Goal: Transaction & Acquisition: Book appointment/travel/reservation

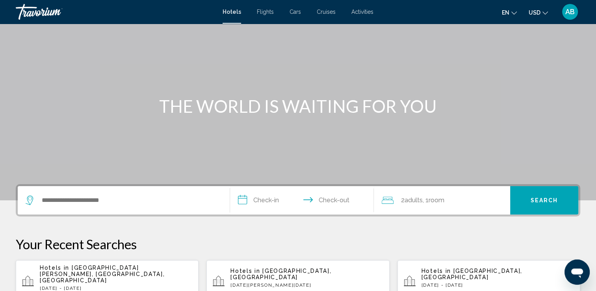
scroll to position [79, 0]
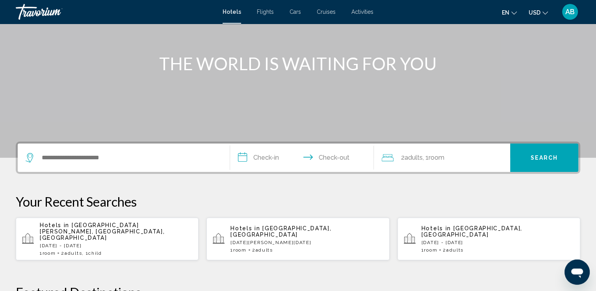
click at [57, 164] on div "Search widget" at bounding box center [124, 157] width 196 height 28
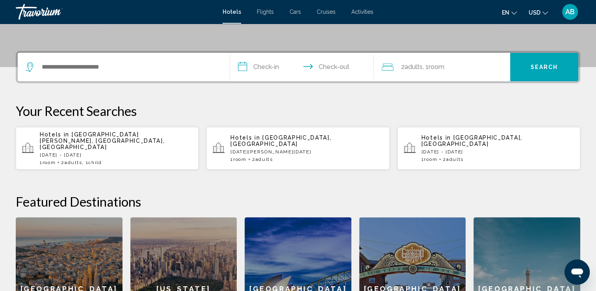
scroll to position [194, 0]
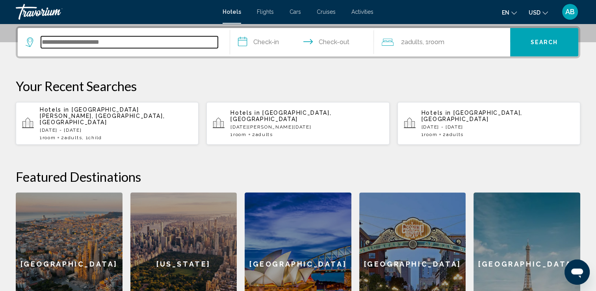
click at [49, 42] on input "Search widget" at bounding box center [129, 42] width 177 height 12
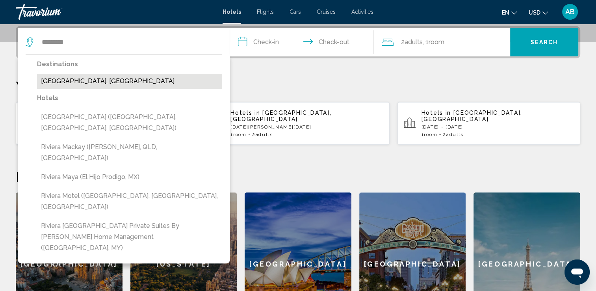
click at [77, 80] on button "[GEOGRAPHIC_DATA], [GEOGRAPHIC_DATA]" at bounding box center [129, 81] width 185 height 15
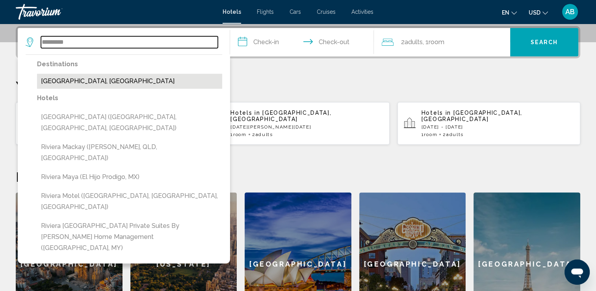
type input "**********"
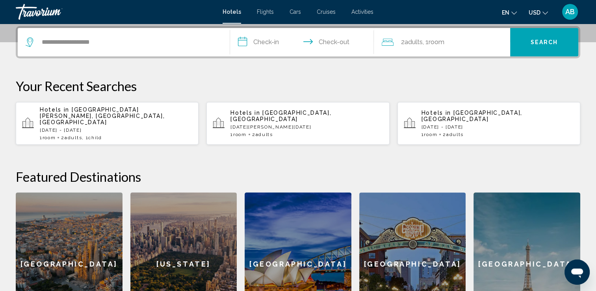
click at [249, 48] on input "**********" at bounding box center [303, 43] width 147 height 31
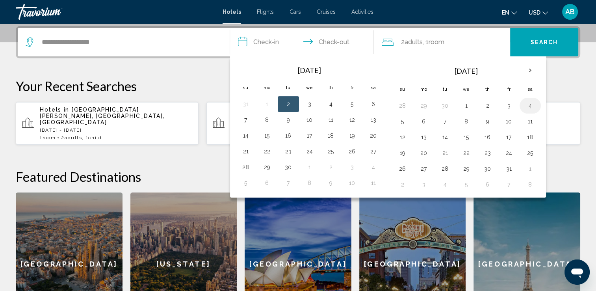
click at [532, 100] on button "4" at bounding box center [530, 105] width 13 height 11
click at [401, 123] on button "5" at bounding box center [402, 121] width 13 height 11
type input "**********"
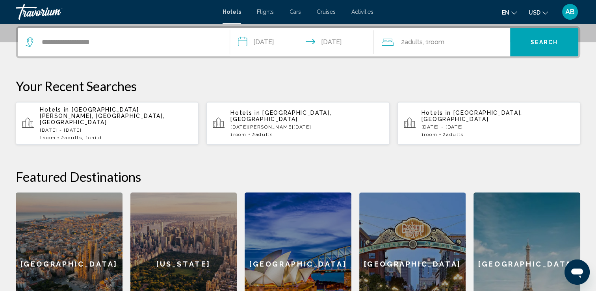
click at [405, 45] on span "2 Adult Adults" at bounding box center [412, 42] width 22 height 11
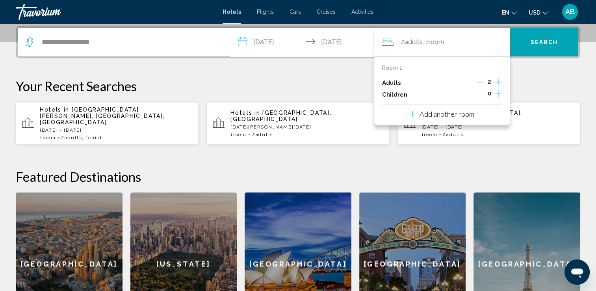
click at [495, 93] on icon "Increment children" at bounding box center [498, 93] width 7 height 9
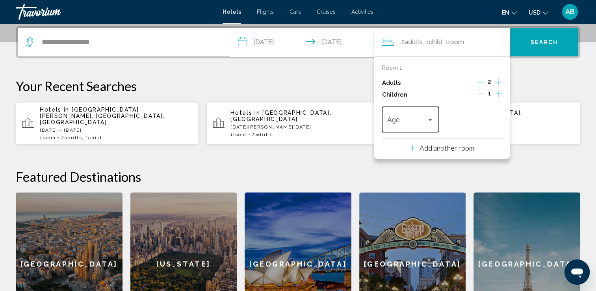
click at [432, 113] on div "Age" at bounding box center [410, 118] width 46 height 28
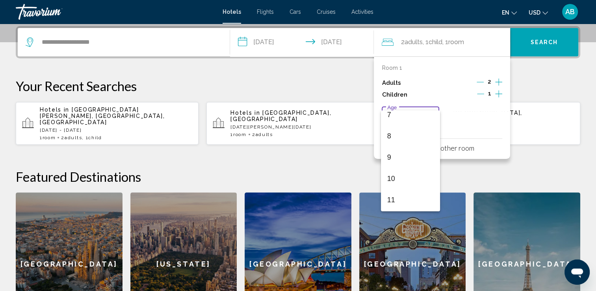
scroll to position [197, 0]
click at [400, 159] on span "11" at bounding box center [410, 157] width 46 height 21
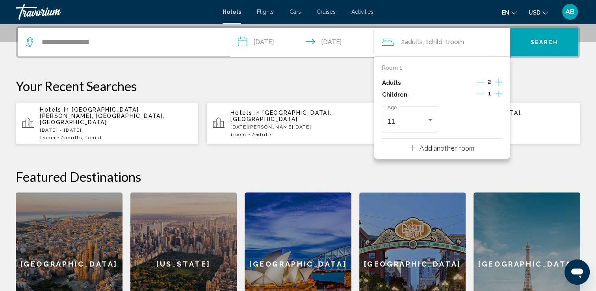
click at [540, 10] on button "USD USD ($) MXN (Mex$) CAD (Can$) GBP (£) EUR (€) AUD (A$) NZD (NZ$) CNY (CN¥)" at bounding box center [537, 12] width 19 height 11
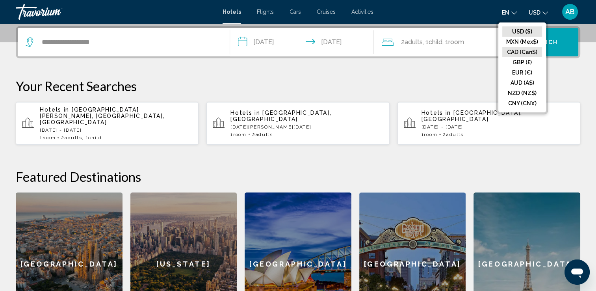
click at [531, 48] on button "CAD (Can$)" at bounding box center [522, 52] width 40 height 10
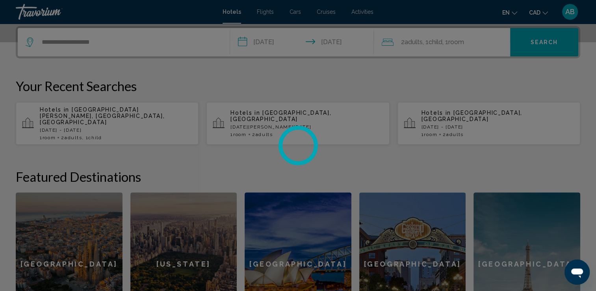
click at [555, 48] on div at bounding box center [298, 145] width 596 height 291
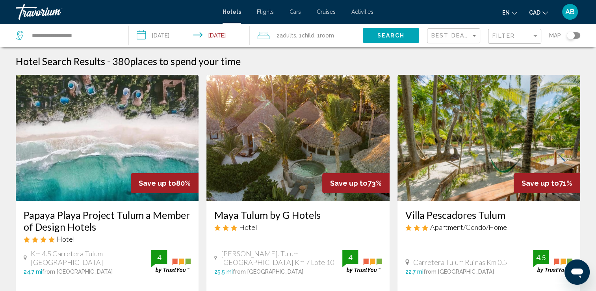
click at [528, 40] on div "Filter" at bounding box center [515, 36] width 46 height 15
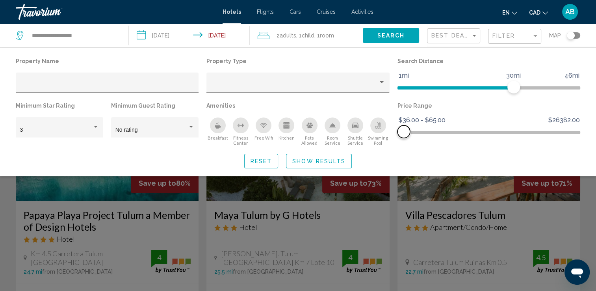
drag, startPoint x: 577, startPoint y: 134, endPoint x: 404, endPoint y: 140, distance: 173.0
click at [404, 140] on div "Price Range $36.00 $26382.00 $36.00 $65.00 $36.00 - $65.00" at bounding box center [488, 123] width 191 height 46
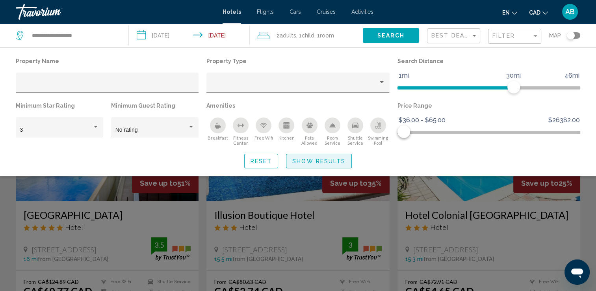
click at [334, 158] on span "Show Results" at bounding box center [318, 161] width 53 height 6
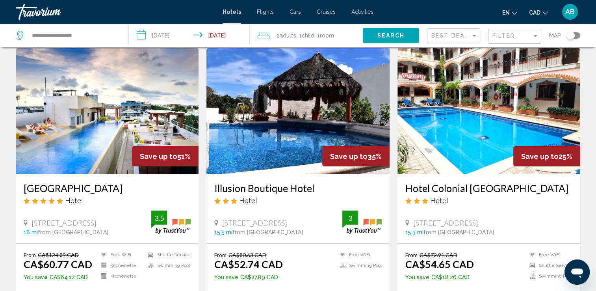
scroll to position [39, 0]
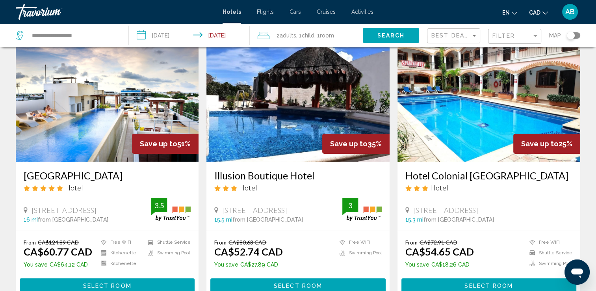
click at [577, 35] on div "Toggle map" at bounding box center [573, 35] width 13 height 6
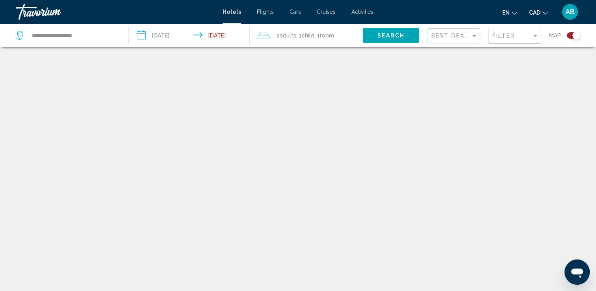
scroll to position [47, 0]
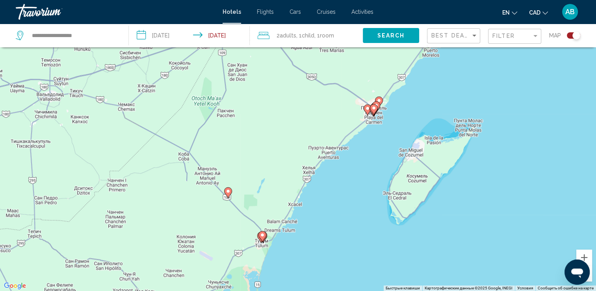
drag, startPoint x: 364, startPoint y: 119, endPoint x: 369, endPoint y: 150, distance: 32.0
click at [369, 150] on div "Чтобы активировать перетаскивание с помощью клавиатуры, нажмите Alt + Ввод. Пос…" at bounding box center [298, 145] width 596 height 291
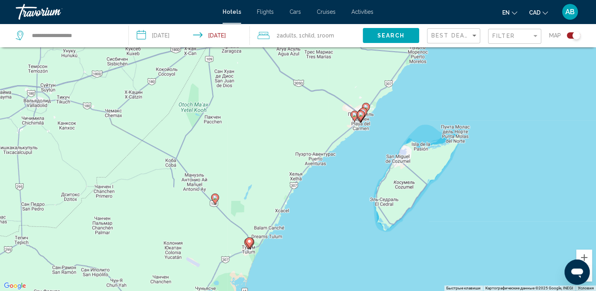
drag, startPoint x: 415, startPoint y: 152, endPoint x: 423, endPoint y: 110, distance: 42.9
click at [424, 109] on div "Чтобы активировать перетаскивание с помощью клавиатуры, нажмите Alt + Ввод. Пос…" at bounding box center [298, 145] width 596 height 291
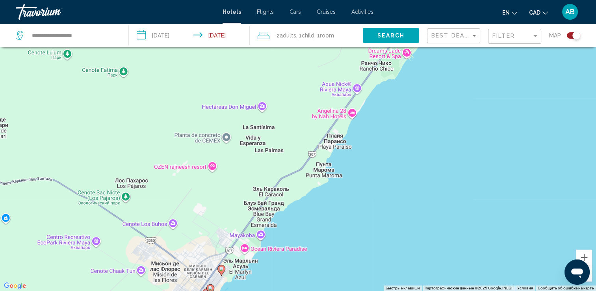
drag, startPoint x: 302, startPoint y: 138, endPoint x: 274, endPoint y: 306, distance: 170.9
click at [274, 243] on html "**********" at bounding box center [298, 98] width 596 height 291
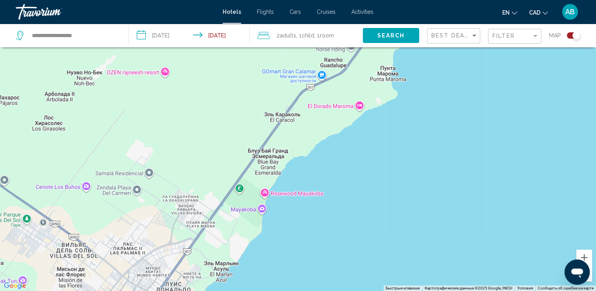
drag, startPoint x: 150, startPoint y: 195, endPoint x: 405, endPoint y: 67, distance: 284.8
click at [405, 67] on div "Main content" at bounding box center [298, 145] width 596 height 291
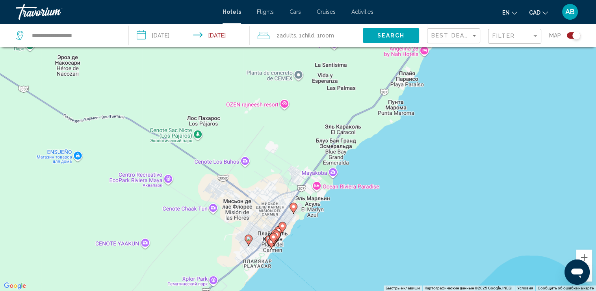
click at [294, 210] on icon "Main content" at bounding box center [292, 208] width 7 height 10
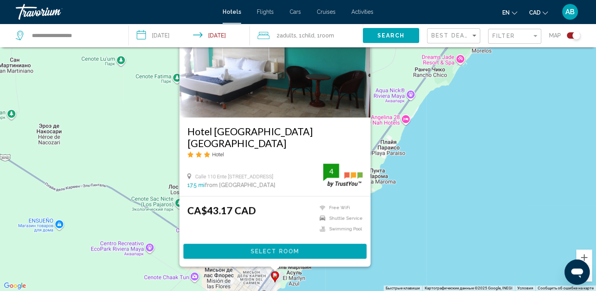
drag, startPoint x: 467, startPoint y: 150, endPoint x: 447, endPoint y: 146, distance: 19.9
click at [447, 146] on div "Чтобы активировать перетаскивание с помощью клавиатуры, нажмите Alt + Ввод. Пос…" at bounding box center [298, 145] width 596 height 291
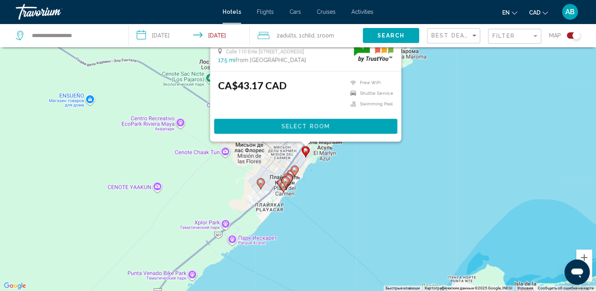
drag, startPoint x: 402, startPoint y: 231, endPoint x: 433, endPoint y: 103, distance: 131.2
click at [433, 103] on div "Чтобы активировать перетаскивание с помощью клавиатуры, нажмите Alt + Ввод. Пос…" at bounding box center [298, 145] width 596 height 291
click at [296, 170] on image "Main content" at bounding box center [294, 169] width 5 height 5
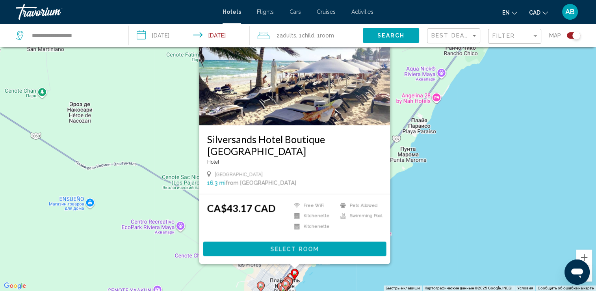
click at [289, 278] on icon "Main content" at bounding box center [289, 282] width 8 height 11
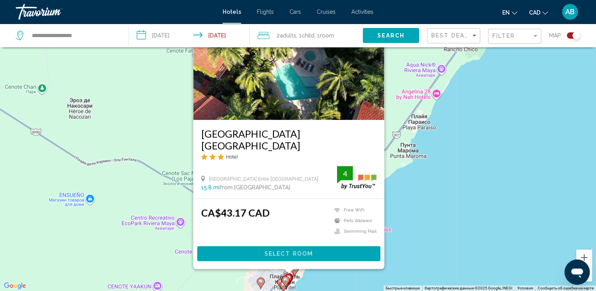
click at [422, 168] on div "Чтобы активировать перетаскивание с помощью клавиатуры, нажмите Alt + Ввод. Пос…" at bounding box center [298, 145] width 596 height 291
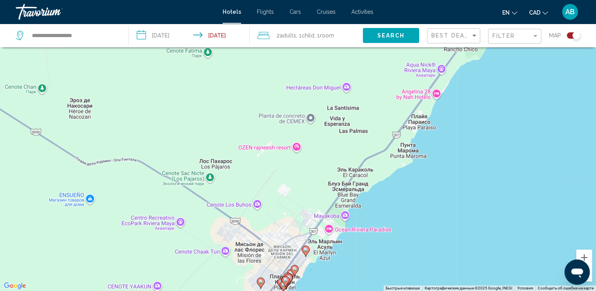
click at [306, 252] on icon "Main content" at bounding box center [305, 251] width 7 height 10
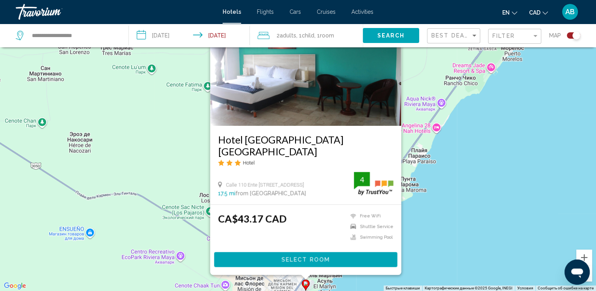
click at [272, 106] on img "Main content" at bounding box center [305, 63] width 191 height 126
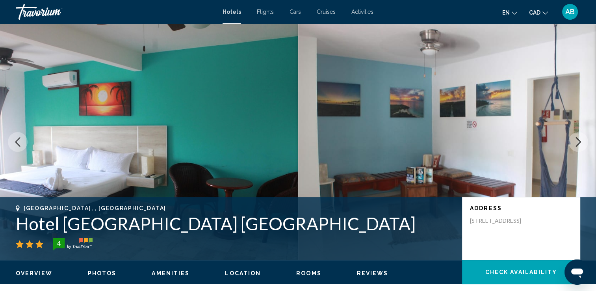
click at [567, 148] on img "Main content" at bounding box center [447, 142] width 298 height 236
click at [575, 144] on icon "Next image" at bounding box center [577, 141] width 9 height 9
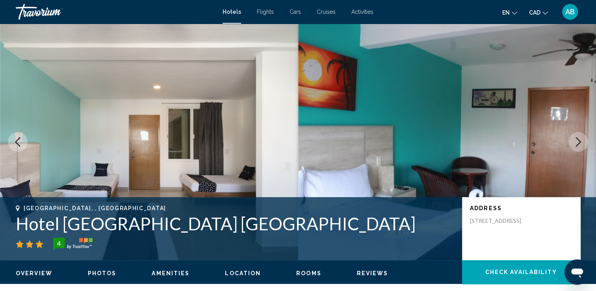
click at [575, 144] on icon "Next image" at bounding box center [577, 141] width 9 height 9
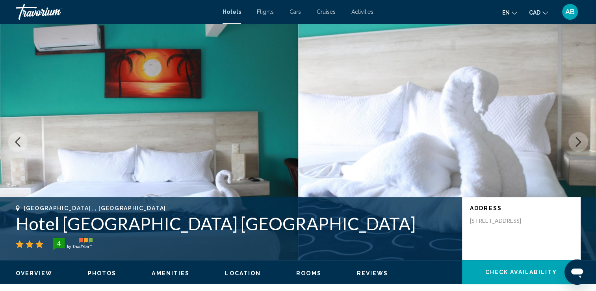
click at [575, 144] on icon "Next image" at bounding box center [577, 141] width 9 height 9
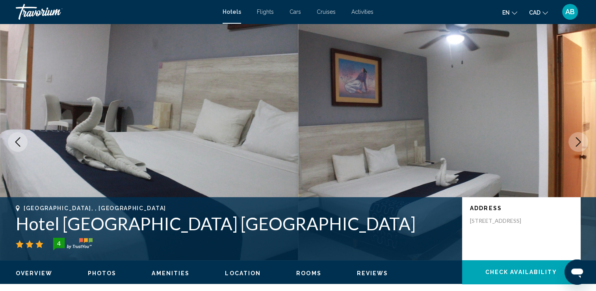
click at [575, 144] on icon "Next image" at bounding box center [577, 141] width 9 height 9
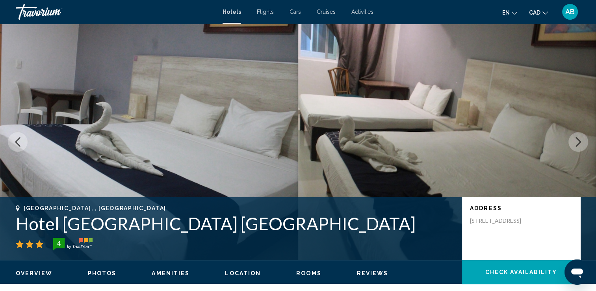
click at [575, 144] on icon "Next image" at bounding box center [577, 141] width 9 height 9
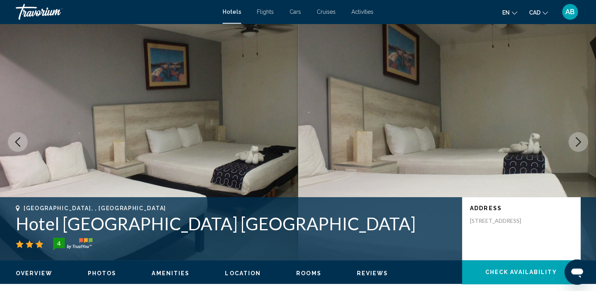
click at [575, 144] on icon "Next image" at bounding box center [577, 141] width 9 height 9
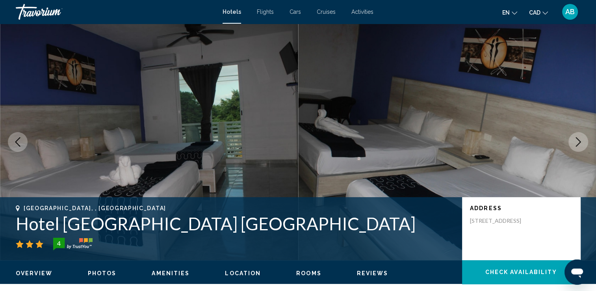
click at [576, 143] on icon "Next image" at bounding box center [577, 141] width 9 height 9
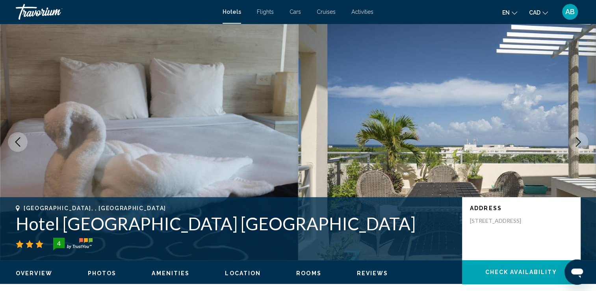
click at [576, 143] on icon "Next image" at bounding box center [577, 141] width 9 height 9
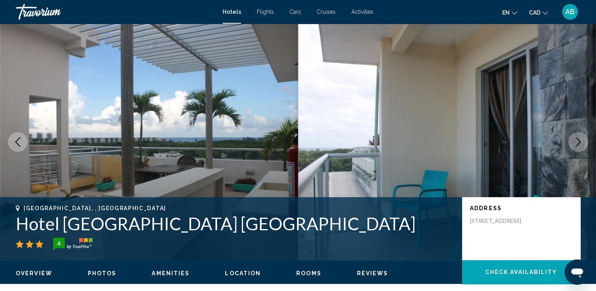
click at [576, 143] on icon "Next image" at bounding box center [577, 141] width 9 height 9
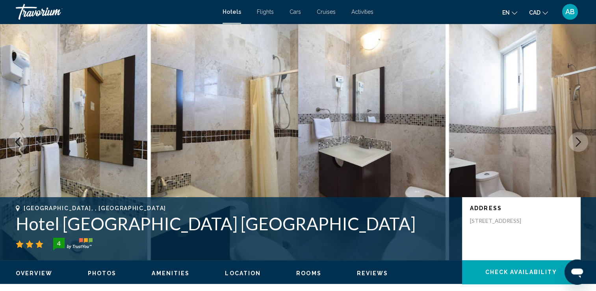
click at [577, 144] on icon "Next image" at bounding box center [577, 141] width 9 height 9
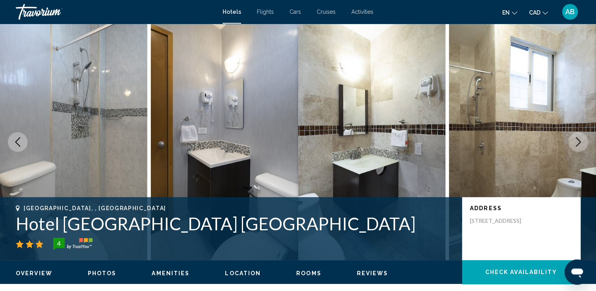
click at [579, 141] on icon "Next image" at bounding box center [577, 141] width 9 height 9
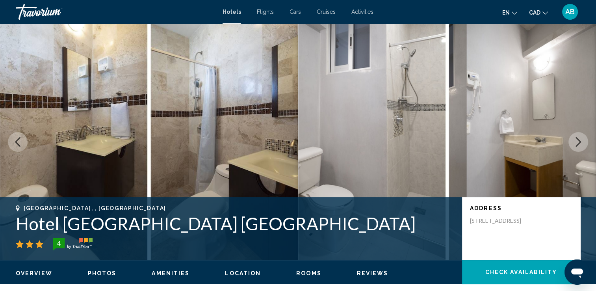
click at [579, 142] on icon "Next image" at bounding box center [577, 141] width 9 height 9
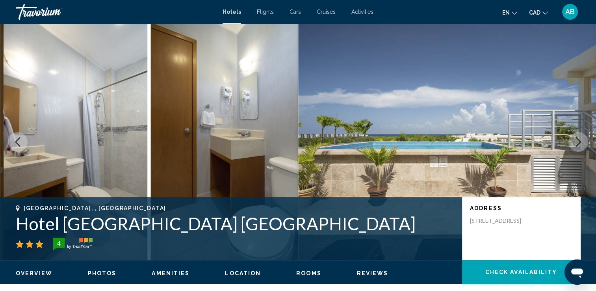
click at [579, 142] on icon "Next image" at bounding box center [577, 141] width 9 height 9
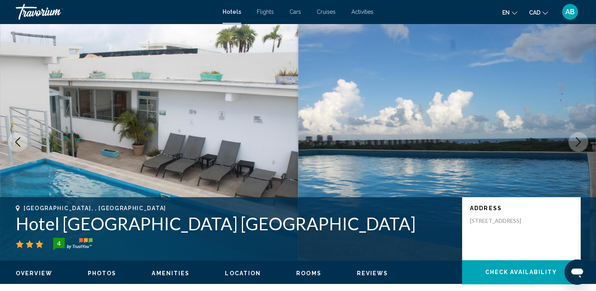
click at [579, 142] on icon "Next image" at bounding box center [577, 141] width 9 height 9
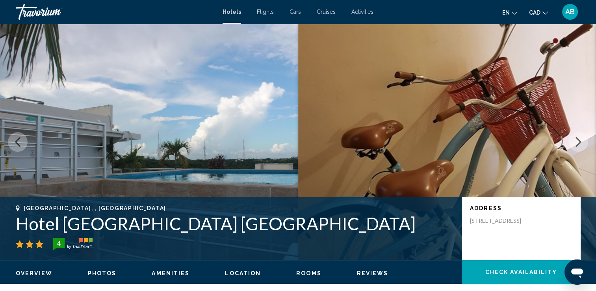
click at [579, 142] on icon "Next image" at bounding box center [577, 141] width 9 height 9
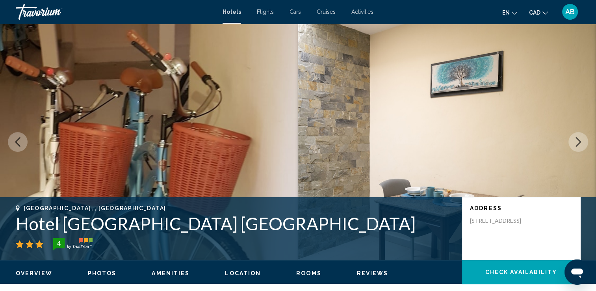
click at [579, 142] on icon "Next image" at bounding box center [577, 141] width 9 height 9
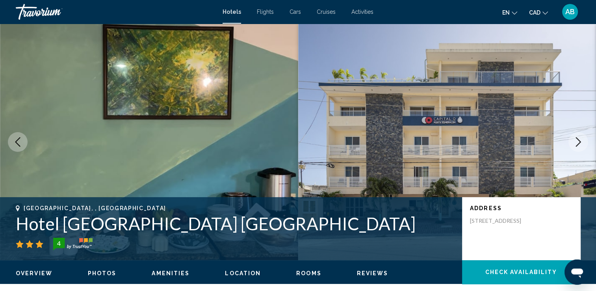
click at [578, 145] on icon "Next image" at bounding box center [577, 141] width 9 height 9
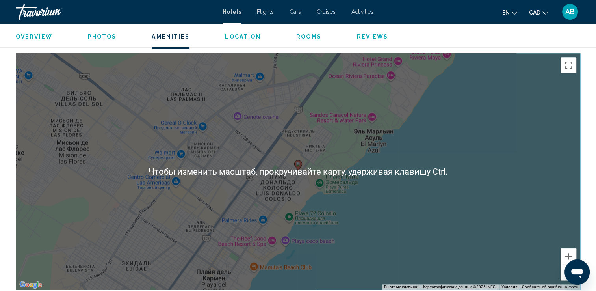
scroll to position [769, 0]
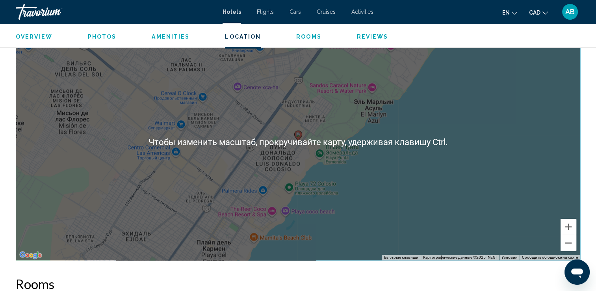
click at [569, 242] on button "Уменьшить" at bounding box center [568, 243] width 16 height 16
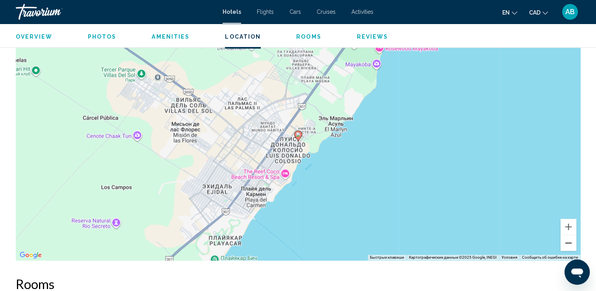
click at [569, 242] on button "Уменьшить" at bounding box center [568, 243] width 16 height 16
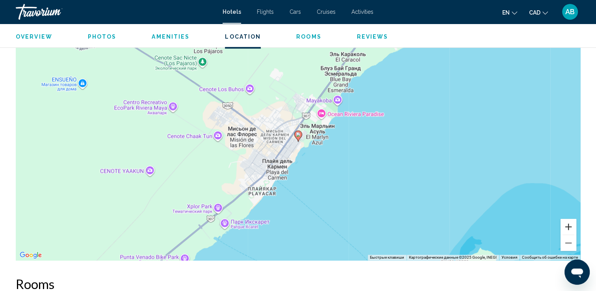
click at [571, 228] on button "Увеличить" at bounding box center [568, 227] width 16 height 16
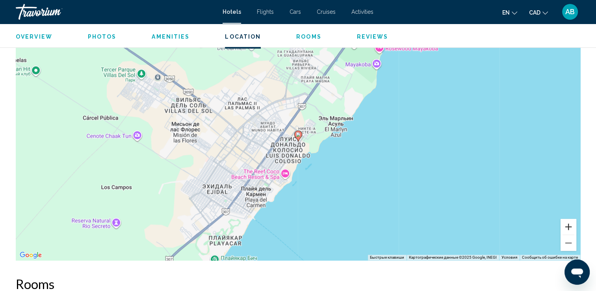
click at [570, 224] on button "Увеличить" at bounding box center [568, 227] width 16 height 16
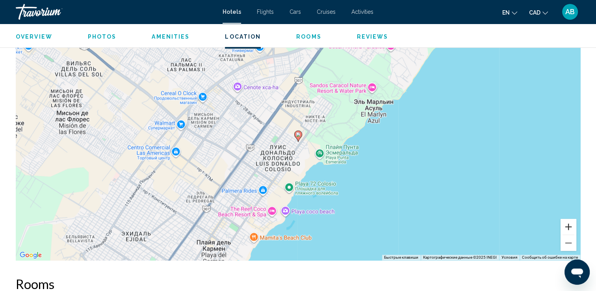
click at [570, 224] on button "Увеличить" at bounding box center [568, 227] width 16 height 16
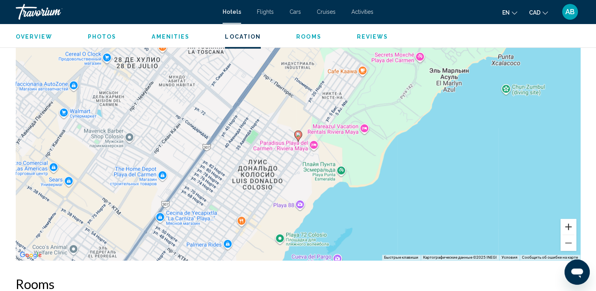
click at [566, 225] on button "Увеличить" at bounding box center [568, 227] width 16 height 16
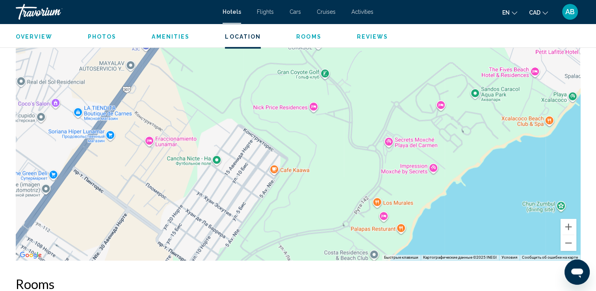
drag, startPoint x: 442, startPoint y: 144, endPoint x: 287, endPoint y: 308, distance: 225.6
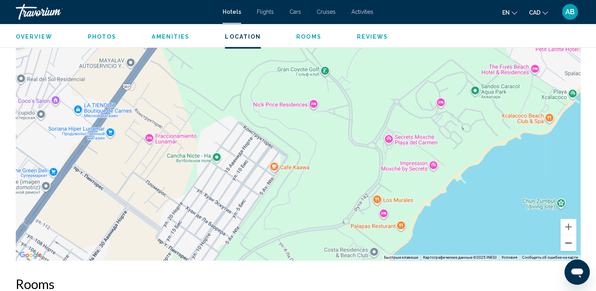
click at [571, 243] on button "Уменьшить" at bounding box center [568, 243] width 16 height 16
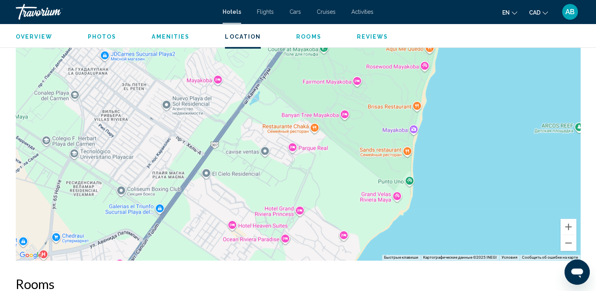
drag, startPoint x: 405, startPoint y: 106, endPoint x: 283, endPoint y: 310, distance: 236.9
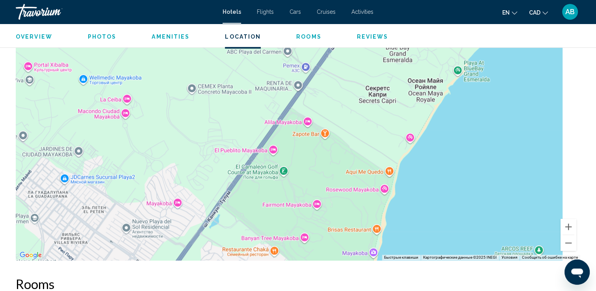
drag, startPoint x: 343, startPoint y: 157, endPoint x: 274, endPoint y: 303, distance: 161.9
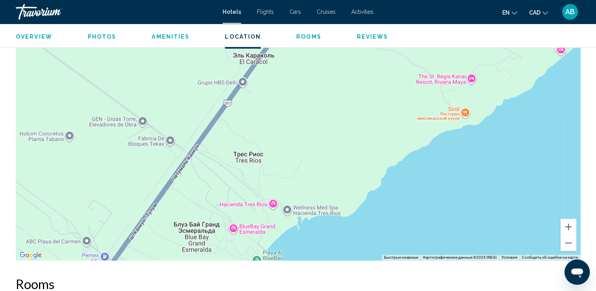
drag, startPoint x: 353, startPoint y: 149, endPoint x: 187, endPoint y: 281, distance: 211.9
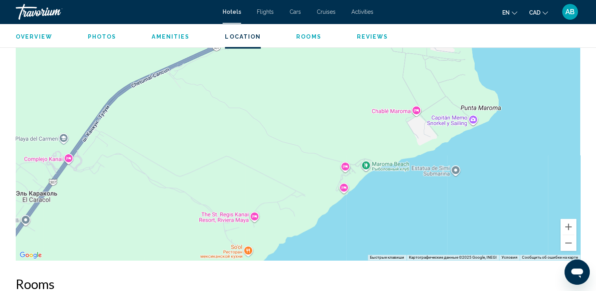
drag, startPoint x: 328, startPoint y: 167, endPoint x: 113, endPoint y: 285, distance: 244.3
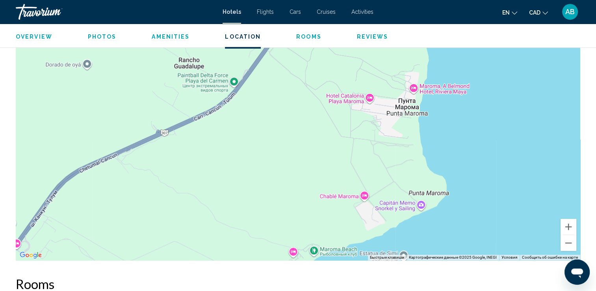
drag, startPoint x: 295, startPoint y: 193, endPoint x: 273, endPoint y: 311, distance: 120.1
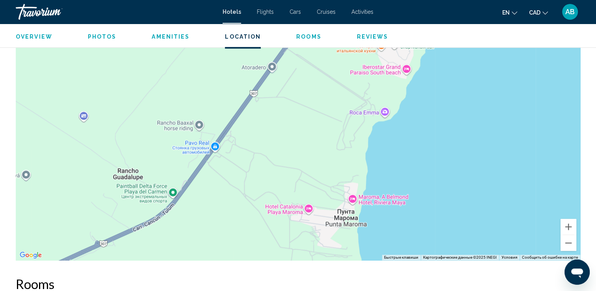
drag, startPoint x: 372, startPoint y: 183, endPoint x: 312, endPoint y: 230, distance: 76.3
click at [312, 230] on div "Main content" at bounding box center [298, 142] width 564 height 236
click at [561, 242] on button "Уменьшить" at bounding box center [568, 243] width 16 height 16
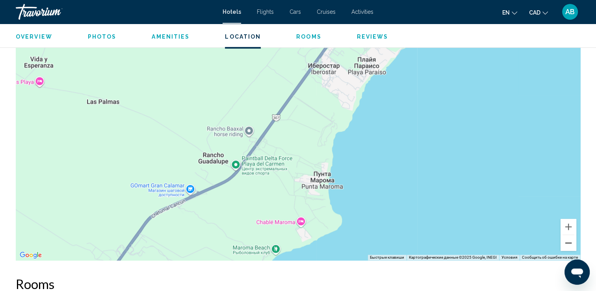
click at [572, 243] on button "Уменьшить" at bounding box center [568, 243] width 16 height 16
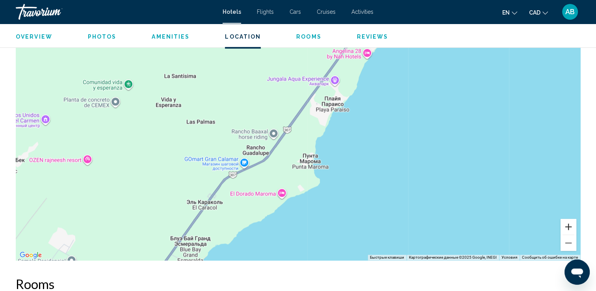
click at [570, 223] on button "Увеличить" at bounding box center [568, 227] width 16 height 16
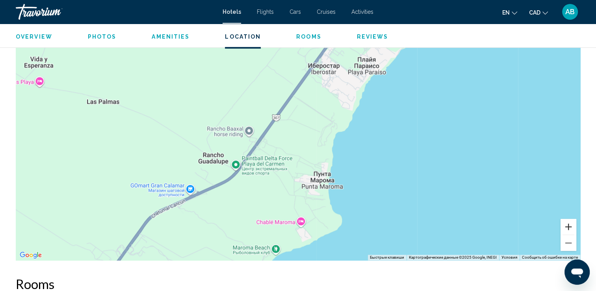
click at [570, 223] on button "Увеличить" at bounding box center [568, 227] width 16 height 16
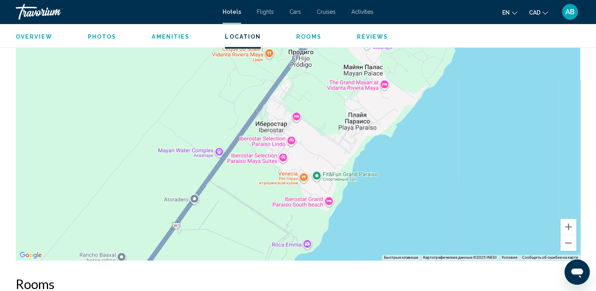
drag, startPoint x: 325, startPoint y: 108, endPoint x: 247, endPoint y: 241, distance: 153.7
click at [247, 241] on div "Main content" at bounding box center [298, 142] width 564 height 236
click at [568, 224] on button "Увеличить" at bounding box center [568, 227] width 16 height 16
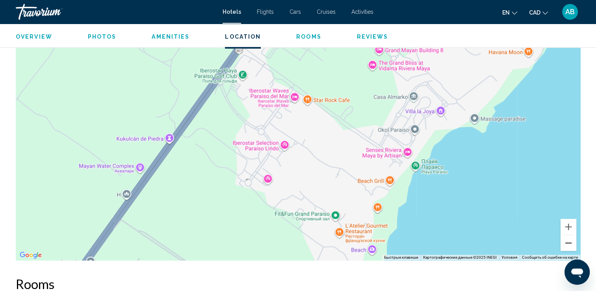
click at [569, 243] on button "Уменьшить" at bounding box center [568, 243] width 16 height 16
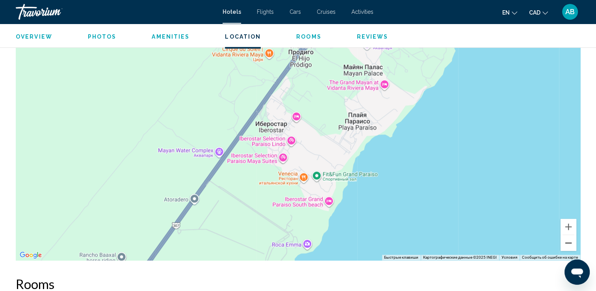
click at [569, 243] on button "Уменьшить" at bounding box center [568, 243] width 16 height 16
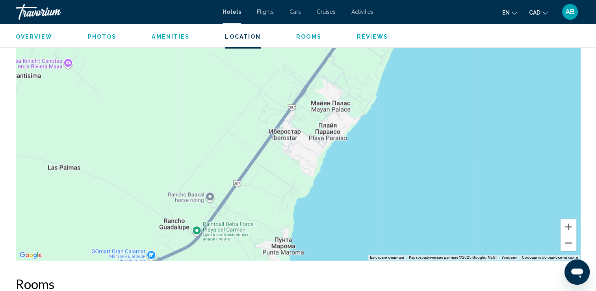
click at [569, 243] on button "Уменьшить" at bounding box center [568, 243] width 16 height 16
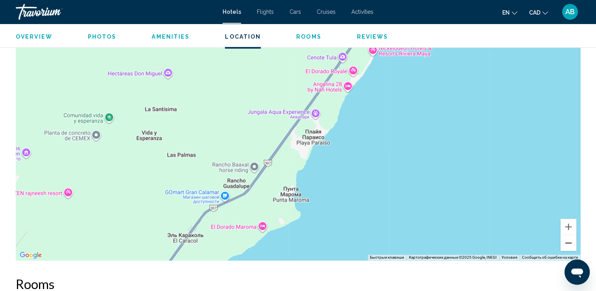
click at [569, 243] on button "Уменьшить" at bounding box center [568, 243] width 16 height 16
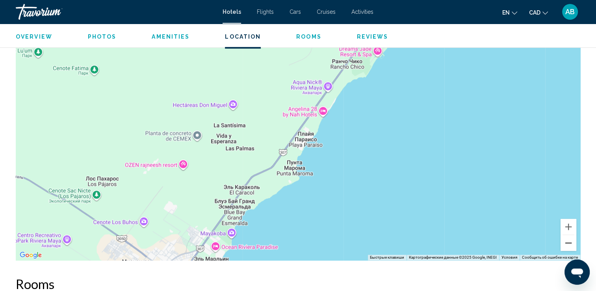
click at [569, 243] on button "Уменьшить" at bounding box center [568, 243] width 16 height 16
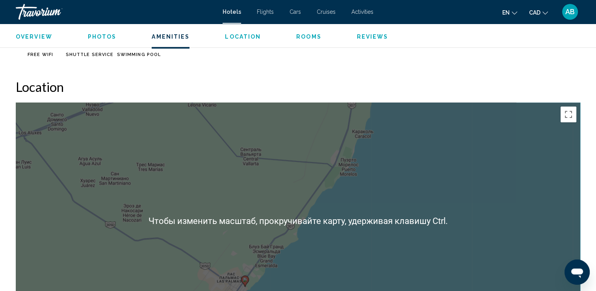
scroll to position [808, 0]
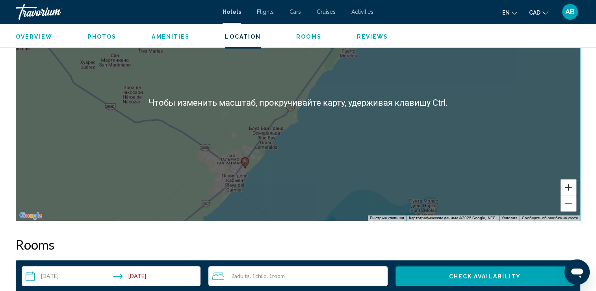
click at [569, 182] on button "Увеличить" at bounding box center [568, 187] width 16 height 16
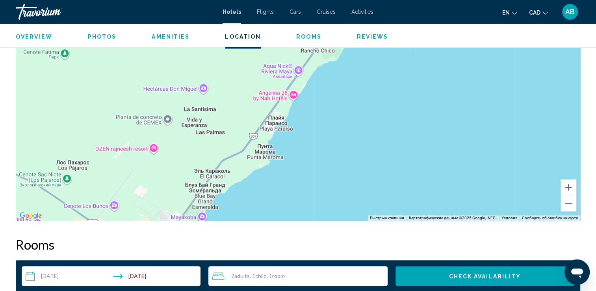
drag, startPoint x: 347, startPoint y: 92, endPoint x: 317, endPoint y: 117, distance: 38.6
click at [317, 117] on div "Чтобы активировать перетаскивание с помощью клавиатуры, нажмите Alt + Ввод. Пос…" at bounding box center [298, 102] width 564 height 236
click at [563, 181] on button "Увеличить" at bounding box center [568, 187] width 16 height 16
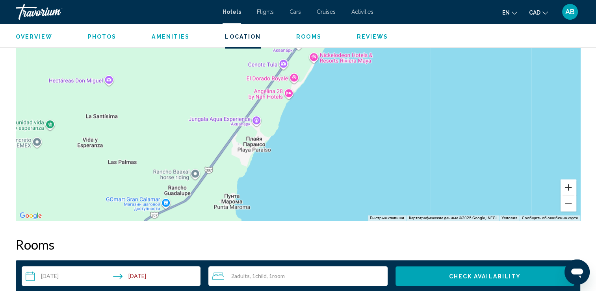
click at [563, 181] on button "Увеличить" at bounding box center [568, 187] width 16 height 16
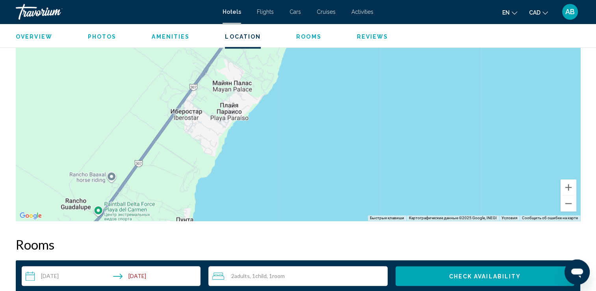
drag, startPoint x: 358, startPoint y: 143, endPoint x: 386, endPoint y: 76, distance: 71.7
click at [378, 64] on div "Main content" at bounding box center [298, 102] width 564 height 236
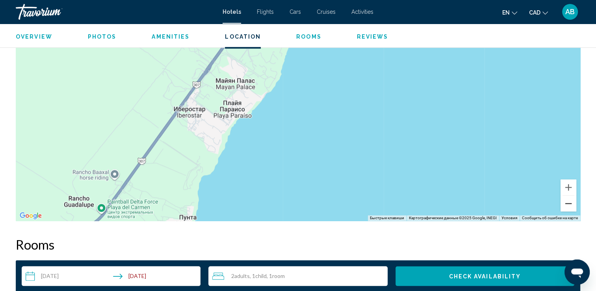
click at [570, 202] on button "Уменьшить" at bounding box center [568, 203] width 16 height 16
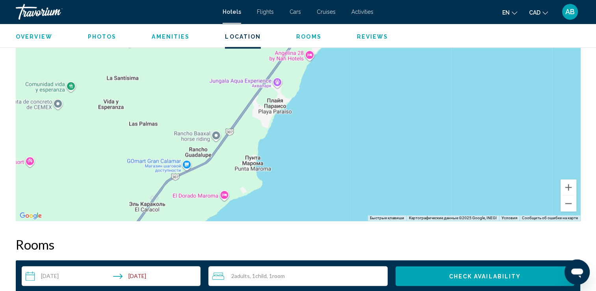
drag, startPoint x: 247, startPoint y: 112, endPoint x: 258, endPoint y: 112, distance: 10.6
click at [258, 112] on div "Main content" at bounding box center [298, 102] width 564 height 236
click at [574, 204] on button "Уменьшить" at bounding box center [568, 203] width 16 height 16
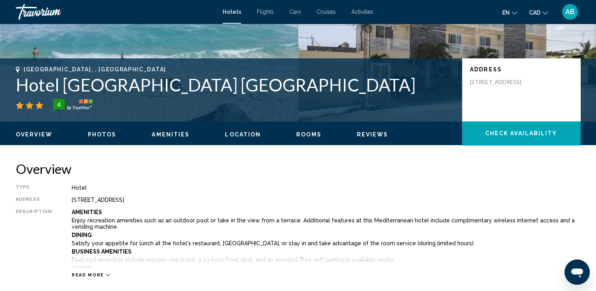
scroll to position [0, 0]
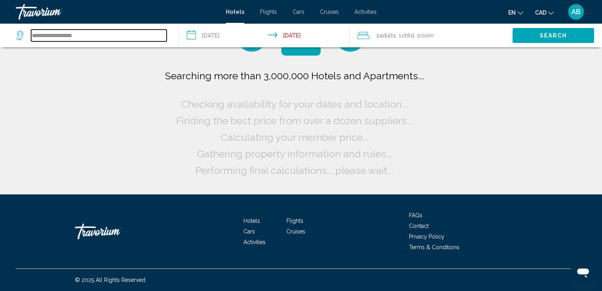
click at [107, 40] on input "**********" at bounding box center [98, 36] width 135 height 12
type input "*"
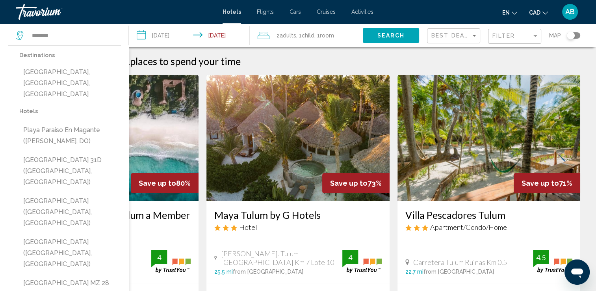
drag, startPoint x: 57, startPoint y: 67, endPoint x: 61, endPoint y: 37, distance: 30.5
click at [61, 37] on div "******** Destinations [GEOGRAPHIC_DATA], [GEOGRAPHIC_DATA], [GEOGRAPHIC_DATA] H…" at bounding box center [68, 36] width 105 height 24
click at [64, 30] on input "********" at bounding box center [73, 36] width 85 height 12
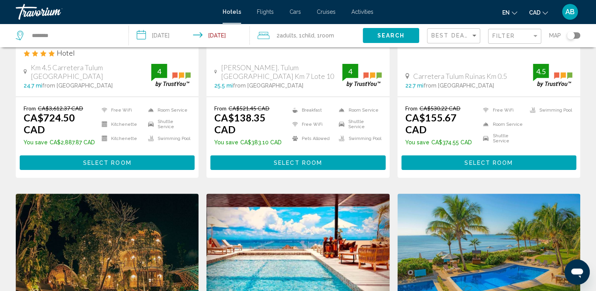
scroll to position [158, 0]
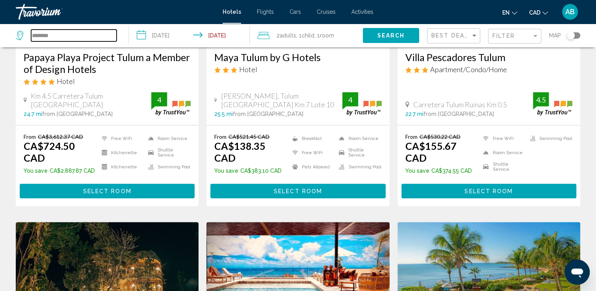
click at [67, 33] on input "********" at bounding box center [73, 36] width 85 height 12
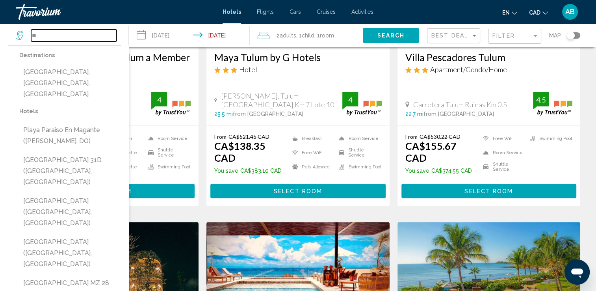
type input "*"
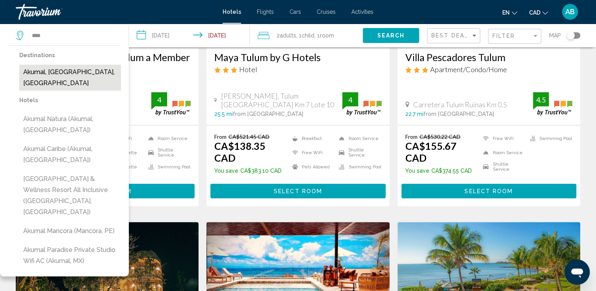
click at [50, 72] on button "Akumal, [GEOGRAPHIC_DATA], [GEOGRAPHIC_DATA]" at bounding box center [70, 78] width 102 height 26
type input "**********"
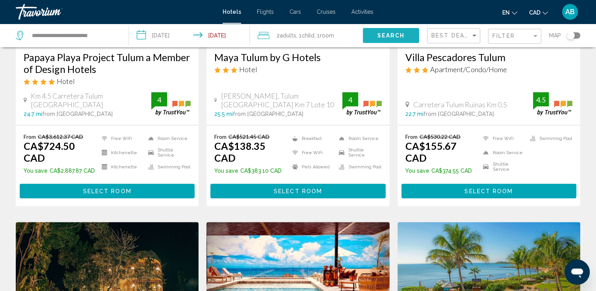
click at [382, 39] on span "Search" at bounding box center [391, 36] width 28 height 6
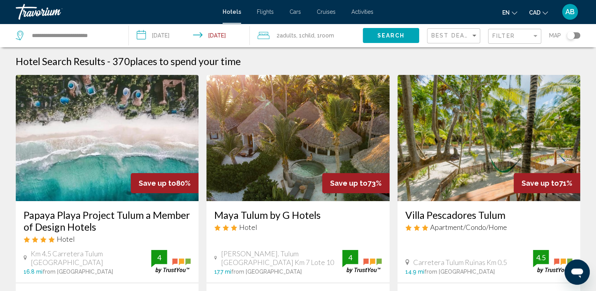
scroll to position [79, 0]
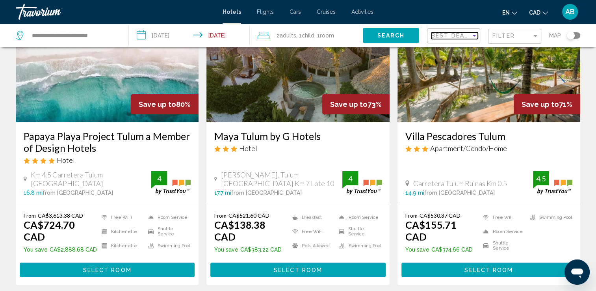
click at [467, 38] on span "Best Deals" at bounding box center [451, 35] width 41 height 6
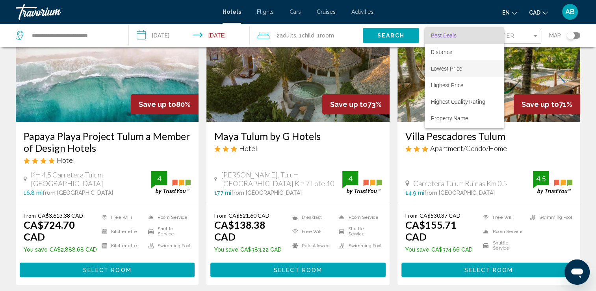
click at [452, 69] on span "Lowest Price" at bounding box center [446, 68] width 31 height 6
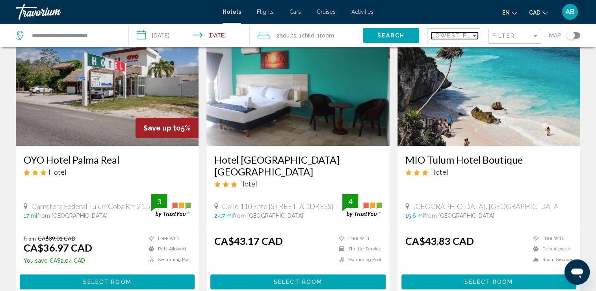
scroll to position [79, 0]
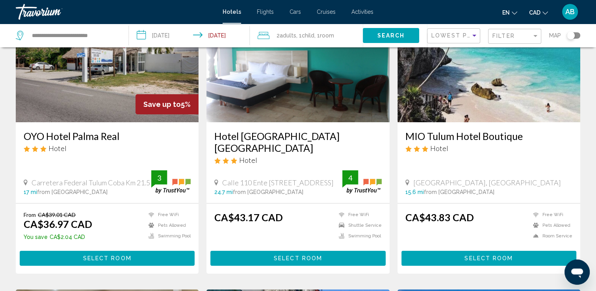
click at [574, 35] on div "Toggle map" at bounding box center [571, 36] width 8 height 8
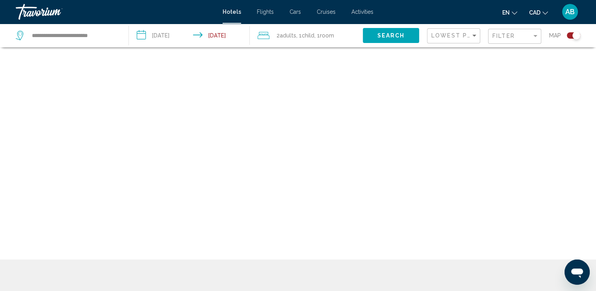
scroll to position [47, 0]
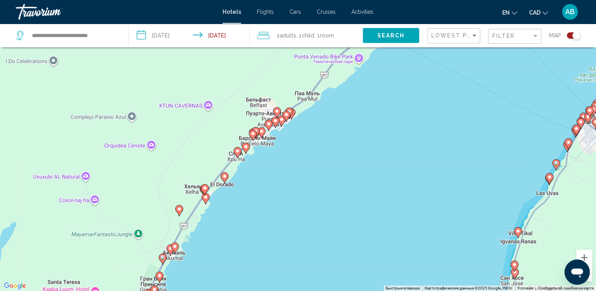
drag, startPoint x: 271, startPoint y: 130, endPoint x: 176, endPoint y: 311, distance: 203.8
click at [176, 243] on html "**********" at bounding box center [298, 98] width 596 height 291
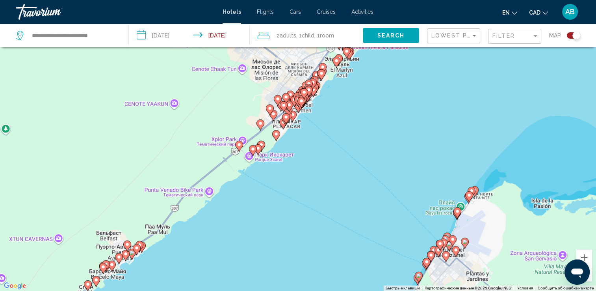
drag, startPoint x: 285, startPoint y: 177, endPoint x: 135, endPoint y: 311, distance: 201.1
click at [135, 243] on html "**********" at bounding box center [298, 98] width 596 height 291
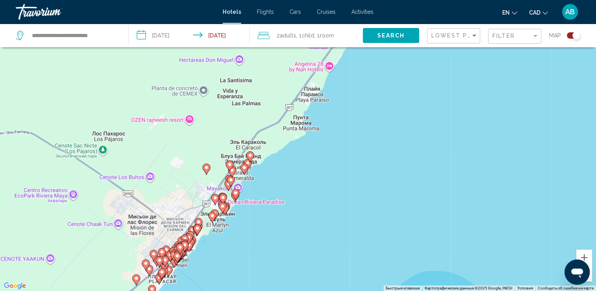
drag, startPoint x: 291, startPoint y: 138, endPoint x: 167, endPoint y: 295, distance: 199.6
click at [167, 243] on html "**********" at bounding box center [298, 98] width 596 height 291
click at [514, 39] on span "Filter" at bounding box center [503, 36] width 22 height 6
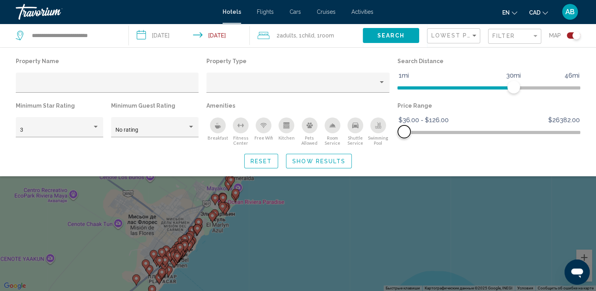
drag, startPoint x: 576, startPoint y: 132, endPoint x: 404, endPoint y: 147, distance: 172.4
click at [404, 147] on div "Property Name Property Type Search Distance 1mi 46mi 30mi Minimum Star Rating 3…" at bounding box center [298, 112] width 596 height 113
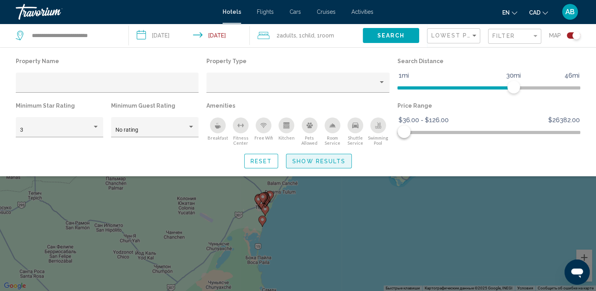
click at [336, 160] on span "Show Results" at bounding box center [318, 161] width 53 height 6
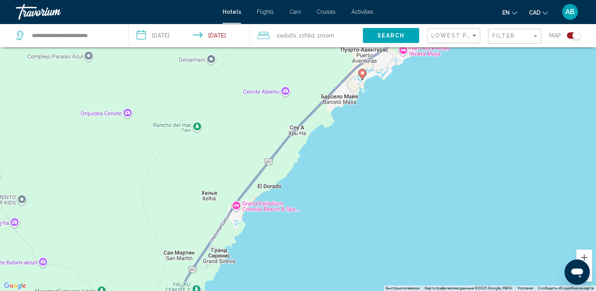
drag, startPoint x: 156, startPoint y: 121, endPoint x: 384, endPoint y: 255, distance: 264.1
click at [384, 255] on div "Чтобы активировать перетаскивание с помощью клавиатуры, нажмите Alt + Ввод. Пос…" at bounding box center [298, 145] width 596 height 291
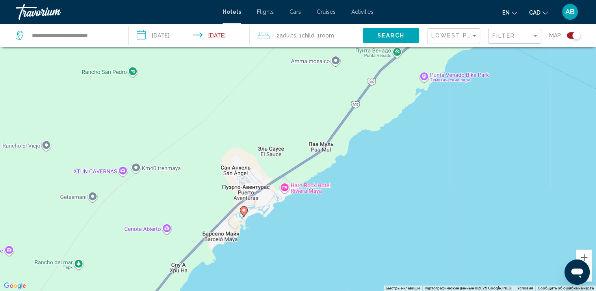
drag, startPoint x: 364, startPoint y: 127, endPoint x: 244, endPoint y: 266, distance: 183.8
click at [244, 266] on div "Чтобы активировать перетаскивание с помощью клавиатуры, нажмите Alt + Ввод. Пос…" at bounding box center [298, 145] width 596 height 291
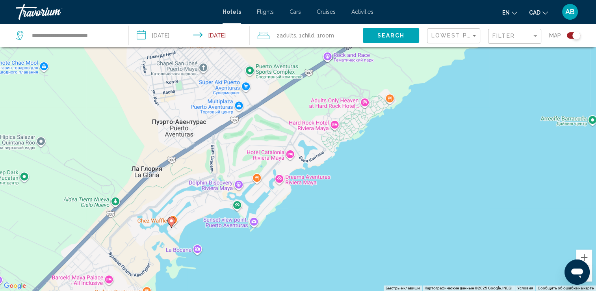
scroll to position [95, 0]
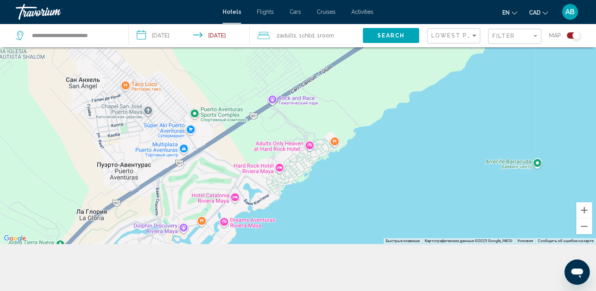
drag, startPoint x: 208, startPoint y: 178, endPoint x: 198, endPoint y: 308, distance: 130.4
click at [198, 196] on html "**********" at bounding box center [298, 50] width 596 height 291
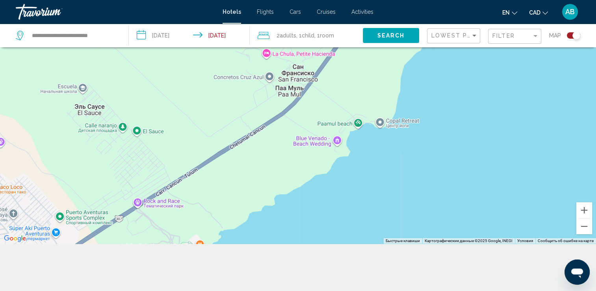
drag, startPoint x: 406, startPoint y: 166, endPoint x: 271, endPoint y: 270, distance: 170.5
click at [271, 270] on div "**********" at bounding box center [298, 122] width 596 height 338
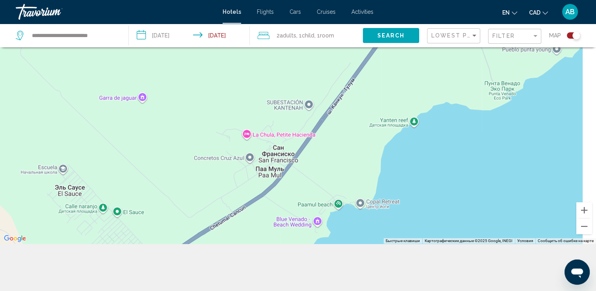
drag, startPoint x: 461, startPoint y: 128, endPoint x: 436, endPoint y: 273, distance: 146.7
click at [436, 273] on div "**********" at bounding box center [298, 122] width 596 height 338
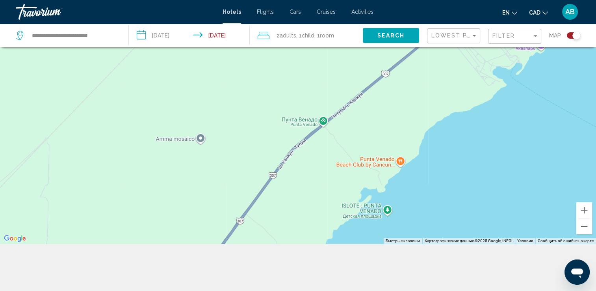
drag, startPoint x: 536, startPoint y: 171, endPoint x: 312, endPoint y: 244, distance: 235.5
click at [309, 270] on div "**********" at bounding box center [298, 122] width 596 height 338
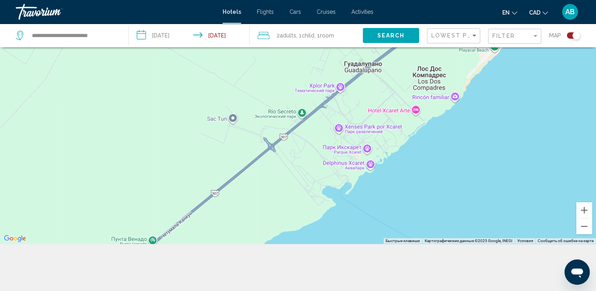
drag, startPoint x: 466, startPoint y: 177, endPoint x: 354, endPoint y: 253, distance: 134.9
click at [354, 253] on div "**********" at bounding box center [298, 122] width 596 height 338
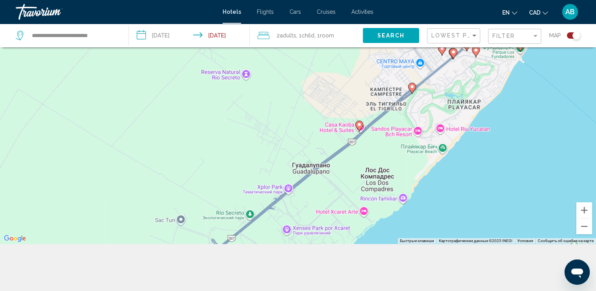
drag, startPoint x: 484, startPoint y: 141, endPoint x: 438, endPoint y: 235, distance: 105.3
click at [438, 235] on div "Чтобы активировать перетаскивание с помощью клавиатуры, нажмите Alt + Ввод. Пос…" at bounding box center [298, 98] width 596 height 291
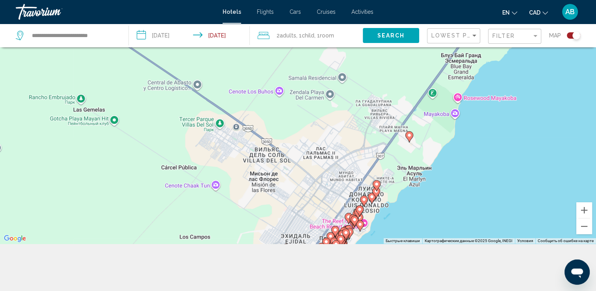
drag, startPoint x: 520, startPoint y: 148, endPoint x: 351, endPoint y: 285, distance: 217.0
click at [351, 285] on div "**********" at bounding box center [298, 122] width 596 height 338
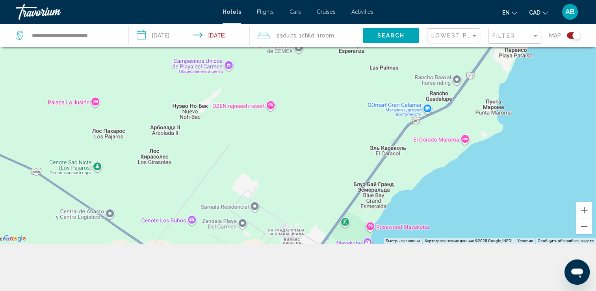
drag, startPoint x: 469, startPoint y: 148, endPoint x: 384, endPoint y: 276, distance: 152.8
click at [384, 276] on div "**********" at bounding box center [298, 122] width 596 height 338
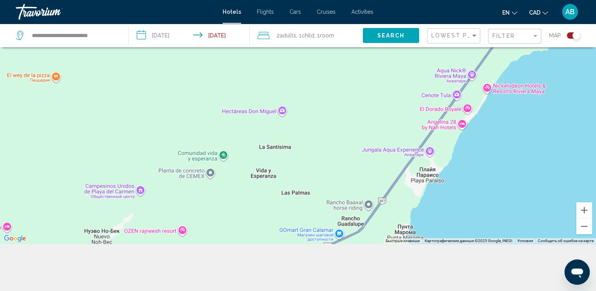
drag, startPoint x: 525, startPoint y: 135, endPoint x: 434, endPoint y: 265, distance: 158.6
click at [434, 265] on div "**********" at bounding box center [298, 122] width 596 height 338
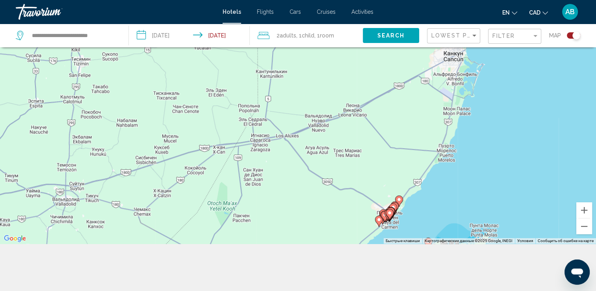
drag, startPoint x: 543, startPoint y: 148, endPoint x: 466, endPoint y: 157, distance: 77.2
click at [466, 157] on div "Чтобы активировать перетаскивание с помощью клавиатуры, нажмите Alt + Ввод. Пос…" at bounding box center [298, 98] width 596 height 291
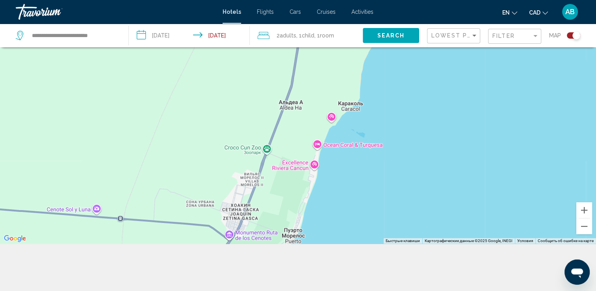
drag, startPoint x: 409, startPoint y: 212, endPoint x: 402, endPoint y: 258, distance: 45.8
click at [399, 265] on div "**********" at bounding box center [298, 122] width 596 height 338
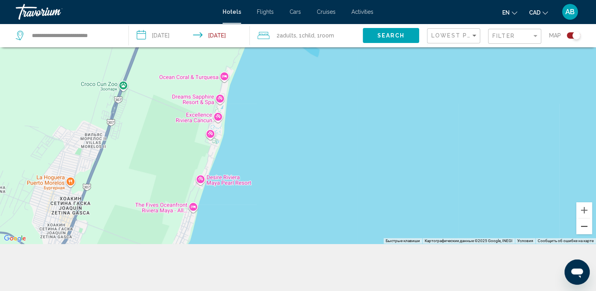
click at [582, 223] on button "Уменьшить" at bounding box center [584, 226] width 16 height 16
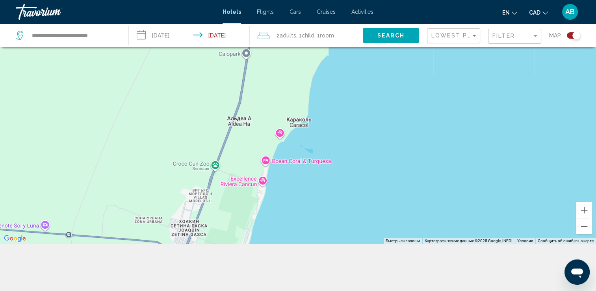
drag, startPoint x: 318, startPoint y: 177, endPoint x: 310, endPoint y: 299, distance: 122.3
click at [310, 196] on html "**********" at bounding box center [298, 50] width 596 height 291
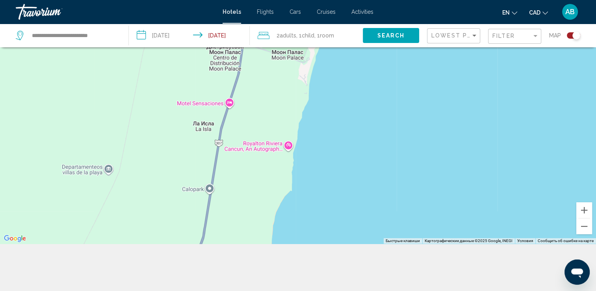
drag, startPoint x: 358, startPoint y: 162, endPoint x: 349, endPoint y: 223, distance: 61.7
click at [349, 223] on div "Main content" at bounding box center [298, 98] width 596 height 291
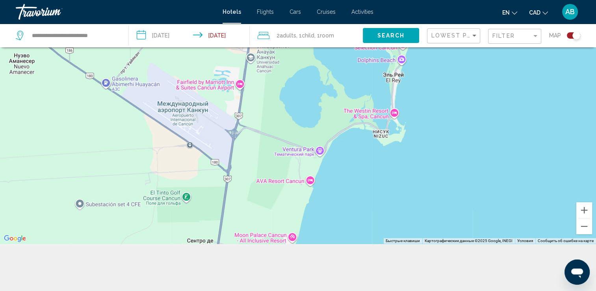
drag, startPoint x: 363, startPoint y: 147, endPoint x: 350, endPoint y: 248, distance: 102.1
click at [349, 264] on div "**********" at bounding box center [298, 122] width 596 height 338
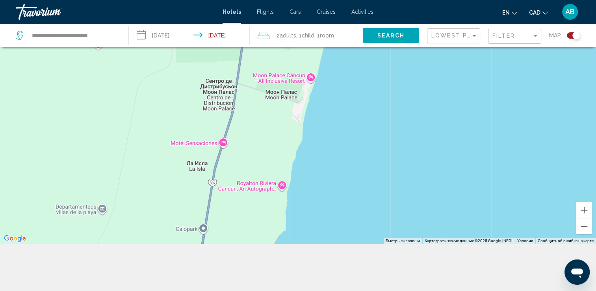
drag, startPoint x: 401, startPoint y: 216, endPoint x: 420, endPoint y: 32, distance: 185.3
click at [422, 31] on div "**********" at bounding box center [298, 122] width 596 height 338
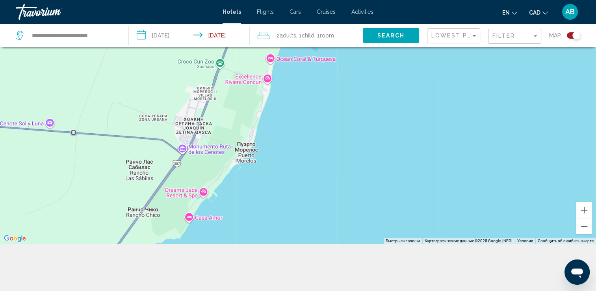
drag, startPoint x: 324, startPoint y: 158, endPoint x: 350, endPoint y: 81, distance: 81.8
click at [361, 70] on div "Main content" at bounding box center [298, 98] width 596 height 291
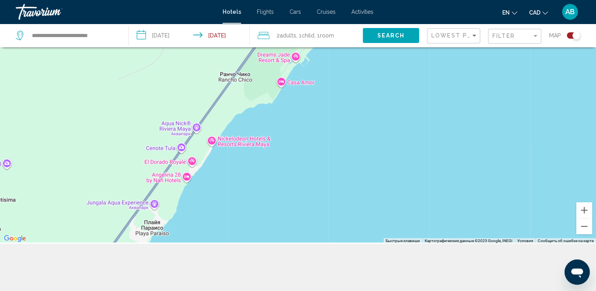
drag, startPoint x: 252, startPoint y: 160, endPoint x: 386, endPoint y: 57, distance: 168.8
click at [386, 57] on div "Main content" at bounding box center [298, 98] width 596 height 291
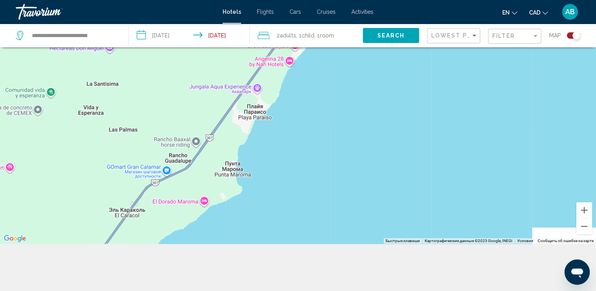
drag, startPoint x: 317, startPoint y: 98, endPoint x: 322, endPoint y: 85, distance: 14.1
click at [326, 75] on div "Main content" at bounding box center [298, 98] width 596 height 291
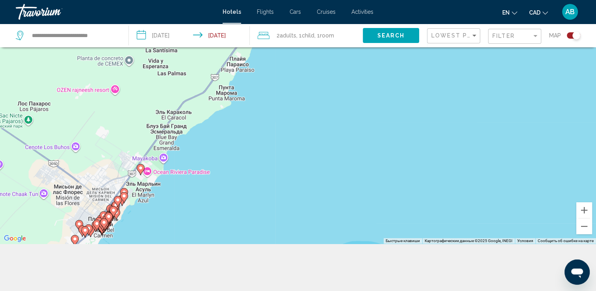
drag, startPoint x: 177, startPoint y: 167, endPoint x: 211, endPoint y: 135, distance: 46.5
click at [232, 126] on div "Чтобы активировать перетаскивание с помощью клавиатуры, нажмите Alt + Ввод. Пос…" at bounding box center [298, 98] width 596 height 291
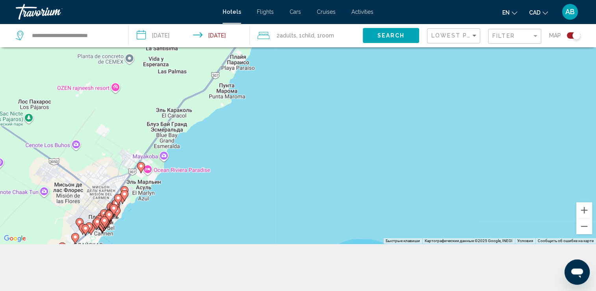
click at [142, 167] on image "Main content" at bounding box center [141, 165] width 5 height 5
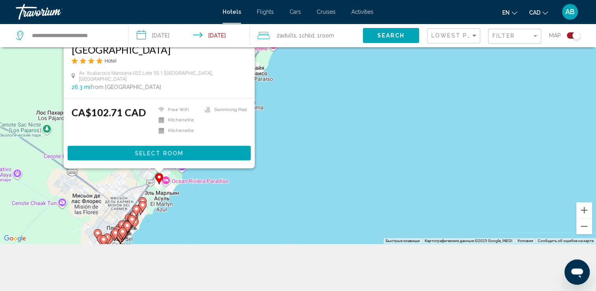
drag, startPoint x: 266, startPoint y: 169, endPoint x: 285, endPoint y: 109, distance: 62.7
click at [285, 109] on div "Чтобы активировать перетаскивание с помощью клавиатуры, нажмите Alt + Ввод. Пос…" at bounding box center [298, 98] width 596 height 291
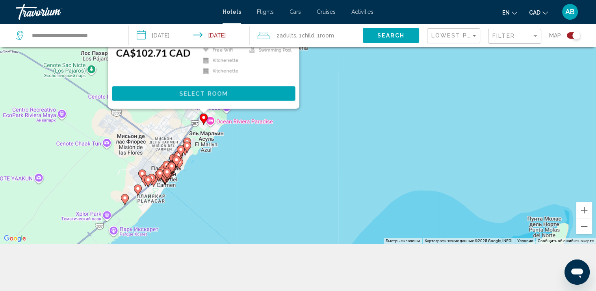
drag, startPoint x: 193, startPoint y: 196, endPoint x: 238, endPoint y: 137, distance: 73.8
click at [239, 136] on div "Чтобы активировать перетаскивание с помощью клавиатуры, нажмите Alt + Ввод. Пос…" at bounding box center [298, 98] width 596 height 291
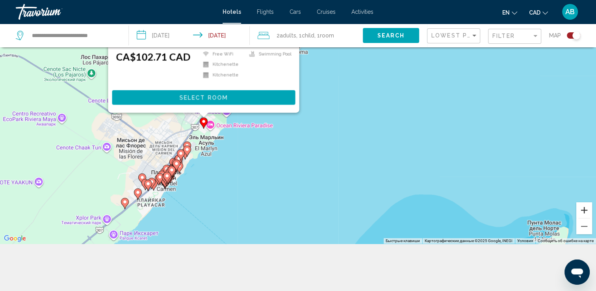
click at [589, 208] on button "Увеличить" at bounding box center [584, 210] width 16 height 16
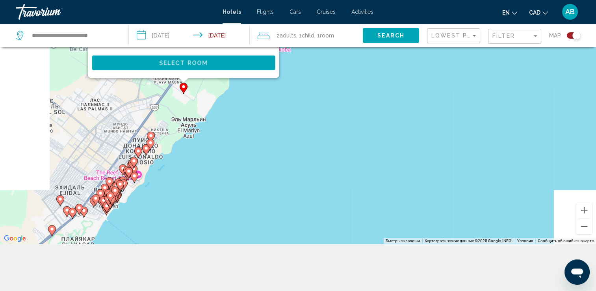
drag, startPoint x: 223, startPoint y: 211, endPoint x: 343, endPoint y: 112, distance: 155.8
click at [343, 112] on div "Чтобы активировать перетаскивание с помощью клавиатуры, нажмите Alt + Ввод. Пос…" at bounding box center [298, 98] width 596 height 291
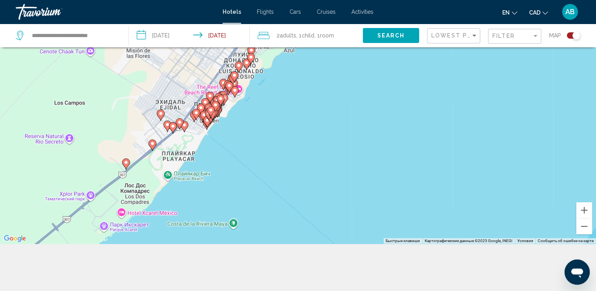
drag, startPoint x: 270, startPoint y: 156, endPoint x: 326, endPoint y: 105, distance: 75.6
click at [326, 105] on div "Чтобы активировать перетаскивание с помощью клавиатуры, нажмите Alt + Ввод. Пос…" at bounding box center [298, 98] width 596 height 291
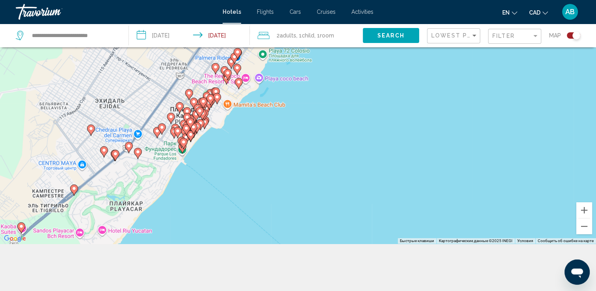
drag, startPoint x: 226, startPoint y: 165, endPoint x: 396, endPoint y: 200, distance: 173.9
click at [396, 202] on div "Чтобы активировать перетаскивание с помощью клавиатуры, нажмите Alt + Ввод. Пос…" at bounding box center [298, 98] width 596 height 291
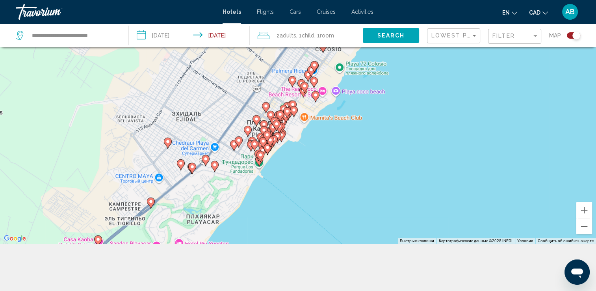
drag, startPoint x: 319, startPoint y: 201, endPoint x: 322, endPoint y: 196, distance: 5.8
click at [322, 201] on div "Чтобы активировать перетаскивание с помощью клавиатуры, нажмите Alt + Ввод. Пос…" at bounding box center [298, 98] width 596 height 291
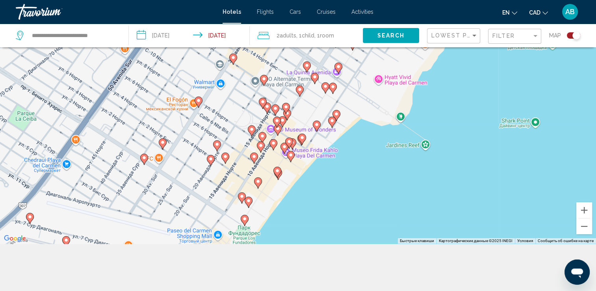
drag, startPoint x: 263, startPoint y: 172, endPoint x: 417, endPoint y: 260, distance: 177.8
click at [421, 263] on div "**********" at bounding box center [298, 122] width 596 height 338
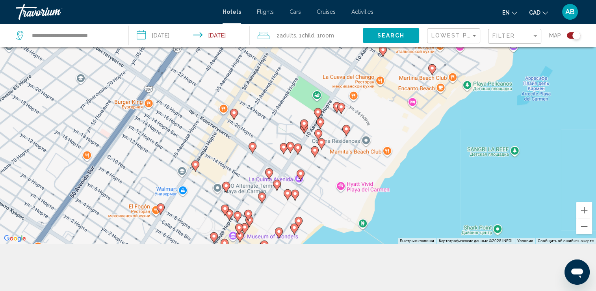
drag, startPoint x: 410, startPoint y: 210, endPoint x: 387, endPoint y: 229, distance: 29.9
click at [376, 271] on div "**********" at bounding box center [298, 122] width 596 height 338
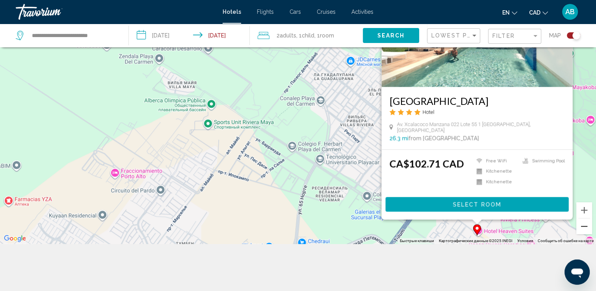
click at [583, 226] on button "Уменьшить" at bounding box center [584, 226] width 16 height 16
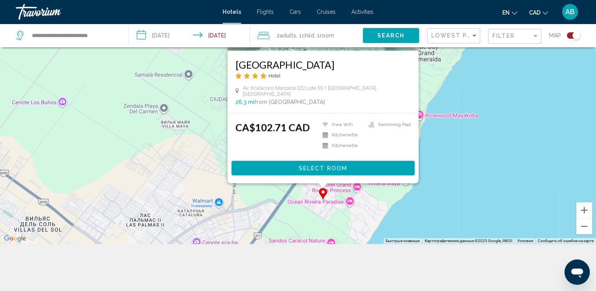
drag, startPoint x: 419, startPoint y: 180, endPoint x: 386, endPoint y: 197, distance: 37.3
click at [386, 197] on div "Чтобы активировать перетаскивание с помощью клавиатуры, нажмите Alt + Ввод. Пос…" at bounding box center [298, 98] width 596 height 291
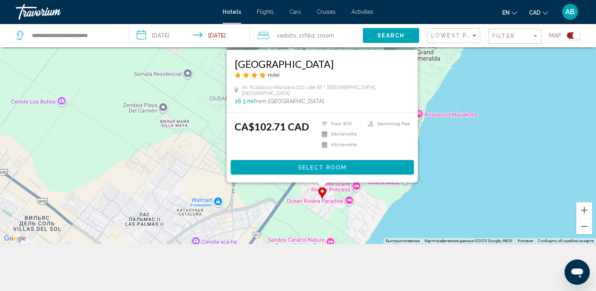
click at [467, 160] on div "Чтобы активировать перетаскивание с помощью клавиатуры, нажмите Alt + Ввод. Пос…" at bounding box center [298, 98] width 596 height 291
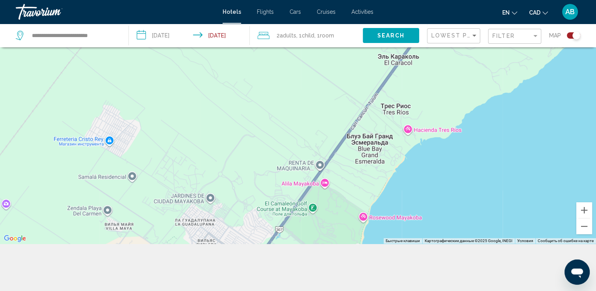
drag, startPoint x: 421, startPoint y: 156, endPoint x: 367, endPoint y: 254, distance: 112.3
click at [367, 254] on div "**********" at bounding box center [298, 122] width 596 height 338
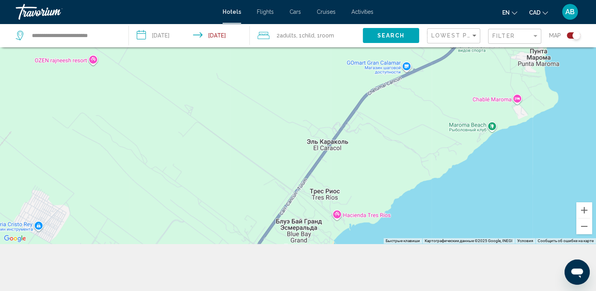
drag, startPoint x: 443, startPoint y: 161, endPoint x: 371, endPoint y: 248, distance: 112.2
click at [371, 248] on div "**********" at bounding box center [298, 122] width 596 height 338
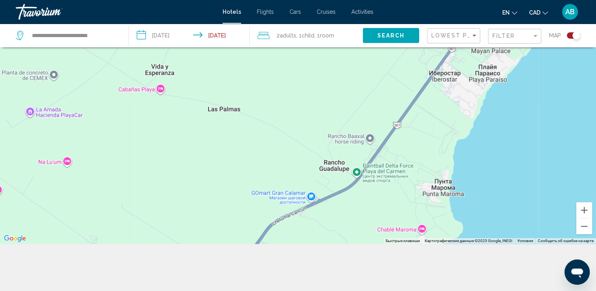
drag, startPoint x: 488, startPoint y: 147, endPoint x: 391, endPoint y: 280, distance: 164.4
click at [391, 280] on div "**********" at bounding box center [298, 122] width 596 height 338
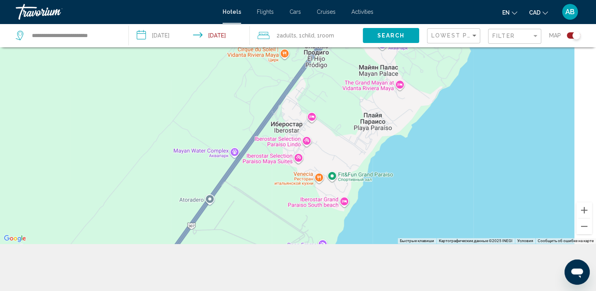
drag, startPoint x: 497, startPoint y: 98, endPoint x: 337, endPoint y: 302, distance: 259.4
click at [337, 196] on html "**********" at bounding box center [298, 50] width 596 height 291
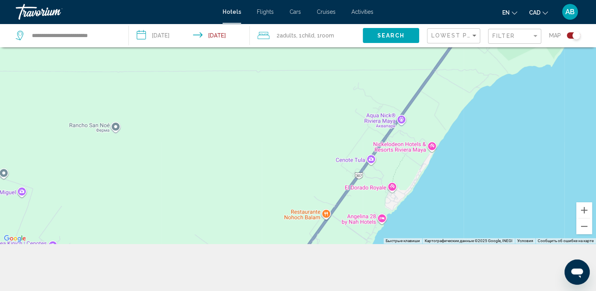
drag, startPoint x: 485, startPoint y: 112, endPoint x: 393, endPoint y: 266, distance: 179.4
click at [391, 275] on div "**********" at bounding box center [298, 122] width 596 height 338
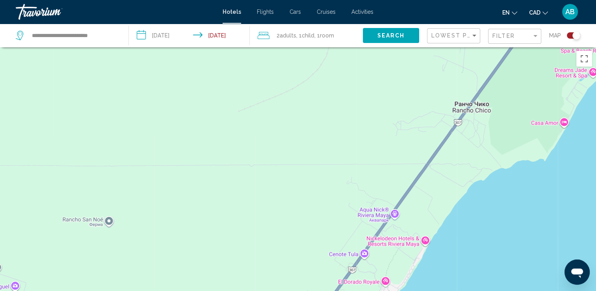
scroll to position [0, 0]
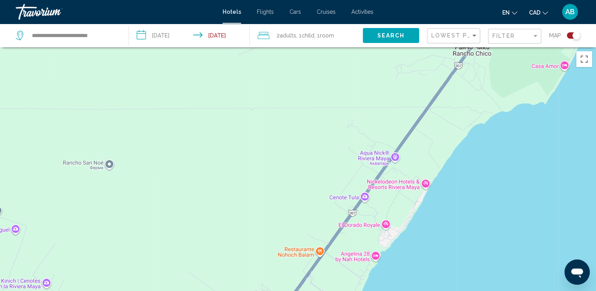
drag, startPoint x: 417, startPoint y: 247, endPoint x: 415, endPoint y: 172, distance: 74.8
click at [415, 176] on div "Main content" at bounding box center [298, 192] width 596 height 291
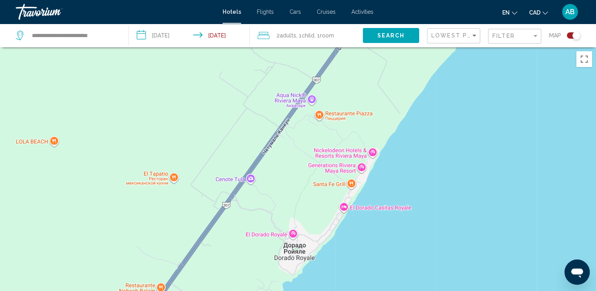
drag, startPoint x: 453, startPoint y: 160, endPoint x: 342, endPoint y: 311, distance: 187.0
click at [342, 290] on html "**********" at bounding box center [298, 145] width 596 height 291
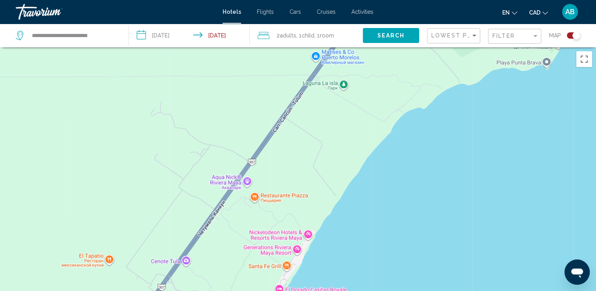
drag, startPoint x: 434, startPoint y: 180, endPoint x: 244, endPoint y: 311, distance: 231.0
click at [244, 290] on html "**********" at bounding box center [298, 145] width 596 height 291
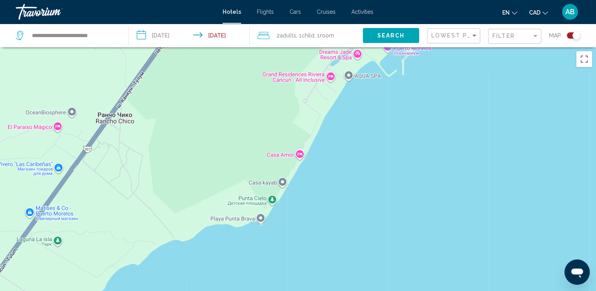
drag, startPoint x: 342, startPoint y: 193, endPoint x: 333, endPoint y: 311, distance: 118.1
click at [333, 290] on html "**********" at bounding box center [298, 145] width 596 height 291
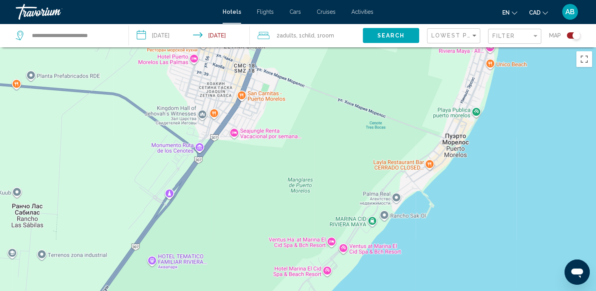
drag, startPoint x: 437, startPoint y: 166, endPoint x: 378, endPoint y: 277, distance: 125.8
click at [378, 277] on div "Main content" at bounding box center [298, 192] width 596 height 291
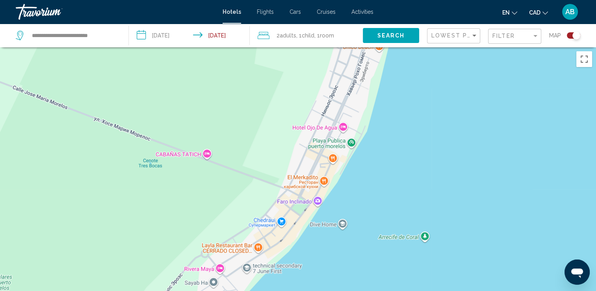
drag, startPoint x: 447, startPoint y: 204, endPoint x: 345, endPoint y: 311, distance: 147.9
click at [345, 290] on html "**********" at bounding box center [298, 145] width 596 height 291
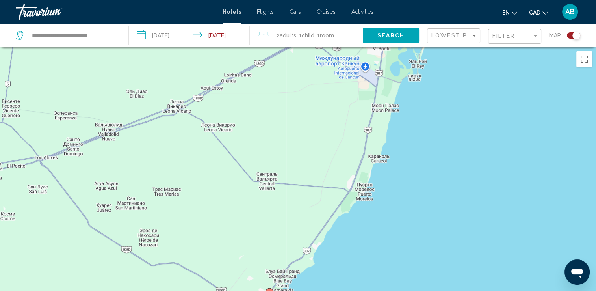
drag, startPoint x: 532, startPoint y: 187, endPoint x: 399, endPoint y: 167, distance: 134.6
click at [399, 167] on div "Чтобы активировать перетаскивание с помощью клавиатуры, нажмите Alt + Ввод. Пос…" at bounding box center [298, 192] width 596 height 291
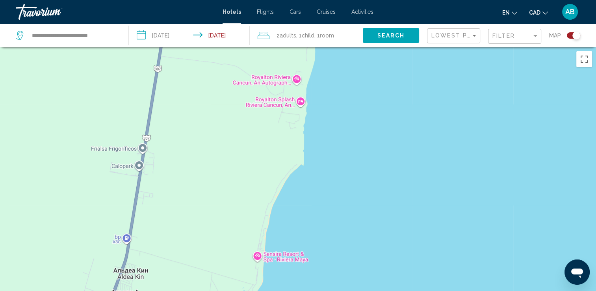
drag, startPoint x: 318, startPoint y: 158, endPoint x: 356, endPoint y: 311, distance: 157.1
click at [356, 290] on html "**********" at bounding box center [298, 145] width 596 height 291
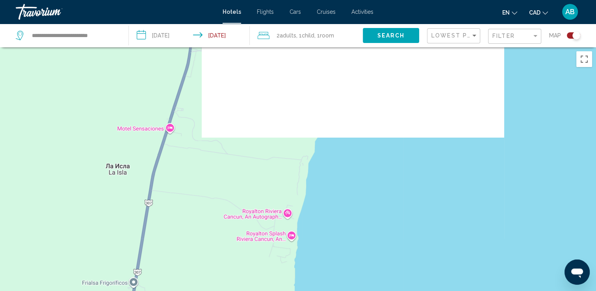
drag, startPoint x: 365, startPoint y: 173, endPoint x: 358, endPoint y: 311, distance: 138.0
click at [358, 290] on html "**********" at bounding box center [298, 145] width 596 height 291
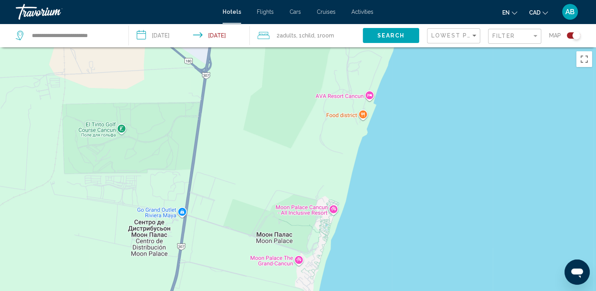
drag, startPoint x: 360, startPoint y: 194, endPoint x: 351, endPoint y: 282, distance: 89.1
click at [354, 290] on html "**********" at bounding box center [298, 145] width 596 height 291
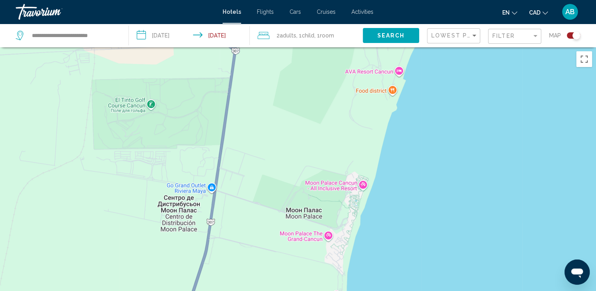
drag, startPoint x: 367, startPoint y: 221, endPoint x: 419, endPoint y: 115, distance: 118.0
click at [417, 123] on div "Main content" at bounding box center [298, 192] width 596 height 291
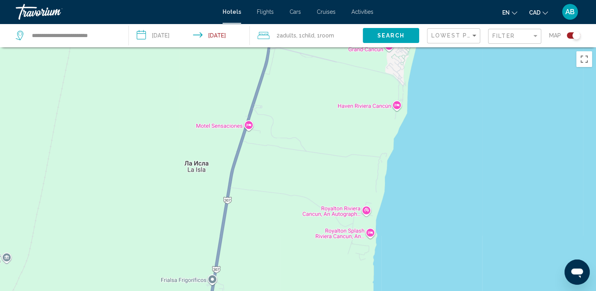
drag, startPoint x: 394, startPoint y: 237, endPoint x: 399, endPoint y: 119, distance: 117.9
click at [401, 137] on div "Main content" at bounding box center [298, 192] width 596 height 291
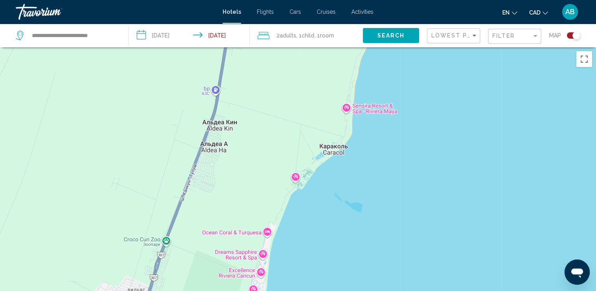
drag, startPoint x: 358, startPoint y: 212, endPoint x: 384, endPoint y: 126, distance: 90.3
click at [383, 130] on div "Main content" at bounding box center [298, 192] width 596 height 291
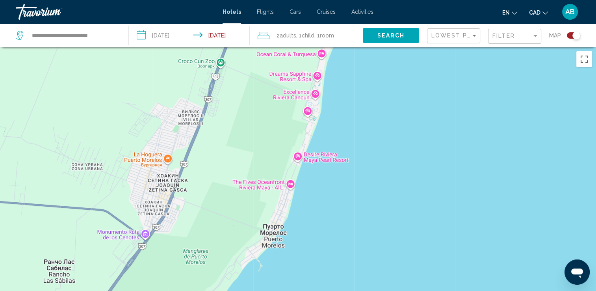
drag, startPoint x: 342, startPoint y: 221, endPoint x: 369, endPoint y: 124, distance: 100.8
click at [369, 124] on div "Main content" at bounding box center [298, 192] width 596 height 291
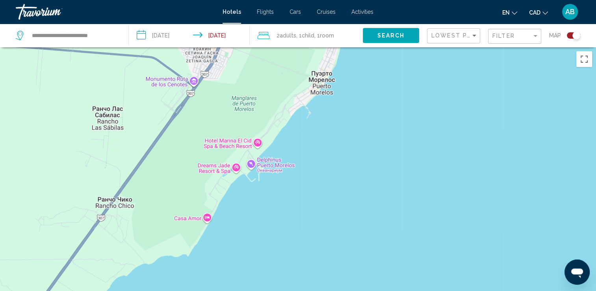
drag, startPoint x: 293, startPoint y: 191, endPoint x: 331, endPoint y: 92, distance: 105.7
click at [331, 93] on div "Main content" at bounding box center [298, 192] width 596 height 291
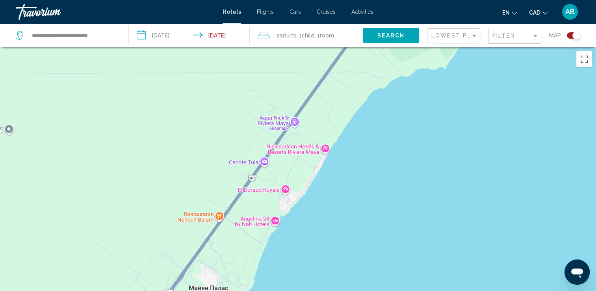
drag, startPoint x: 211, startPoint y: 143, endPoint x: 422, endPoint y: 109, distance: 213.9
click at [422, 109] on div "Main content" at bounding box center [298, 192] width 596 height 291
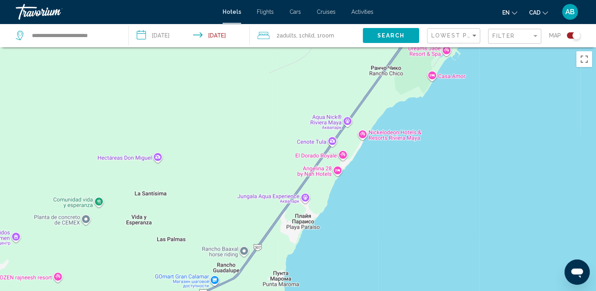
drag, startPoint x: 345, startPoint y: 208, endPoint x: 375, endPoint y: 100, distance: 112.4
click at [375, 100] on div "Main content" at bounding box center [298, 192] width 596 height 291
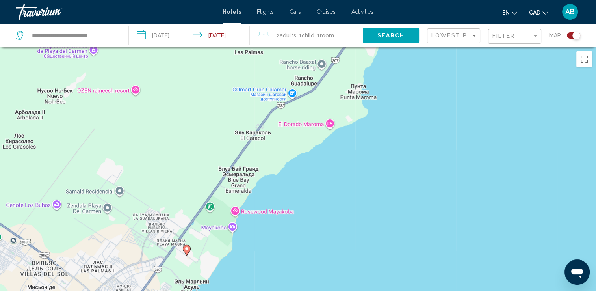
drag, startPoint x: 328, startPoint y: 198, endPoint x: 389, endPoint y: 96, distance: 118.4
click at [389, 96] on div "Чтобы активировать перетаскивание с помощью клавиатуры, нажмите Alt + Ввод. Пос…" at bounding box center [298, 192] width 596 height 291
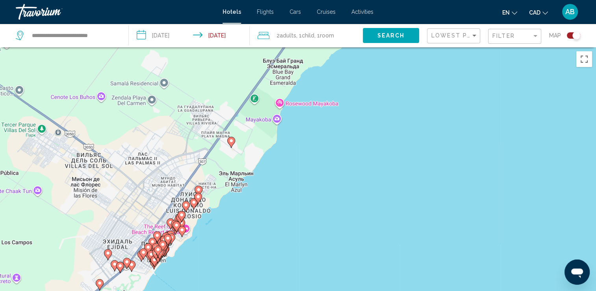
drag, startPoint x: 306, startPoint y: 178, endPoint x: 350, endPoint y: 70, distance: 116.7
click at [350, 70] on div "Чтобы активировать перетаскивание с помощью клавиатуры, нажмите Alt + Ввод. Пос…" at bounding box center [298, 192] width 596 height 291
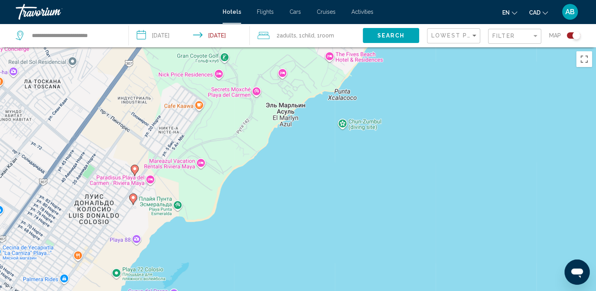
drag, startPoint x: 154, startPoint y: 202, endPoint x: 395, endPoint y: -6, distance: 318.6
click at [395, 0] on html "**********" at bounding box center [298, 145] width 596 height 291
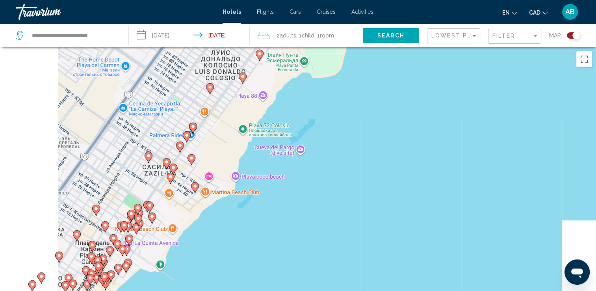
drag, startPoint x: 225, startPoint y: 171, endPoint x: 414, endPoint y: -29, distance: 274.9
click at [414, 0] on html "**********" at bounding box center [298, 145] width 596 height 291
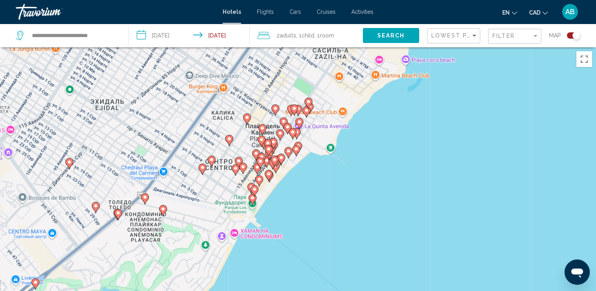
drag, startPoint x: 368, startPoint y: 92, endPoint x: 285, endPoint y: 196, distance: 132.8
click at [267, 241] on div "Чтобы активировать перетаскивание с помощью клавиатуры, нажмите Alt + Ввод. Пос…" at bounding box center [298, 192] width 596 height 291
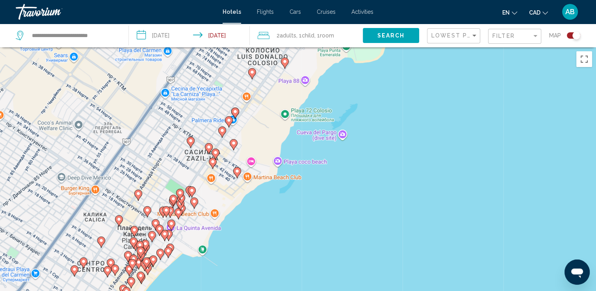
drag, startPoint x: 377, startPoint y: 128, endPoint x: 246, endPoint y: 232, distance: 167.0
click at [247, 233] on div "Чтобы активировать перетаскивание с помощью клавиатуры, нажмите Alt + Ввод. Пос…" at bounding box center [298, 192] width 596 height 291
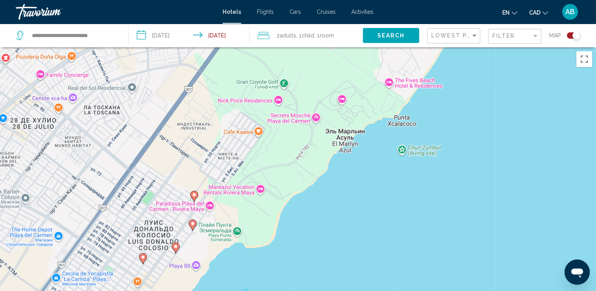
drag, startPoint x: 350, startPoint y: 157, endPoint x: 299, endPoint y: 286, distance: 139.3
click at [299, 286] on div "Чтобы активировать перетаскивание с помощью клавиатуры, нажмите Alt + Ввод. Пос…" at bounding box center [298, 192] width 596 height 291
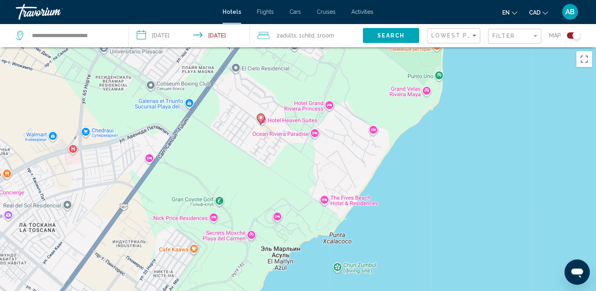
drag, startPoint x: 345, startPoint y: 193, endPoint x: 291, endPoint y: 290, distance: 110.4
click at [291, 290] on div "Чтобы активировать перетаскивание с помощью клавиатуры, нажмите Alt + Ввод. Пос…" at bounding box center [298, 192] width 596 height 291
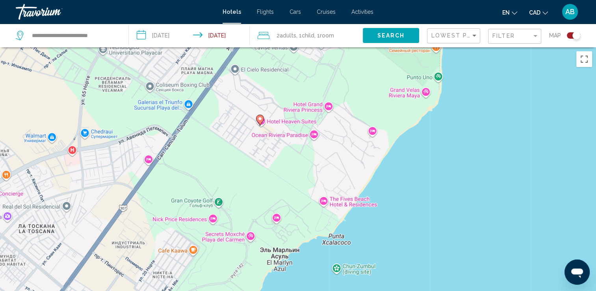
click at [261, 119] on image "Main content" at bounding box center [260, 118] width 5 height 5
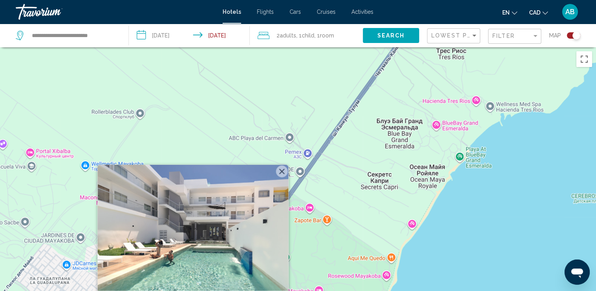
drag, startPoint x: 492, startPoint y: 160, endPoint x: 424, endPoint y: 270, distance: 129.3
click at [424, 270] on div "Чтобы активировать перетаскивание с помощью клавиатуры, нажмите Alt + Ввод. Пос…" at bounding box center [298, 192] width 596 height 291
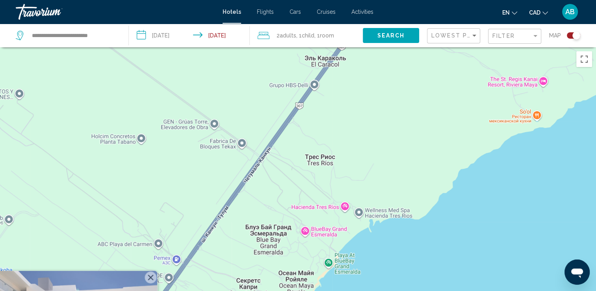
drag, startPoint x: 466, startPoint y: 202, endPoint x: 364, endPoint y: 290, distance: 134.3
click at [364, 290] on div "Чтобы активировать перетаскивание с помощью клавиатуры, нажмите Alt + Ввод. Пос…" at bounding box center [298, 192] width 596 height 291
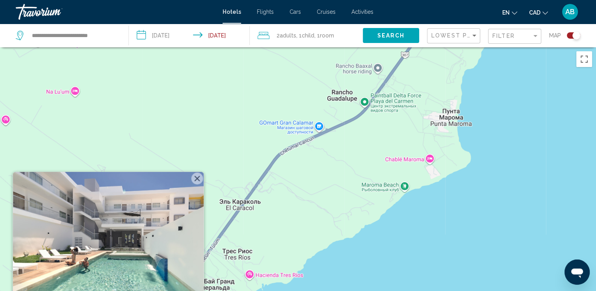
drag, startPoint x: 503, startPoint y: 174, endPoint x: 361, endPoint y: 293, distance: 184.8
click at [361, 290] on html "**********" at bounding box center [298, 145] width 596 height 291
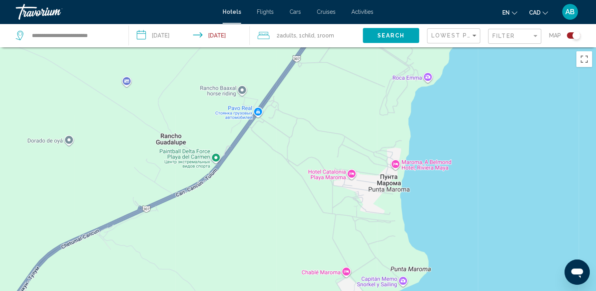
drag, startPoint x: 443, startPoint y: 145, endPoint x: 375, endPoint y: 280, distance: 150.6
click at [373, 284] on div "Чтобы активировать перетаскивание с помощью клавиатуры, нажмите Alt + Ввод. Пос…" at bounding box center [298, 192] width 596 height 291
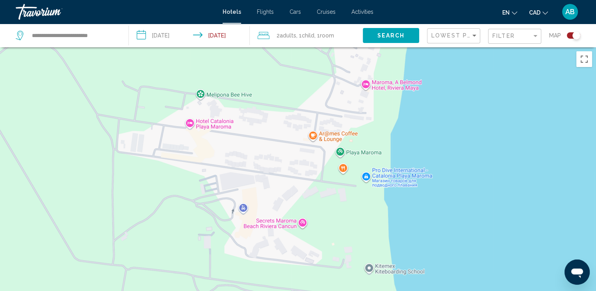
drag, startPoint x: 350, startPoint y: 173, endPoint x: 383, endPoint y: 256, distance: 89.9
click at [383, 256] on div "Чтобы активировать перетаскивание с помощью клавиатуры, нажмите Alt + Ввод. Пос…" at bounding box center [298, 192] width 596 height 291
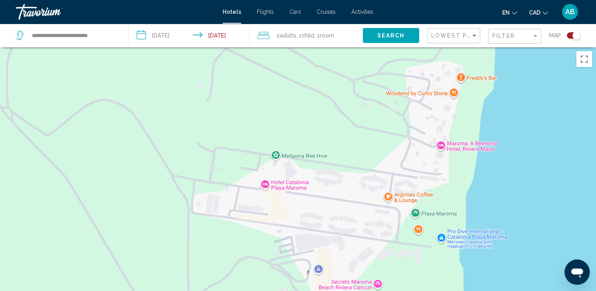
drag, startPoint x: 328, startPoint y: 210, endPoint x: 406, endPoint y: 279, distance: 104.3
click at [406, 279] on div "Чтобы активировать перетаскивание с помощью клавиатуры, нажмите Alt + Ввод. Пос…" at bounding box center [298, 192] width 596 height 291
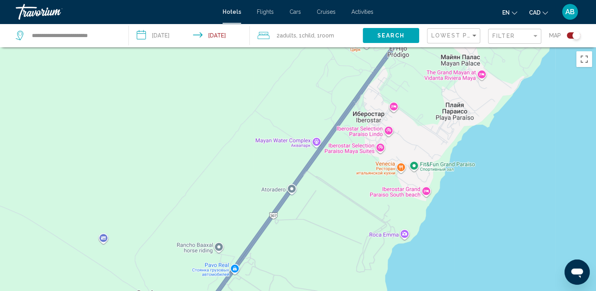
drag, startPoint x: 480, startPoint y: 127, endPoint x: 394, endPoint y: 278, distance: 173.9
click at [394, 278] on div "Чтобы активировать перетаскивание с помощью клавиатуры, нажмите Alt + Ввод. Пос…" at bounding box center [298, 192] width 596 height 291
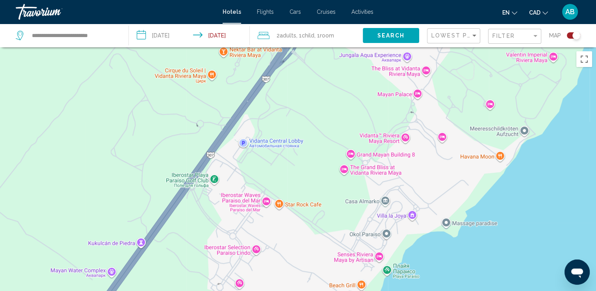
drag, startPoint x: 429, startPoint y: 149, endPoint x: 393, endPoint y: 254, distance: 111.5
click at [393, 254] on div "Чтобы активировать перетаскивание с помощью клавиатуры, нажмите Alt + Ввод. Пос…" at bounding box center [298, 192] width 596 height 291
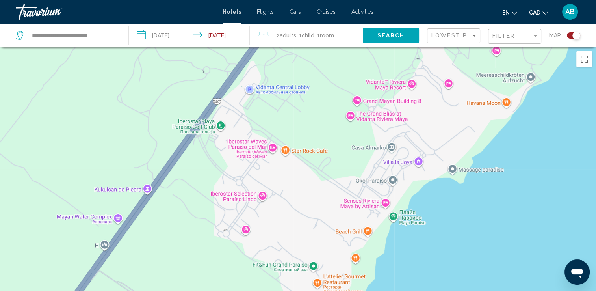
drag, startPoint x: 456, startPoint y: 180, endPoint x: 462, endPoint y: 128, distance: 52.3
click at [462, 128] on div "Чтобы активировать перетаскивание с помощью клавиатуры, нажмите Alt + Ввод. Пос…" at bounding box center [298, 192] width 596 height 291
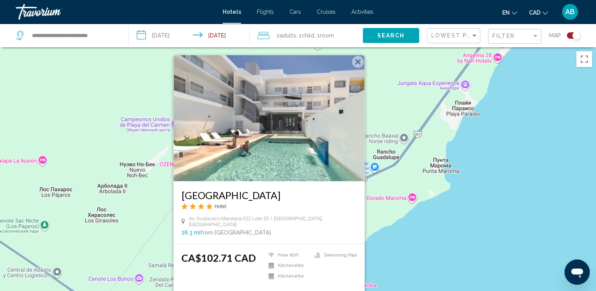
click at [364, 61] on img "Main content" at bounding box center [268, 118] width 191 height 126
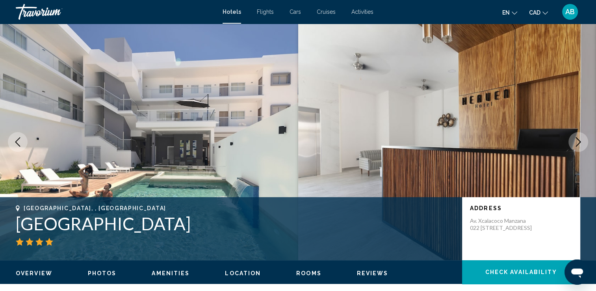
click at [580, 139] on icon "Next image" at bounding box center [577, 141] width 9 height 9
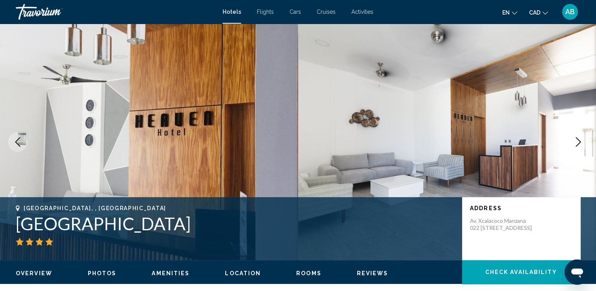
click at [580, 139] on icon "Next image" at bounding box center [577, 141] width 9 height 9
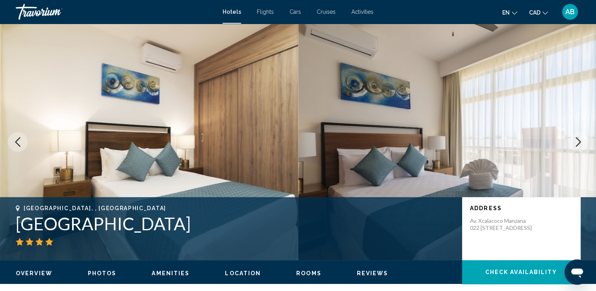
click at [580, 139] on icon "Next image" at bounding box center [577, 141] width 9 height 9
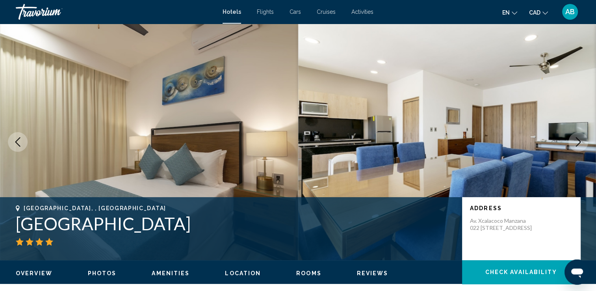
click at [580, 139] on icon "Next image" at bounding box center [577, 141] width 9 height 9
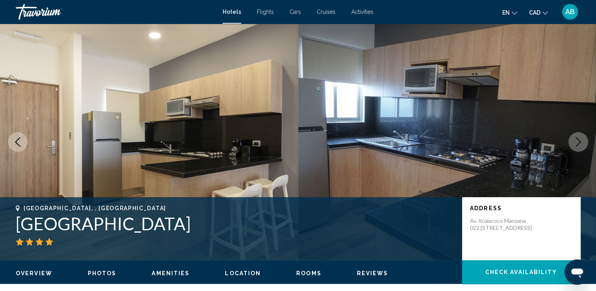
click at [580, 139] on icon "Next image" at bounding box center [577, 141] width 9 height 9
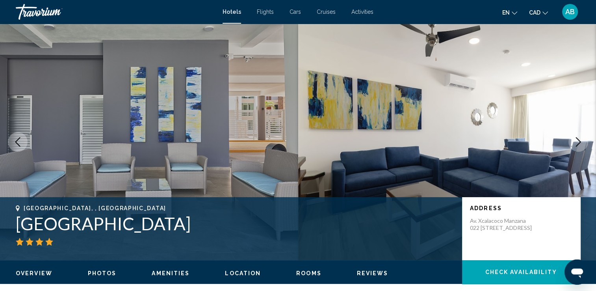
click at [580, 139] on icon "Next image" at bounding box center [577, 141] width 9 height 9
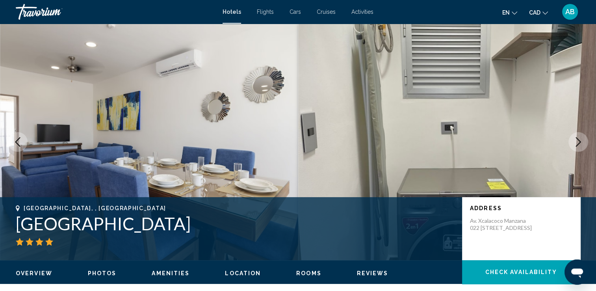
click at [580, 139] on icon "Next image" at bounding box center [577, 141] width 9 height 9
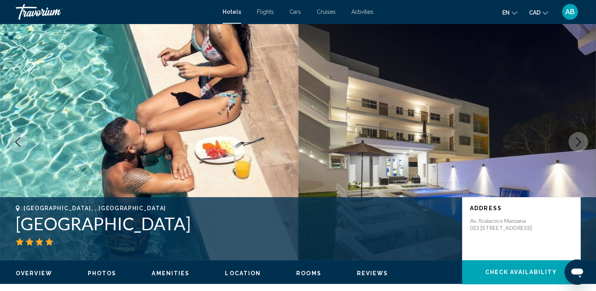
click at [580, 139] on icon "Next image" at bounding box center [577, 141] width 9 height 9
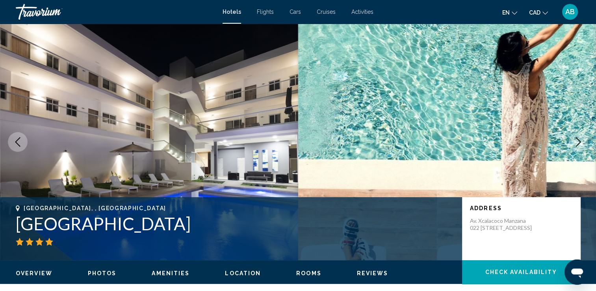
click at [580, 139] on icon "Next image" at bounding box center [577, 141] width 9 height 9
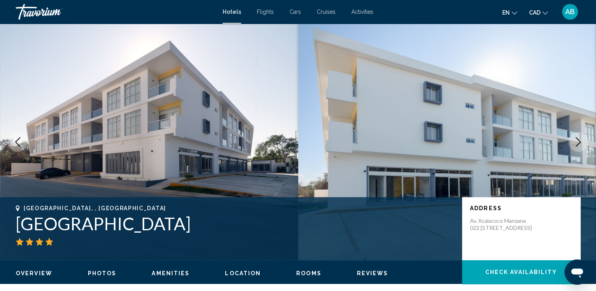
click at [580, 139] on icon "Next image" at bounding box center [577, 141] width 9 height 9
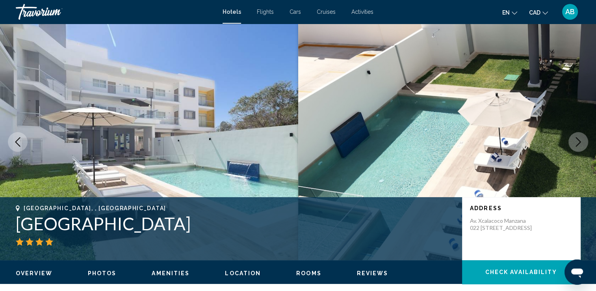
click at [580, 139] on icon "Next image" at bounding box center [577, 141] width 9 height 9
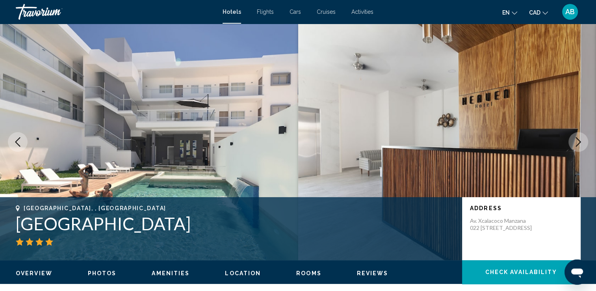
click at [580, 139] on icon "Next image" at bounding box center [577, 141] width 9 height 9
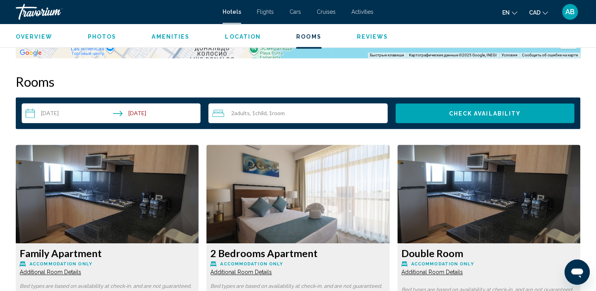
scroll to position [945, 0]
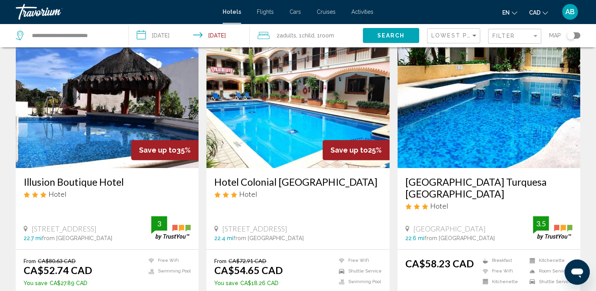
scroll to position [630, 0]
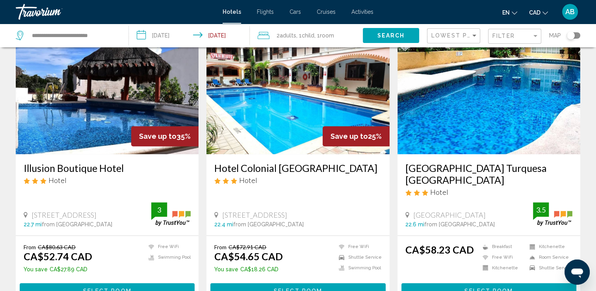
click at [282, 104] on img "Main content" at bounding box center [297, 91] width 183 height 126
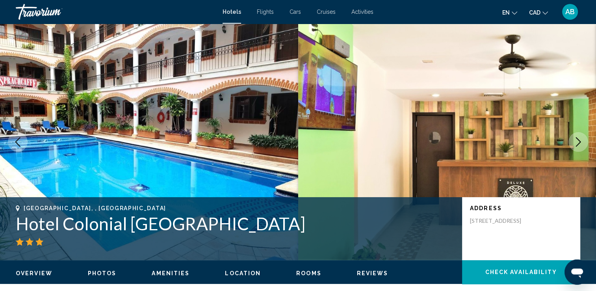
click at [577, 140] on icon "Next image" at bounding box center [577, 141] width 9 height 9
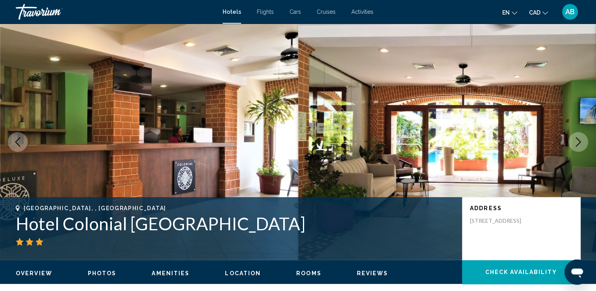
click at [577, 140] on icon "Next image" at bounding box center [577, 141] width 9 height 9
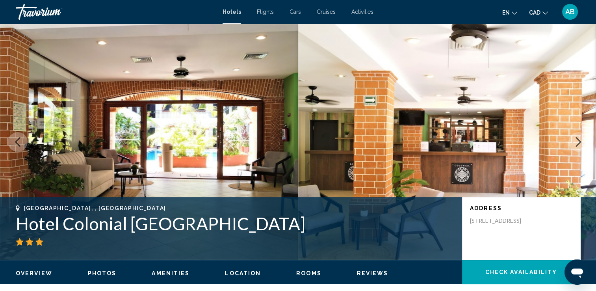
click at [577, 140] on icon "Next image" at bounding box center [577, 141] width 9 height 9
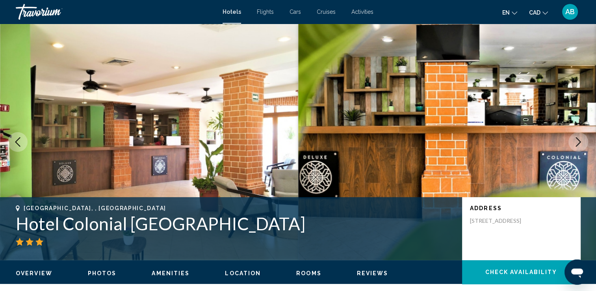
click at [577, 140] on icon "Next image" at bounding box center [577, 141] width 9 height 9
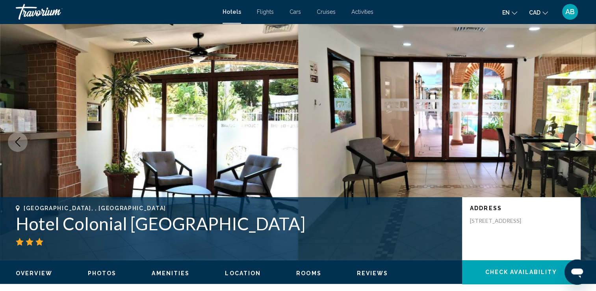
click at [577, 140] on icon "Next image" at bounding box center [577, 141] width 9 height 9
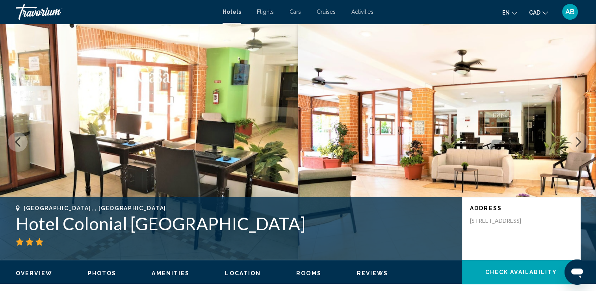
click at [577, 140] on icon "Next image" at bounding box center [577, 141] width 9 height 9
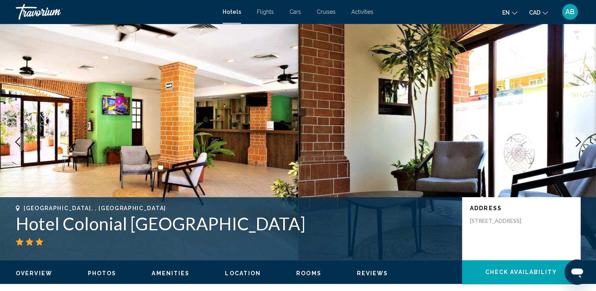
click at [577, 140] on icon "Next image" at bounding box center [577, 141] width 9 height 9
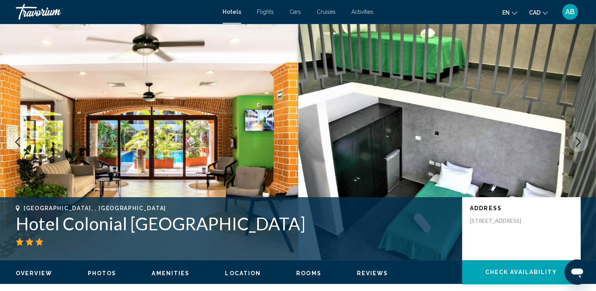
click at [577, 140] on icon "Next image" at bounding box center [577, 141] width 9 height 9
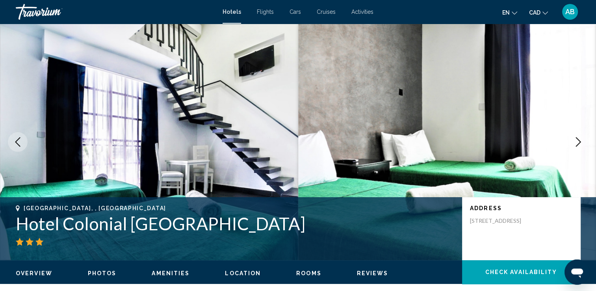
click at [577, 140] on icon "Next image" at bounding box center [577, 141] width 9 height 9
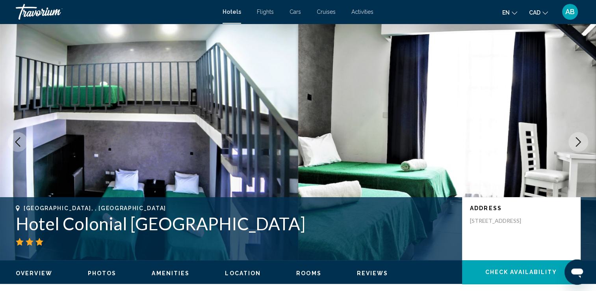
click at [577, 140] on icon "Next image" at bounding box center [577, 141] width 9 height 9
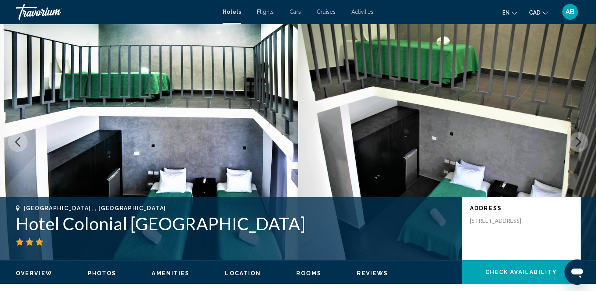
click at [577, 140] on icon "Next image" at bounding box center [577, 141] width 9 height 9
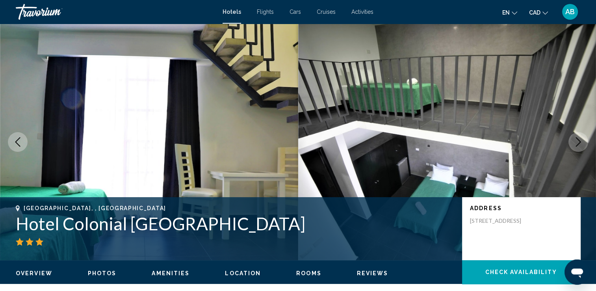
click at [577, 140] on icon "Next image" at bounding box center [577, 141] width 9 height 9
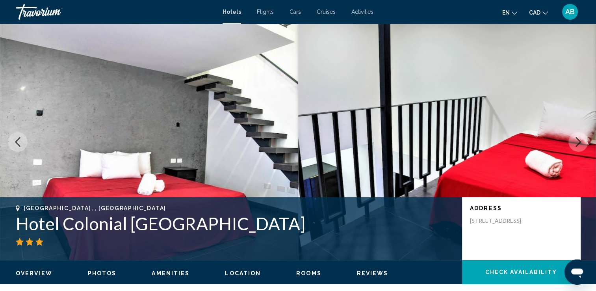
click at [577, 140] on icon "Next image" at bounding box center [577, 141] width 9 height 9
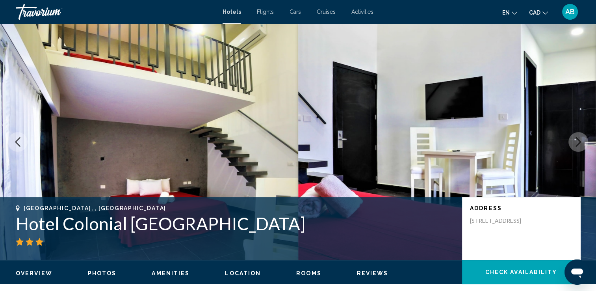
click at [577, 140] on icon "Next image" at bounding box center [577, 141] width 9 height 9
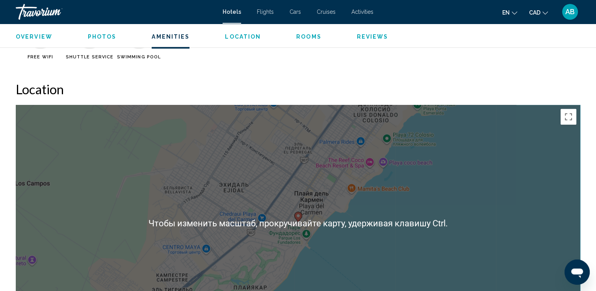
scroll to position [773, 0]
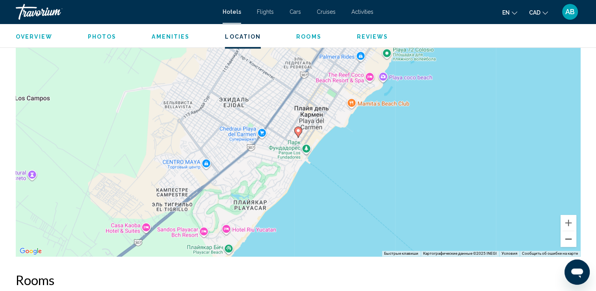
click at [566, 238] on button "Уменьшить" at bounding box center [568, 239] width 16 height 16
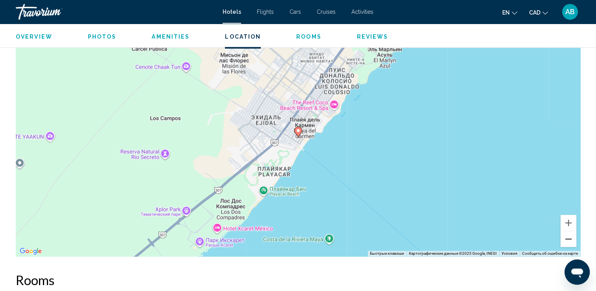
click at [566, 238] on button "Уменьшить" at bounding box center [568, 239] width 16 height 16
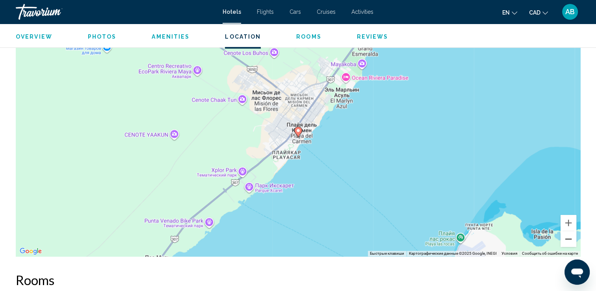
click at [566, 238] on button "Уменьшить" at bounding box center [568, 239] width 16 height 16
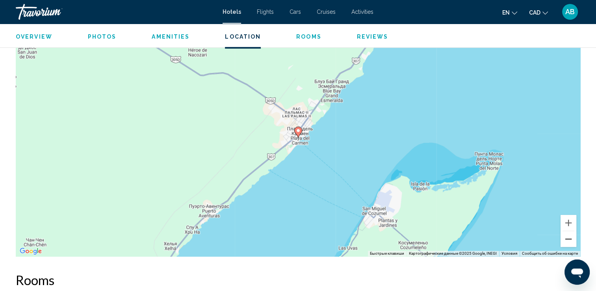
click at [566, 238] on button "Уменьшить" at bounding box center [568, 239] width 16 height 16
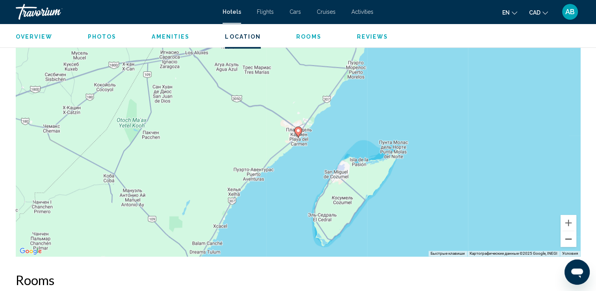
click at [566, 238] on button "Уменьшить" at bounding box center [568, 239] width 16 height 16
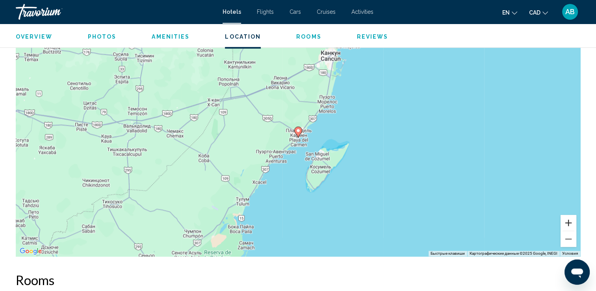
click at [569, 221] on button "Увеличить" at bounding box center [568, 223] width 16 height 16
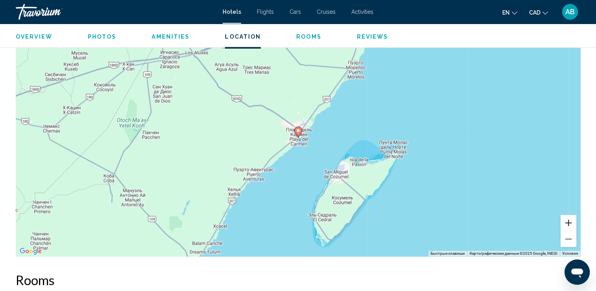
click at [568, 223] on button "Увеличить" at bounding box center [568, 223] width 16 height 16
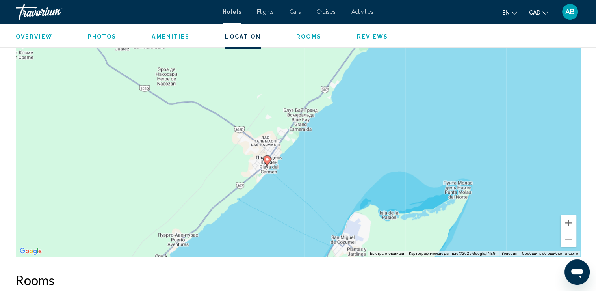
drag, startPoint x: 261, startPoint y: 191, endPoint x: 230, endPoint y: 219, distance: 41.2
click at [230, 219] on div "Чтобы активировать перетаскивание с помощью клавиатуры, нажмите Alt + Ввод. Пос…" at bounding box center [298, 138] width 564 height 236
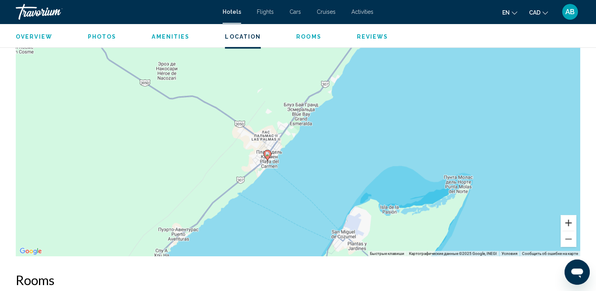
click at [571, 223] on button "Увеличить" at bounding box center [568, 223] width 16 height 16
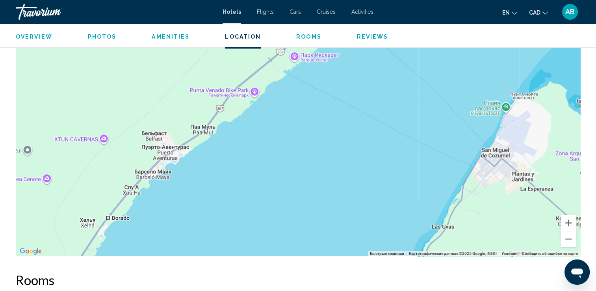
drag, startPoint x: 277, startPoint y: 166, endPoint x: 384, endPoint y: -13, distance: 208.9
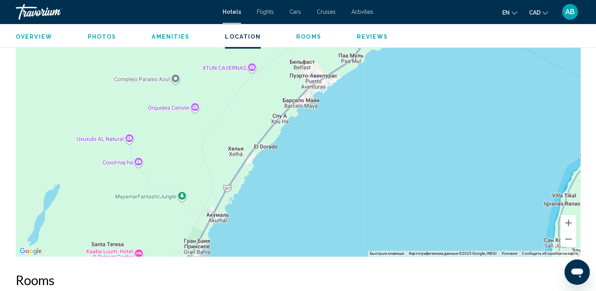
drag, startPoint x: 263, startPoint y: 113, endPoint x: 373, endPoint y: 114, distance: 109.9
click at [373, 114] on div "Main content" at bounding box center [298, 138] width 564 height 236
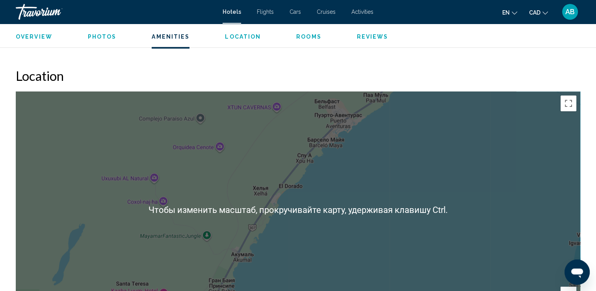
scroll to position [773, 0]
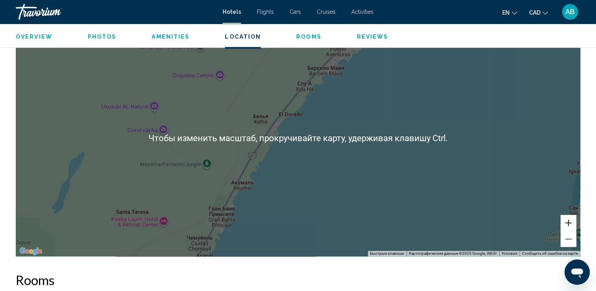
click at [564, 225] on button "Увеличить" at bounding box center [568, 223] width 16 height 16
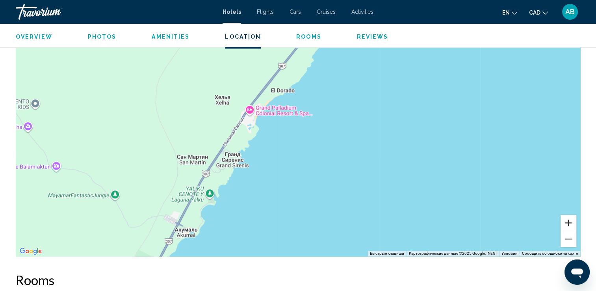
click at [566, 223] on button "Увеличить" at bounding box center [568, 223] width 16 height 16
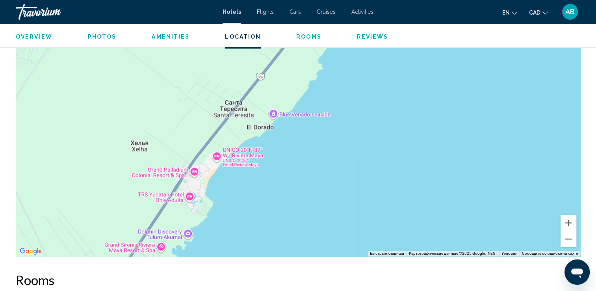
drag, startPoint x: 209, startPoint y: 115, endPoint x: 201, endPoint y: 201, distance: 86.2
click at [201, 201] on div "Main content" at bounding box center [298, 138] width 564 height 236
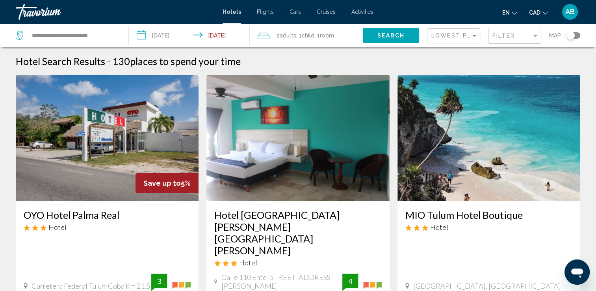
click at [581, 35] on app-hotels-search-filters "Lowest Price Filter Map" at bounding box center [511, 36] width 169 height 24
click at [575, 39] on button "Toggle map" at bounding box center [570, 35] width 19 height 7
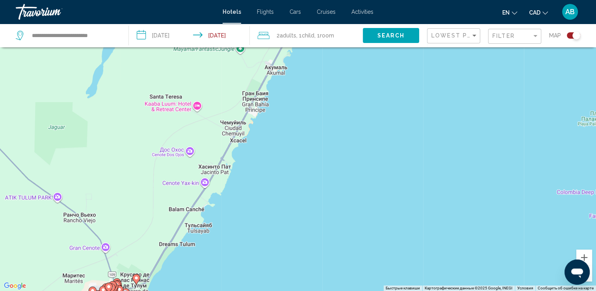
drag, startPoint x: 245, startPoint y: 194, endPoint x: 227, endPoint y: 299, distance: 106.7
click at [227, 243] on html "**********" at bounding box center [298, 98] width 596 height 291
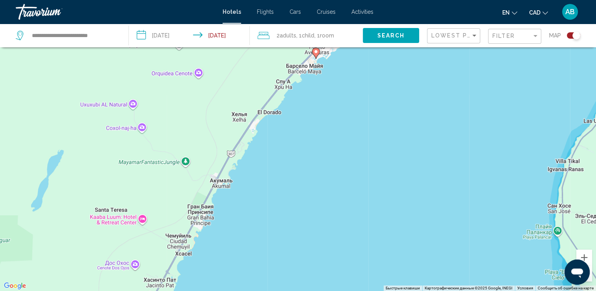
drag, startPoint x: 300, startPoint y: 153, endPoint x: 234, endPoint y: 280, distance: 142.5
click at [235, 281] on div "Чтобы активировать перетаскивание с помощью клавиатуры, нажмите Alt + Ввод. Пос…" at bounding box center [298, 145] width 596 height 291
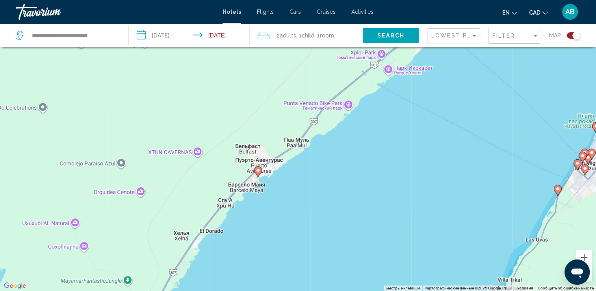
drag, startPoint x: 268, startPoint y: 149, endPoint x: 224, endPoint y: 241, distance: 102.2
click at [224, 241] on div "Чтобы активировать перетаскивание с помощью клавиатуры, нажмите Alt + Ввод. Пос…" at bounding box center [298, 145] width 596 height 291
click at [257, 174] on icon "Main content" at bounding box center [257, 172] width 7 height 10
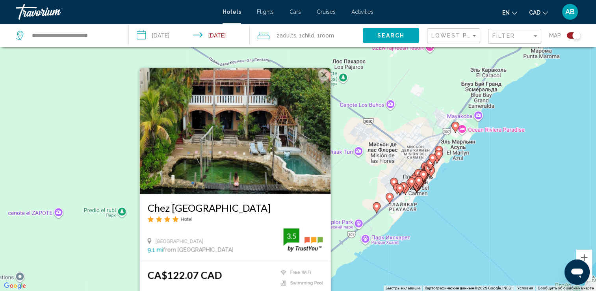
drag, startPoint x: 375, startPoint y: 194, endPoint x: 352, endPoint y: 250, distance: 60.8
click at [352, 250] on div "Чтобы активировать перетаскивание с помощью клавиатуры, нажмите Alt + Ввод. Пос…" at bounding box center [298, 145] width 596 height 291
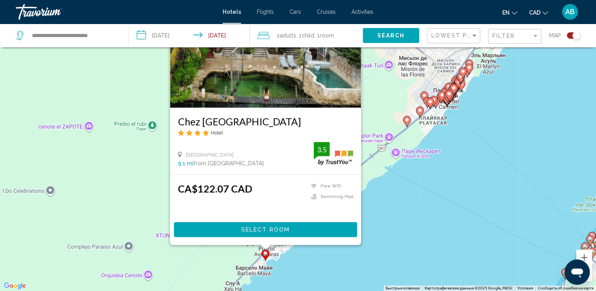
drag, startPoint x: 389, startPoint y: 228, endPoint x: 420, endPoint y: 141, distance: 92.7
click at [420, 141] on div "Чтобы активировать перетаскивание с помощью клавиатуры, нажмите Alt + Ввод. Пос…" at bounding box center [298, 145] width 596 height 291
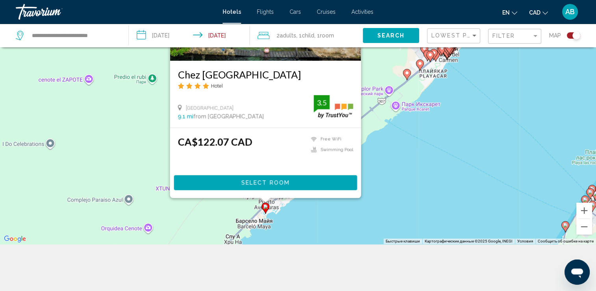
scroll to position [95, 0]
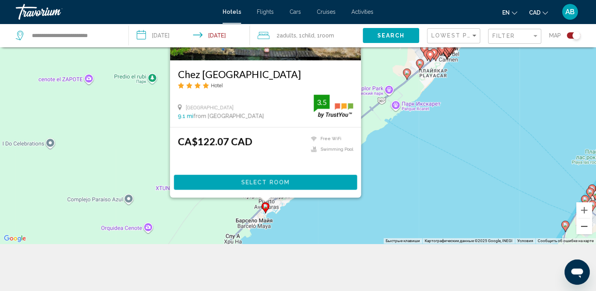
click at [584, 230] on button "Уменьшить" at bounding box center [584, 226] width 16 height 16
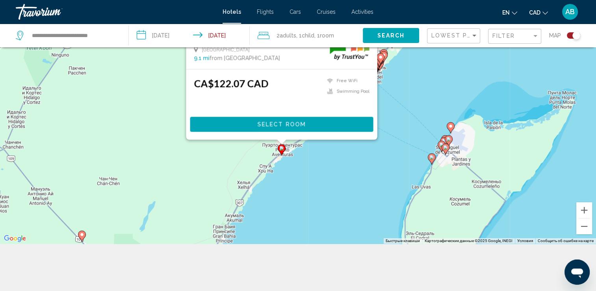
click at [481, 150] on div "Чтобы активировать перетаскивание с помощью клавиатуры, нажмите Alt + Ввод. Пос…" at bounding box center [298, 98] width 596 height 291
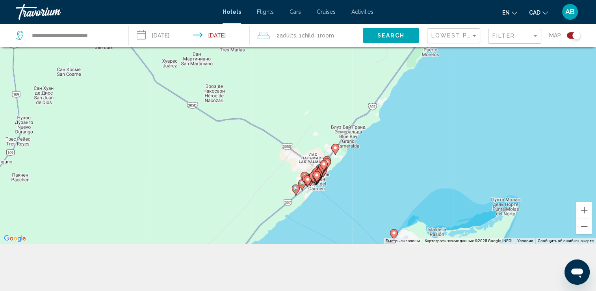
drag, startPoint x: 345, startPoint y: 105, endPoint x: 276, endPoint y: 221, distance: 135.6
click at [282, 229] on div "Чтобы активировать перетаскивание с помощью клавиатуры, нажмите Alt + Ввод. Пос…" at bounding box center [298, 98] width 596 height 291
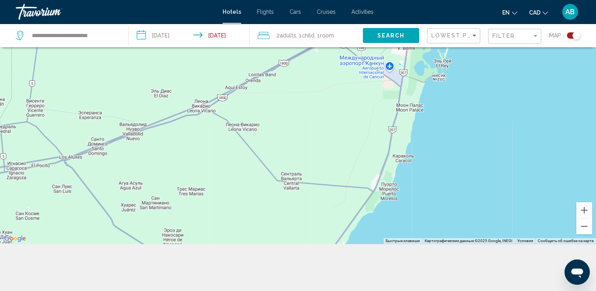
drag, startPoint x: 366, startPoint y: 99, endPoint x: 324, endPoint y: 164, distance: 76.7
click at [334, 219] on div "Чтобы активировать перетаскивание с помощью клавиатуры, нажмите Alt + Ввод. Пос…" at bounding box center [298, 98] width 596 height 291
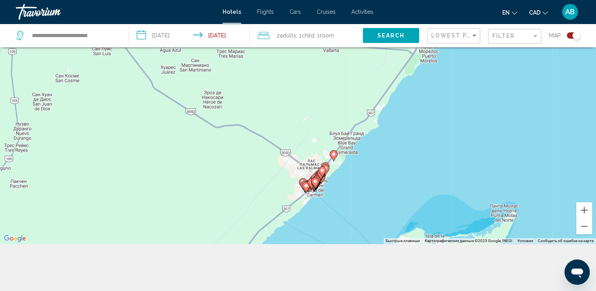
drag, startPoint x: 336, startPoint y: 161, endPoint x: 370, endPoint y: 39, distance: 126.8
click at [382, 18] on div "**********" at bounding box center [298, 50] width 596 height 291
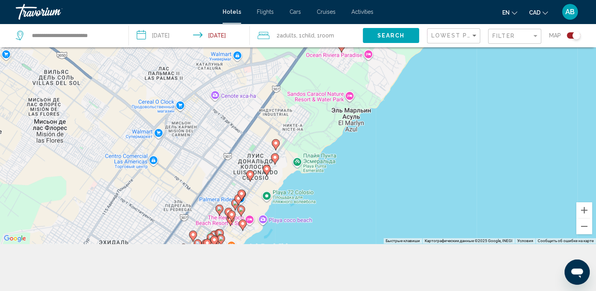
drag, startPoint x: 284, startPoint y: 118, endPoint x: 308, endPoint y: 137, distance: 30.9
click at [308, 137] on div "Чтобы активировать перетаскивание с помощью клавиатуры, нажмите Alt + Ввод. Пос…" at bounding box center [298, 98] width 596 height 291
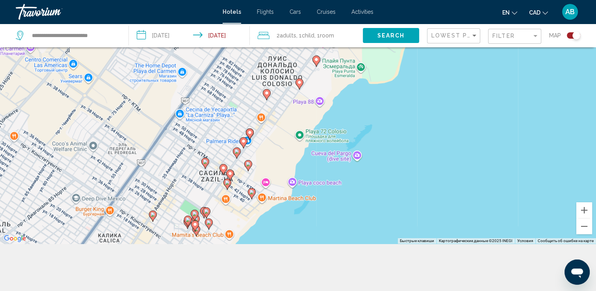
drag, startPoint x: 252, startPoint y: 174, endPoint x: 330, endPoint y: 80, distance: 121.7
click at [330, 80] on div "Чтобы активировать перетаскивание с помощью клавиатуры, нажмите Alt + Ввод. Пос…" at bounding box center [298, 98] width 596 height 291
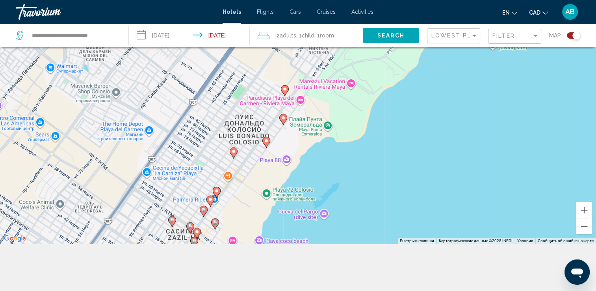
drag, startPoint x: 296, startPoint y: 146, endPoint x: 244, endPoint y: 257, distance: 122.1
click at [245, 257] on div "**********" at bounding box center [298, 122] width 596 height 338
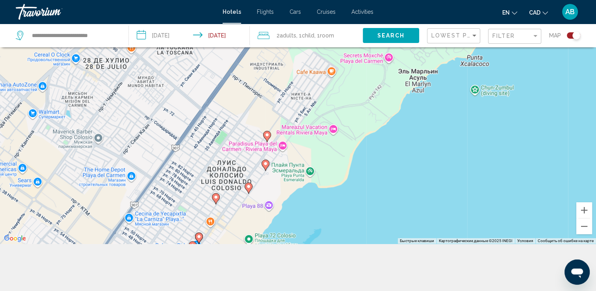
drag, startPoint x: 292, startPoint y: 169, endPoint x: 243, endPoint y: 255, distance: 98.9
click at [243, 255] on div "**********" at bounding box center [298, 122] width 596 height 338
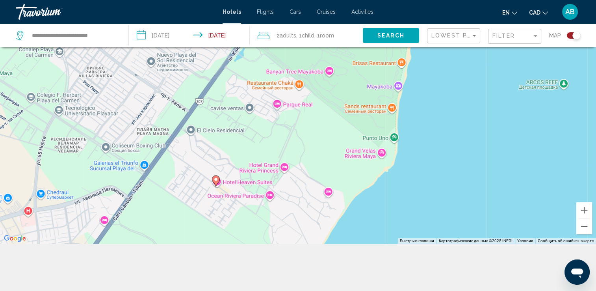
drag, startPoint x: 377, startPoint y: 157, endPoint x: 266, endPoint y: 262, distance: 152.9
click at [266, 262] on div "**********" at bounding box center [298, 122] width 596 height 338
click at [215, 183] on icon "Main content" at bounding box center [215, 181] width 7 height 10
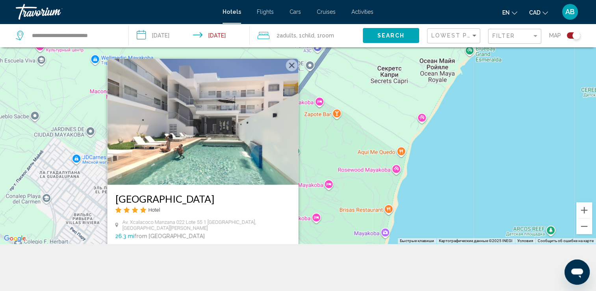
drag, startPoint x: 320, startPoint y: 130, endPoint x: 307, endPoint y: 224, distance: 95.3
click at [307, 229] on div "Чтобы активировать перетаскивание с помощью клавиатуры, нажмите Alt + Ввод. Пос…" at bounding box center [298, 98] width 596 height 291
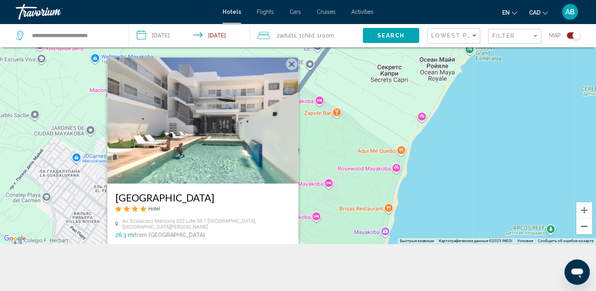
click at [582, 231] on button "Уменьшить" at bounding box center [584, 226] width 16 height 16
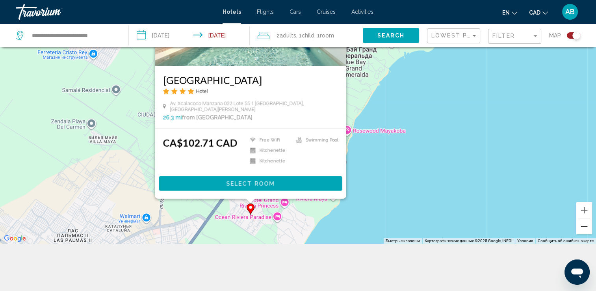
click at [582, 231] on button "Уменьшить" at bounding box center [584, 226] width 16 height 16
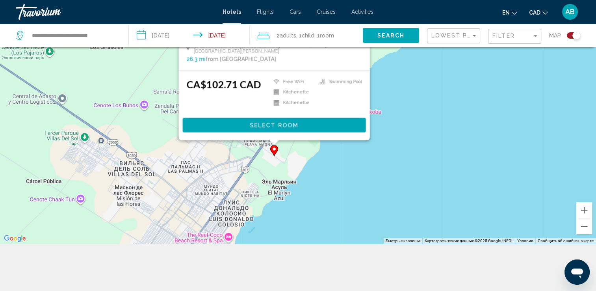
drag, startPoint x: 519, startPoint y: 162, endPoint x: 449, endPoint y: 299, distance: 153.8
click at [449, 196] on html "**********" at bounding box center [298, 50] width 596 height 291
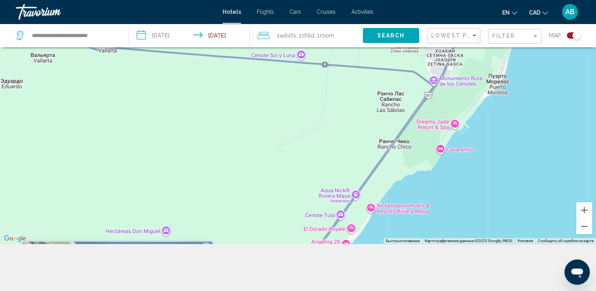
drag, startPoint x: 409, startPoint y: 147, endPoint x: 336, endPoint y: 311, distance: 179.3
click at [336, 196] on html "**********" at bounding box center [298, 50] width 596 height 291
click at [583, 229] on button "Уменьшить" at bounding box center [584, 226] width 16 height 16
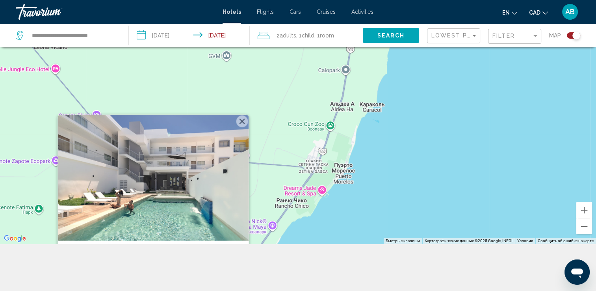
drag, startPoint x: 432, startPoint y: 98, endPoint x: 378, endPoint y: 253, distance: 163.9
click at [378, 253] on div "**********" at bounding box center [298, 122] width 596 height 338
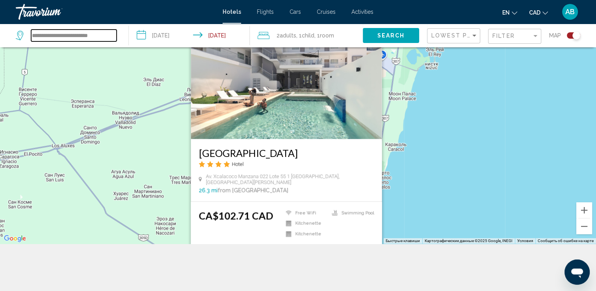
click at [111, 35] on input "**********" at bounding box center [73, 36] width 85 height 12
type input "*"
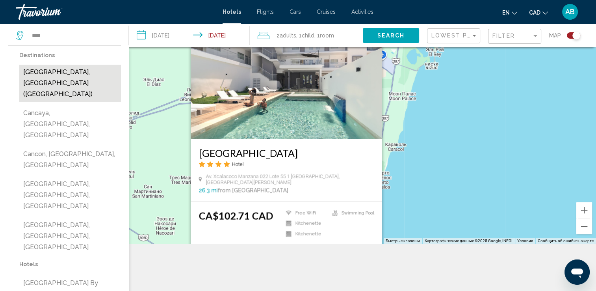
click at [40, 72] on button "Cancun, Mexico (CUN)" at bounding box center [70, 83] width 102 height 37
type input "**********"
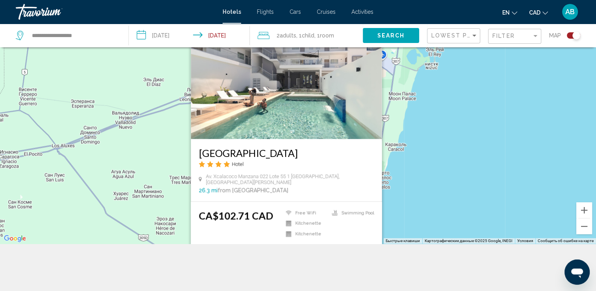
click at [399, 38] on span "Search" at bounding box center [391, 36] width 28 height 6
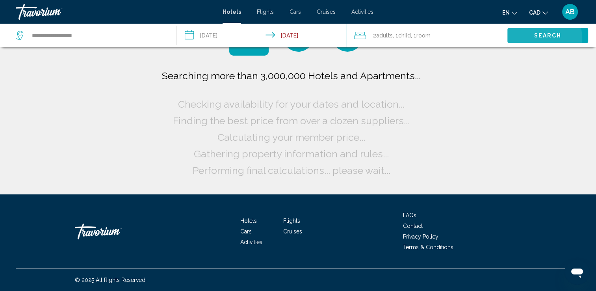
scroll to position [0, 0]
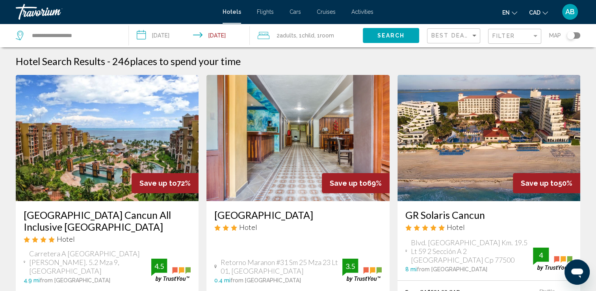
click at [338, 128] on img "Main content" at bounding box center [297, 138] width 183 height 126
click at [516, 36] on div "Filter" at bounding box center [511, 36] width 39 height 6
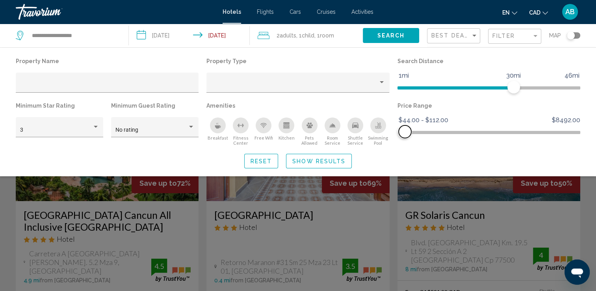
drag, startPoint x: 569, startPoint y: 130, endPoint x: 405, endPoint y: 140, distance: 164.5
click at [405, 140] on div "Price Range $44.00 $8492.00 $44.00 $112.00 $44.00 - $112.00" at bounding box center [488, 123] width 191 height 46
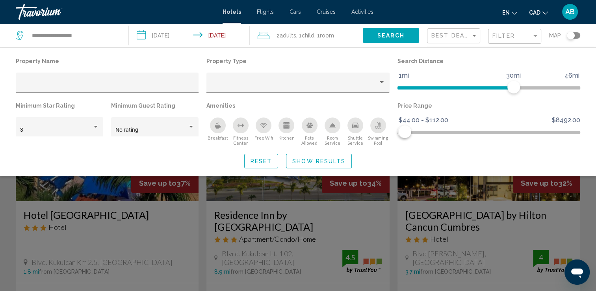
click at [332, 163] on span "Show Results" at bounding box center [318, 161] width 53 height 6
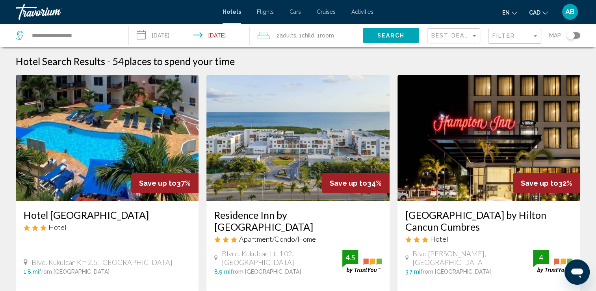
drag, startPoint x: 573, startPoint y: 35, endPoint x: 578, endPoint y: 38, distance: 5.7
click at [574, 35] on div "Toggle map" at bounding box center [571, 36] width 8 height 8
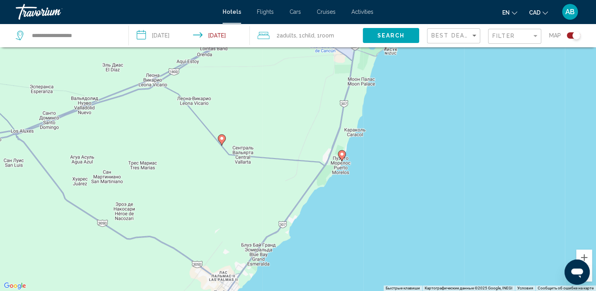
drag, startPoint x: 324, startPoint y: 216, endPoint x: 350, endPoint y: 106, distance: 112.7
click at [350, 106] on div "Чтобы активировать перетаскивание с помощью клавиатуры, нажмите Alt + Ввод. Пос…" at bounding box center [298, 145] width 596 height 291
click at [341, 157] on icon "Main content" at bounding box center [341, 155] width 7 height 10
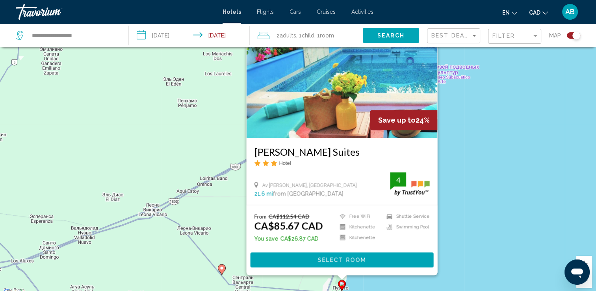
scroll to position [0, 0]
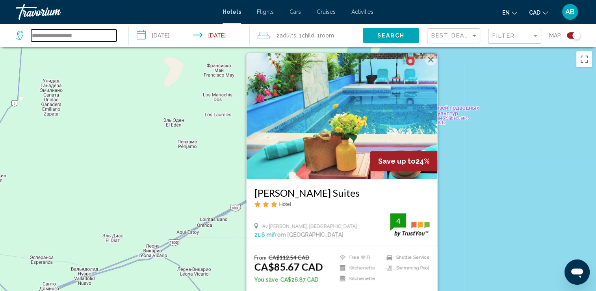
click at [109, 35] on input "**********" at bounding box center [73, 36] width 85 height 12
type input "*"
click at [566, 213] on div "Чтобы активировать перетаскивание с помощью клавиатуры, нажмите Alt + Ввод. Пос…" at bounding box center [298, 192] width 596 height 291
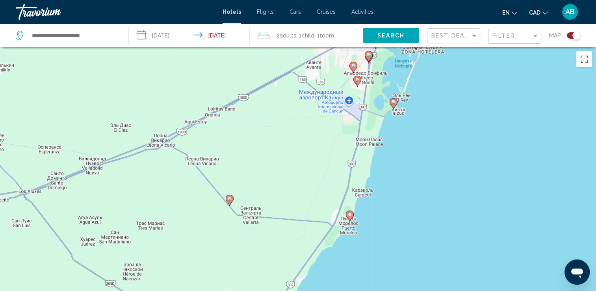
drag, startPoint x: 363, startPoint y: 238, endPoint x: 371, endPoint y: 94, distance: 144.7
click at [375, 98] on div "Чтобы активировать перетаскивание с помощью клавиатуры, нажмите Alt + Ввод. Пос…" at bounding box center [298, 192] width 596 height 291
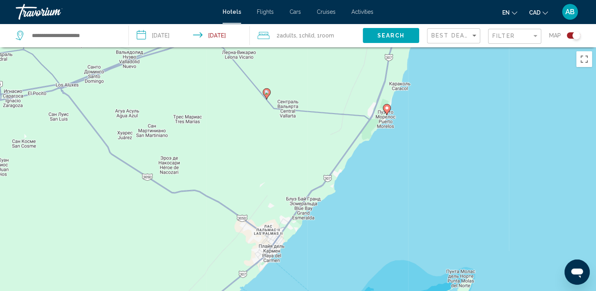
drag, startPoint x: 328, startPoint y: 195, endPoint x: 345, endPoint y: 166, distance: 33.0
click at [345, 166] on div "Чтобы активировать перетаскивание с помощью клавиатуры, нажмите Alt + Ввод. Пос…" at bounding box center [298, 192] width 596 height 291
click at [50, 30] on input "Search widget" at bounding box center [73, 36] width 85 height 12
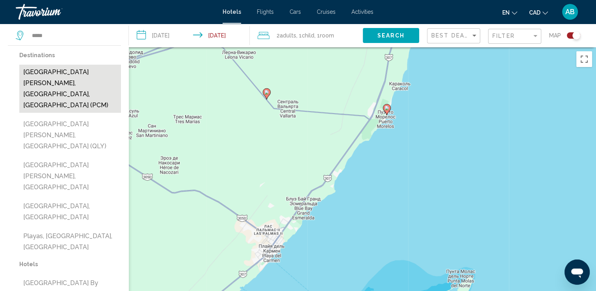
click at [92, 78] on button "[GEOGRAPHIC_DATA], [GEOGRAPHIC_DATA], [GEOGRAPHIC_DATA] (PCM)" at bounding box center [70, 89] width 102 height 48
type input "**********"
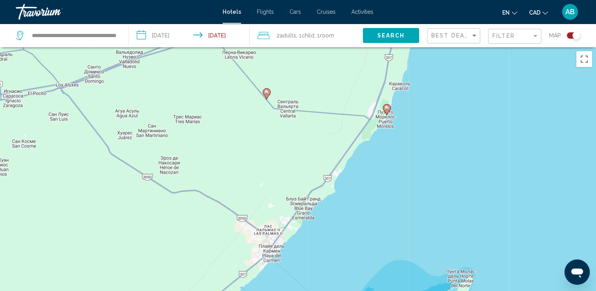
click at [399, 31] on button "Search" at bounding box center [391, 35] width 56 height 15
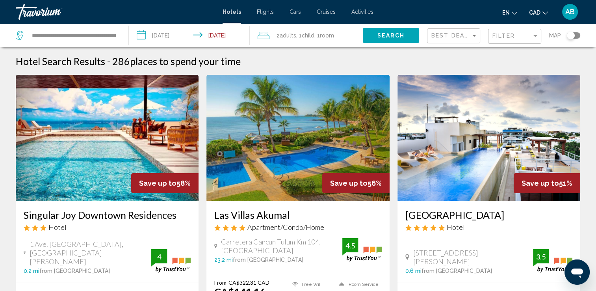
click at [523, 42] on div "Filter" at bounding box center [515, 36] width 46 height 15
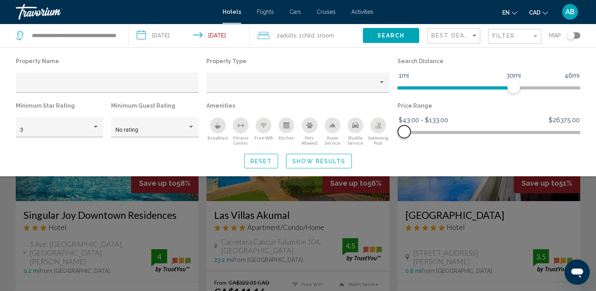
drag, startPoint x: 575, startPoint y: 130, endPoint x: 404, endPoint y: 132, distance: 170.9
click at [404, 132] on span "Hotel Filters" at bounding box center [404, 131] width 13 height 13
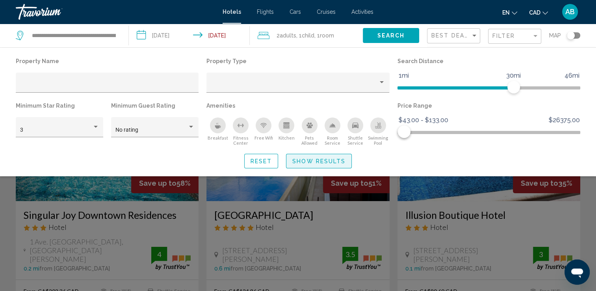
drag, startPoint x: 343, startPoint y: 157, endPoint x: 339, endPoint y: 156, distance: 4.0
click at [342, 156] on button "Show Results" at bounding box center [319, 161] width 66 height 15
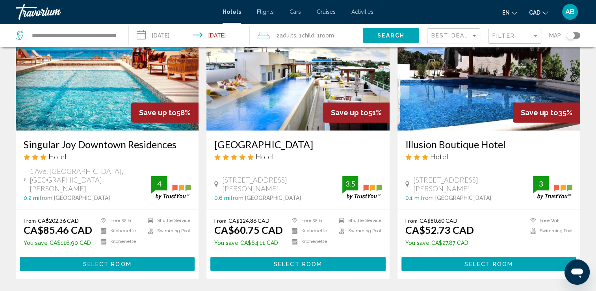
scroll to position [79, 0]
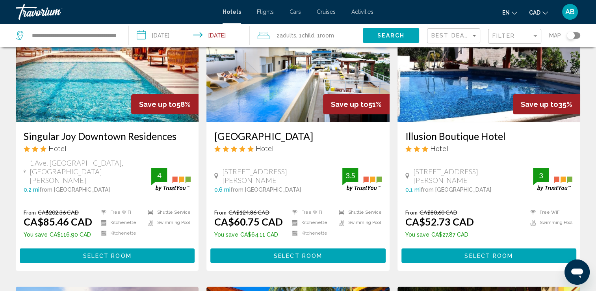
click at [578, 37] on div "Toggle map" at bounding box center [573, 35] width 13 height 6
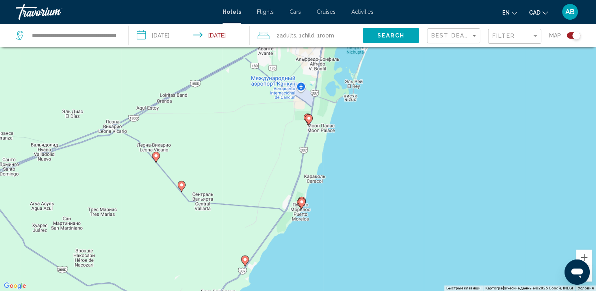
drag, startPoint x: 368, startPoint y: 94, endPoint x: 350, endPoint y: 212, distance: 120.0
click at [350, 216] on div "Чтобы активировать перетаскивание с помощью клавиатуры, нажмите Alt + Ввод. Пос…" at bounding box center [298, 145] width 596 height 291
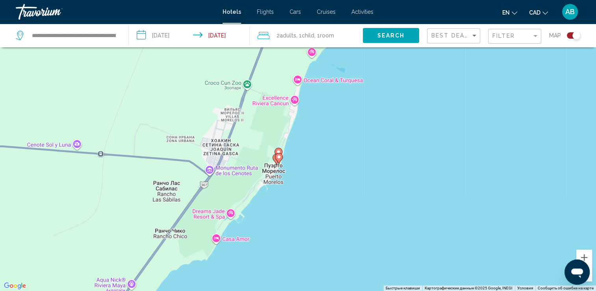
drag, startPoint x: 266, startPoint y: 237, endPoint x: 379, endPoint y: 4, distance: 258.7
click at [379, 4] on div "**********" at bounding box center [298, 98] width 596 height 291
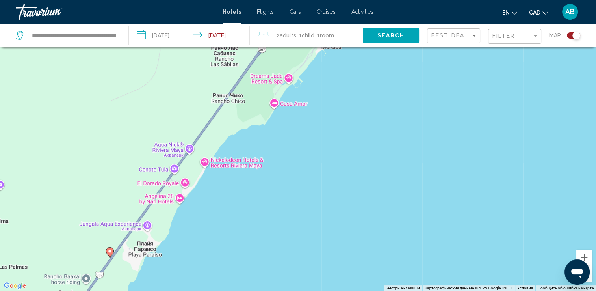
drag, startPoint x: 343, startPoint y: 102, endPoint x: 309, endPoint y: 184, distance: 88.6
click at [309, 184] on div "Чтобы активировать перетаскивание с помощью клавиатуры, нажмите Alt + Ввод. Пос…" at bounding box center [298, 145] width 596 height 291
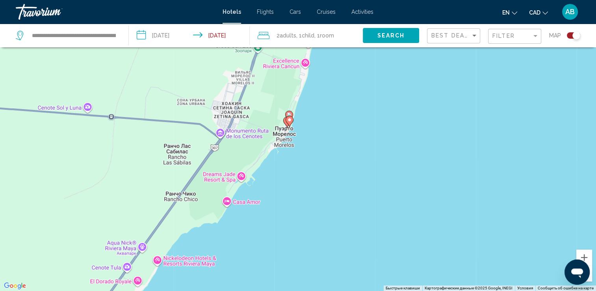
drag, startPoint x: 334, startPoint y: 134, endPoint x: 296, endPoint y: 154, distance: 42.1
click at [304, 211] on div "Чтобы активировать перетаскивание с помощью клавиатуры, нажмите Alt + Ввод. Пос…" at bounding box center [298, 145] width 596 height 291
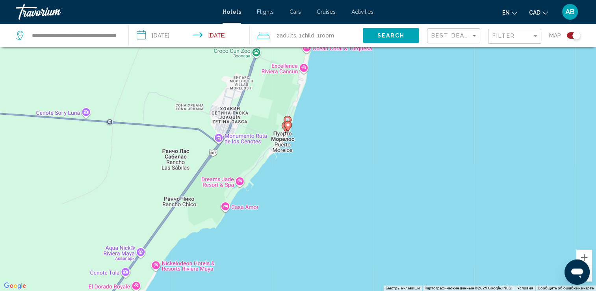
click at [289, 128] on icon "Main content" at bounding box center [287, 126] width 7 height 10
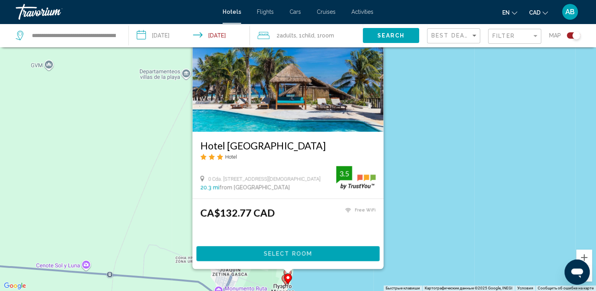
click at [392, 221] on div "Чтобы активировать перетаскивание с помощью клавиатуры, нажмите Alt + Ввод. Пос…" at bounding box center [298, 145] width 596 height 291
click at [282, 281] on icon "Main content" at bounding box center [286, 279] width 8 height 11
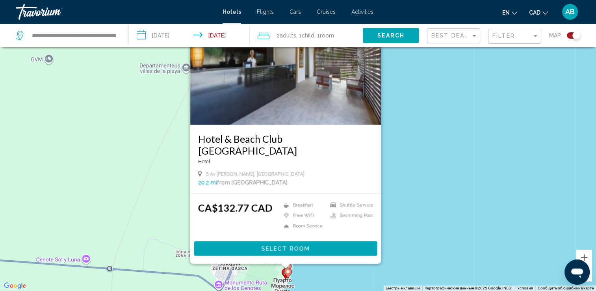
click at [290, 267] on gmp-advanced-marker "Main content" at bounding box center [288, 273] width 8 height 12
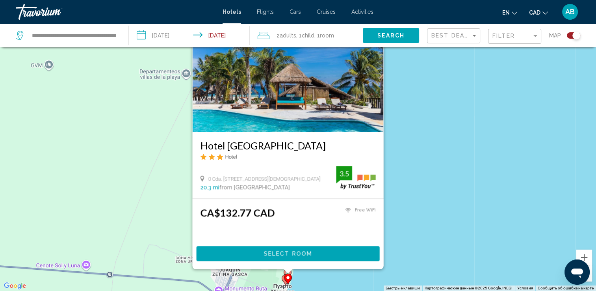
drag, startPoint x: 410, startPoint y: 258, endPoint x: 405, endPoint y: 259, distance: 5.3
click at [408, 258] on div "Чтобы активировать перетаскивание с помощью клавиатуры, нажмите Alt + Ввод. Пос…" at bounding box center [298, 145] width 596 height 291
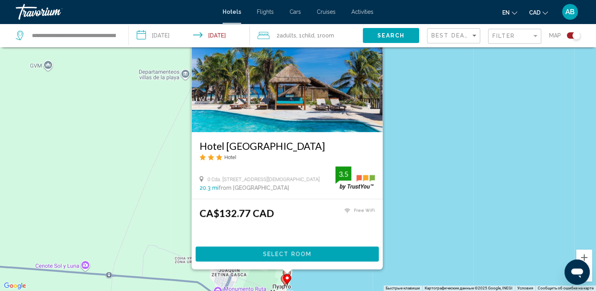
click at [83, 156] on div "Чтобы активировать перетаскивание с помощью клавиатуры, нажмите Alt + Ввод. Пос…" at bounding box center [298, 145] width 596 height 291
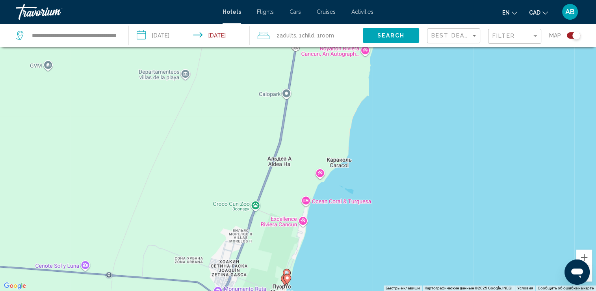
click at [286, 271] on image "Main content" at bounding box center [286, 272] width 5 height 5
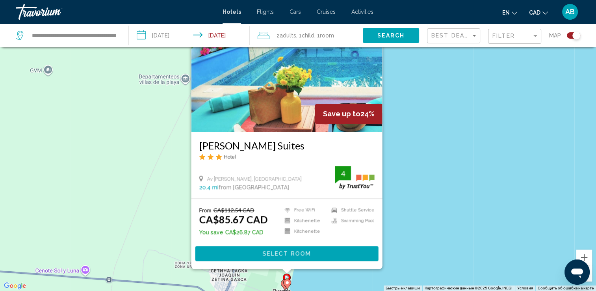
click at [444, 201] on div "Чтобы активировать перетаскивание с помощью клавиатуры, нажмите Alt + Ввод. Пос…" at bounding box center [298, 145] width 596 height 291
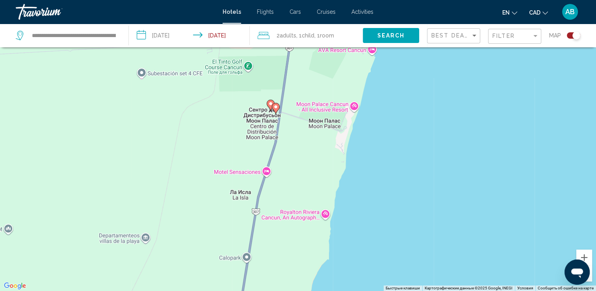
drag, startPoint x: 384, startPoint y: 111, endPoint x: 343, endPoint y: 272, distance: 166.1
click at [343, 272] on div "Чтобы активировать перетаскивание с помощью клавиатуры, нажмите Alt + Ввод. Пос…" at bounding box center [298, 145] width 596 height 291
click at [276, 111] on icon "Main content" at bounding box center [275, 108] width 7 height 10
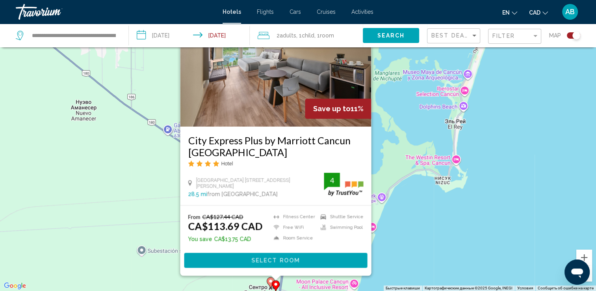
click at [270, 279] on image "Main content" at bounding box center [270, 280] width 5 height 5
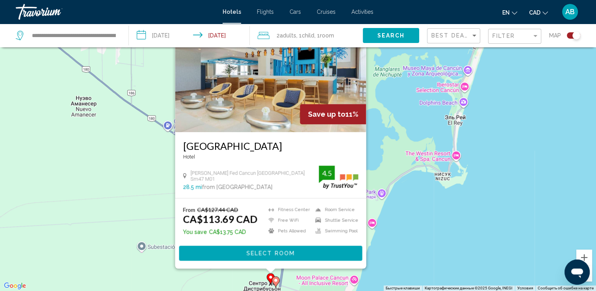
click at [488, 197] on div "Чтобы активировать перетаскивание с помощью клавиатуры, нажмите Alt + Ввод. Пос…" at bounding box center [298, 145] width 596 height 291
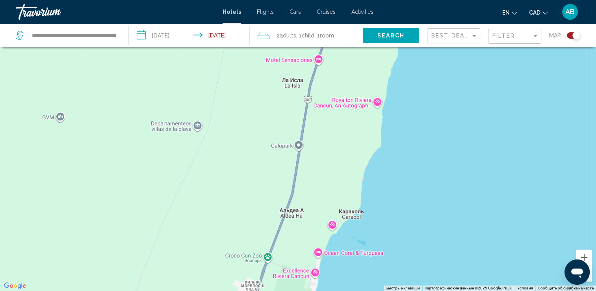
drag, startPoint x: 369, startPoint y: 259, endPoint x: 427, endPoint y: -29, distance: 294.2
click at [427, 0] on html "**********" at bounding box center [298, 98] width 596 height 291
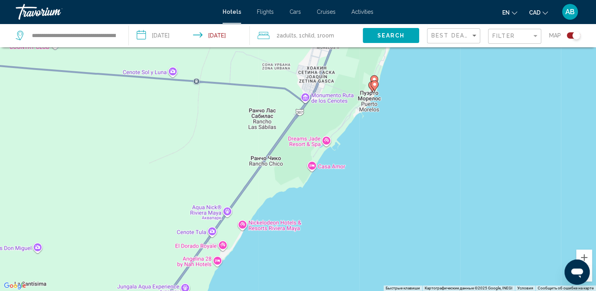
drag, startPoint x: 344, startPoint y: 175, endPoint x: 365, endPoint y: 13, distance: 162.8
click at [376, 4] on div "**********" at bounding box center [298, 98] width 596 height 291
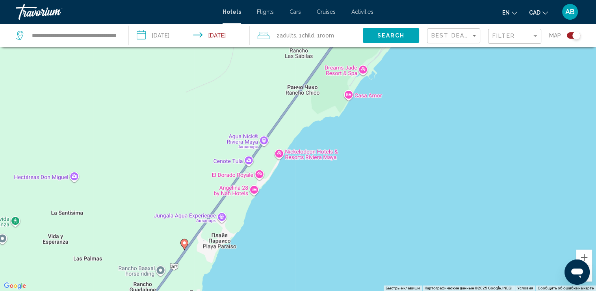
drag, startPoint x: 262, startPoint y: 180, endPoint x: 340, endPoint y: 64, distance: 139.4
click at [340, 64] on div "Чтобы активировать перетаскивание с помощью клавиатуры, нажмите Alt + Ввод. Пос…" at bounding box center [298, 145] width 596 height 291
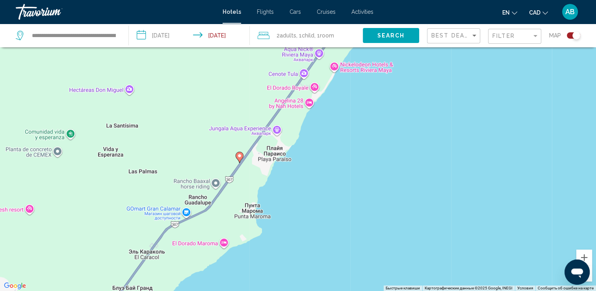
click at [240, 157] on image "Main content" at bounding box center [239, 155] width 5 height 5
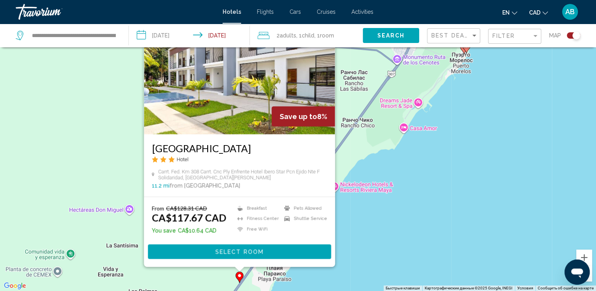
click at [176, 87] on img "Main content" at bounding box center [239, 71] width 191 height 126
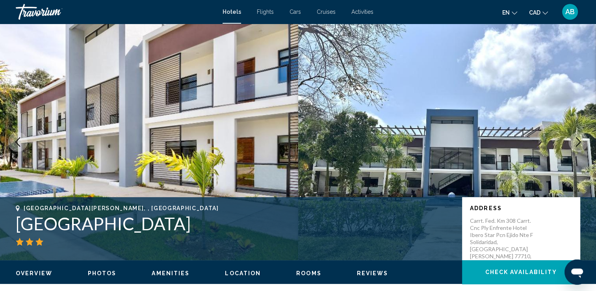
click at [573, 144] on icon "Next image" at bounding box center [577, 141] width 9 height 9
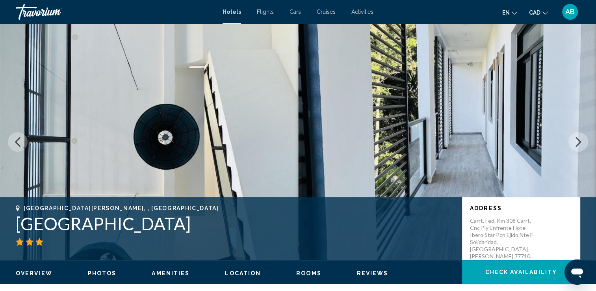
click at [573, 144] on icon "Next image" at bounding box center [577, 141] width 9 height 9
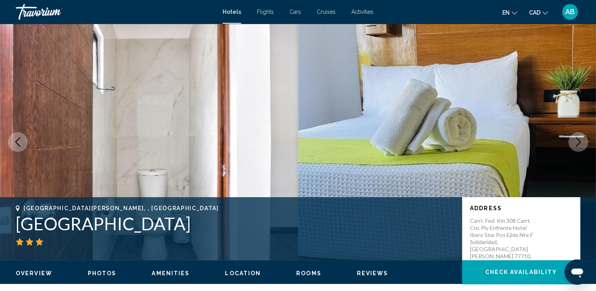
click at [573, 144] on icon "Next image" at bounding box center [577, 141] width 9 height 9
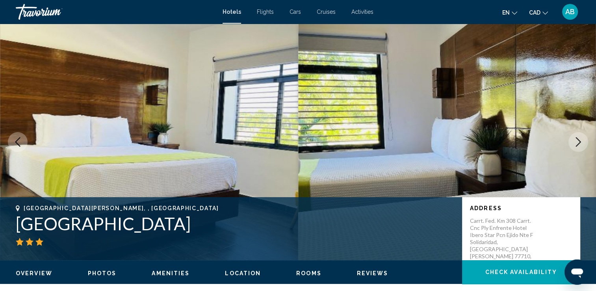
click at [573, 144] on icon "Next image" at bounding box center [577, 141] width 9 height 9
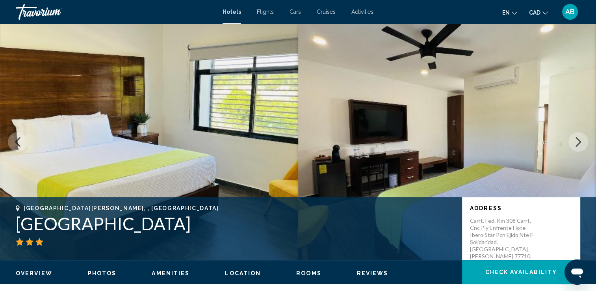
click at [572, 144] on button "Next image" at bounding box center [578, 142] width 20 height 20
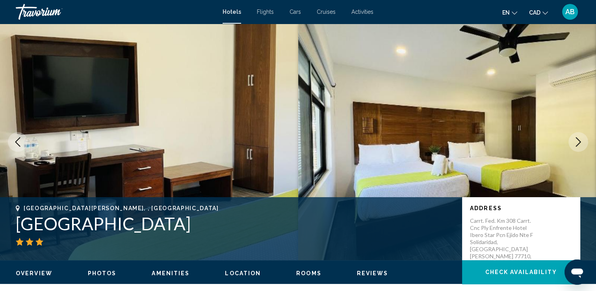
click at [572, 144] on button "Next image" at bounding box center [578, 142] width 20 height 20
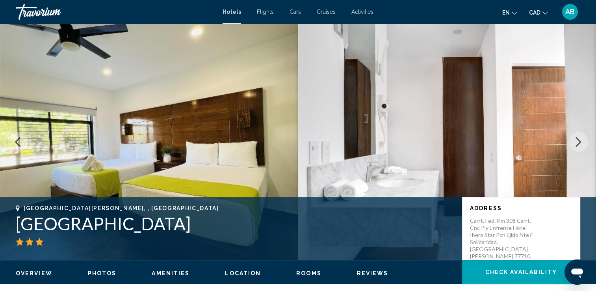
click at [572, 144] on button "Next image" at bounding box center [578, 142] width 20 height 20
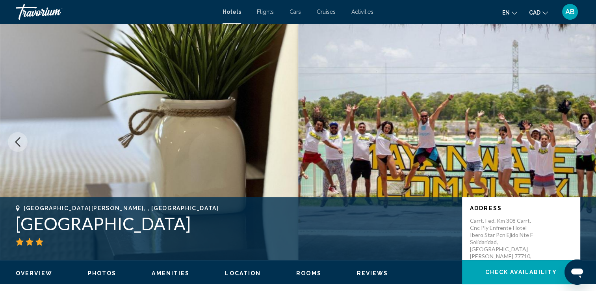
click at [572, 144] on button "Next image" at bounding box center [578, 142] width 20 height 20
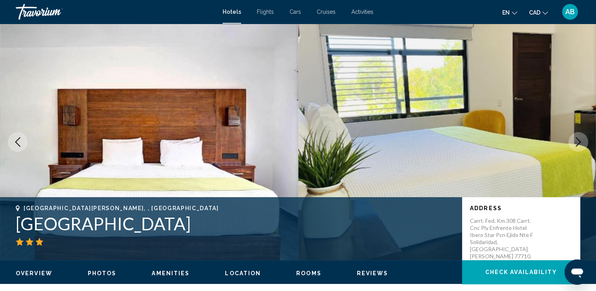
click at [572, 144] on button "Next image" at bounding box center [578, 142] width 20 height 20
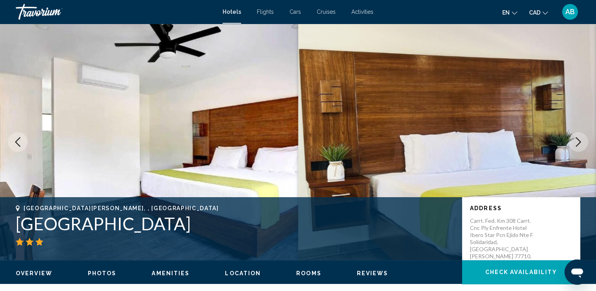
click at [572, 144] on button "Next image" at bounding box center [578, 142] width 20 height 20
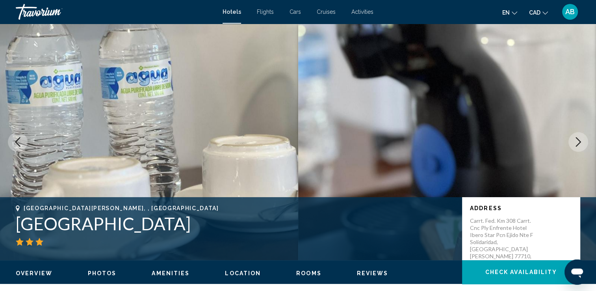
click at [572, 144] on button "Next image" at bounding box center [578, 142] width 20 height 20
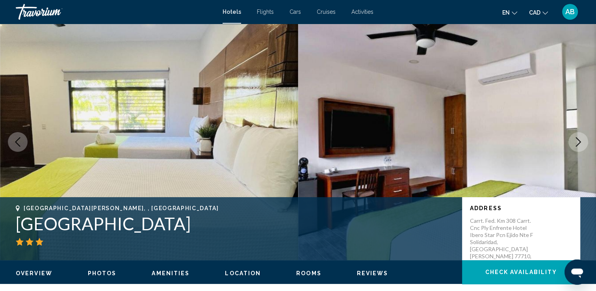
click at [572, 144] on button "Next image" at bounding box center [578, 142] width 20 height 20
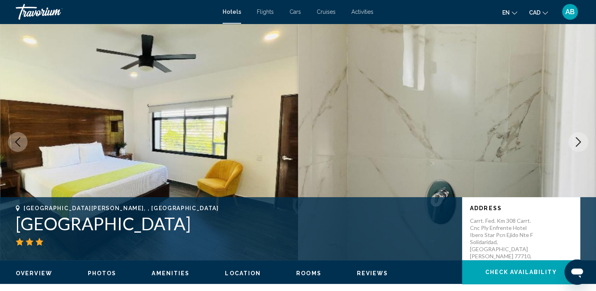
click at [572, 144] on button "Next image" at bounding box center [578, 142] width 20 height 20
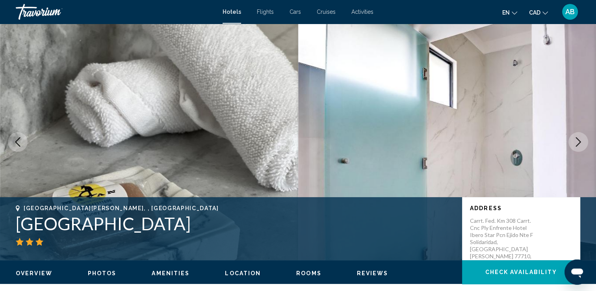
click at [572, 144] on button "Next image" at bounding box center [578, 142] width 20 height 20
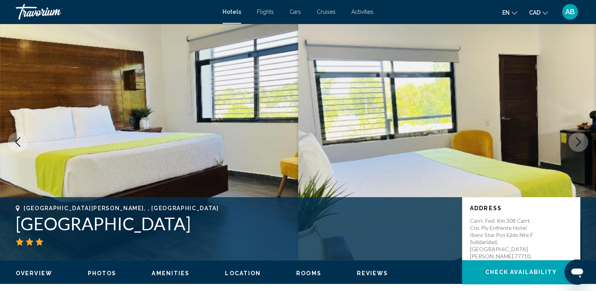
click at [572, 144] on button "Next image" at bounding box center [578, 142] width 20 height 20
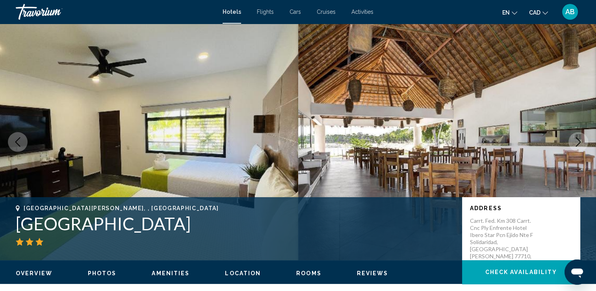
click at [572, 144] on button "Next image" at bounding box center [578, 142] width 20 height 20
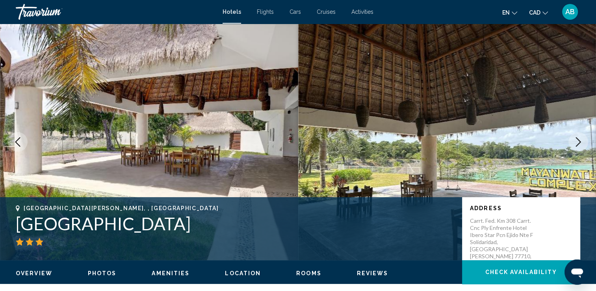
click at [572, 144] on button "Next image" at bounding box center [578, 142] width 20 height 20
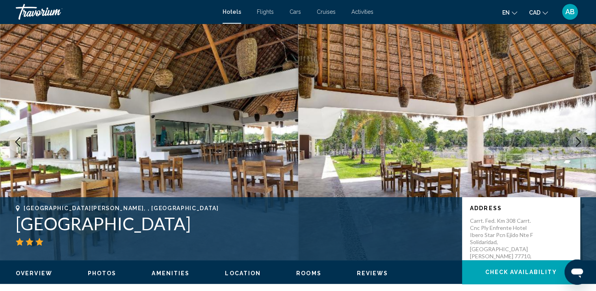
click at [572, 144] on button "Next image" at bounding box center [578, 142] width 20 height 20
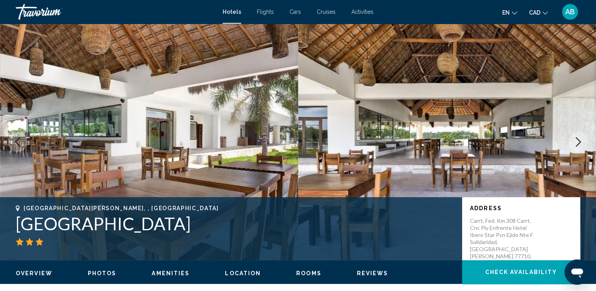
click at [572, 144] on button "Next image" at bounding box center [578, 142] width 20 height 20
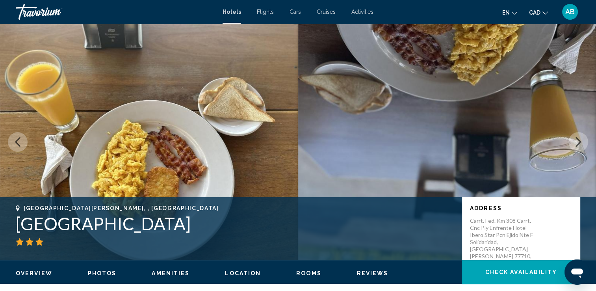
click at [572, 144] on button "Next image" at bounding box center [578, 142] width 20 height 20
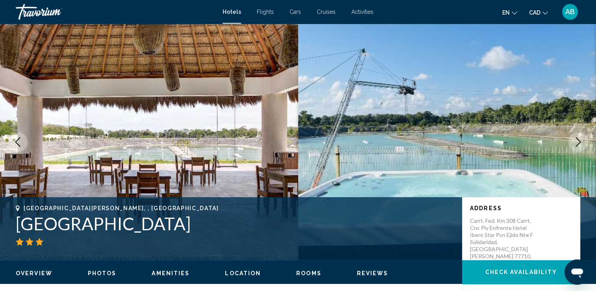
click at [572, 144] on button "Next image" at bounding box center [578, 142] width 20 height 20
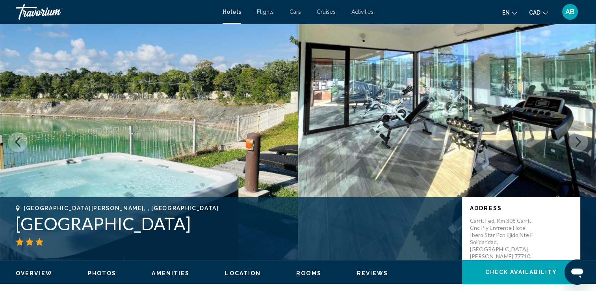
click at [575, 143] on icon "Next image" at bounding box center [577, 141] width 9 height 9
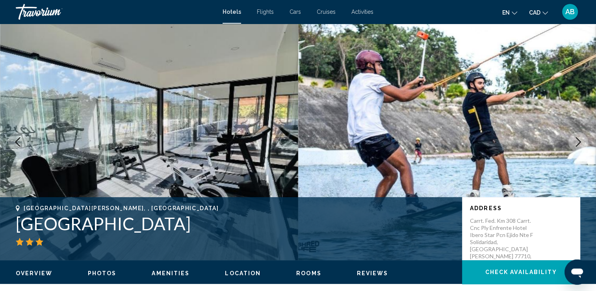
click at [575, 143] on icon "Next image" at bounding box center [577, 141] width 9 height 9
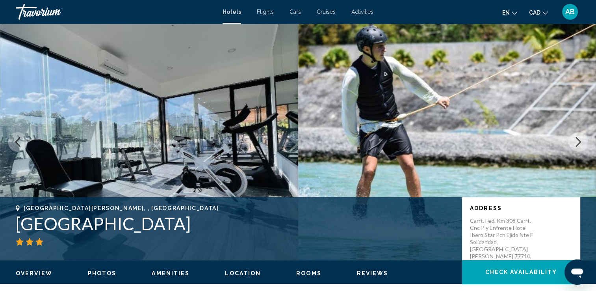
click at [575, 143] on icon "Next image" at bounding box center [577, 141] width 9 height 9
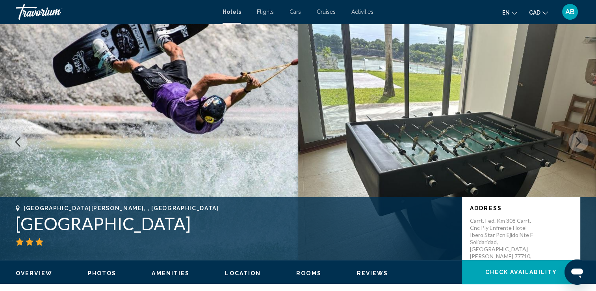
click at [575, 143] on icon "Next image" at bounding box center [577, 141] width 9 height 9
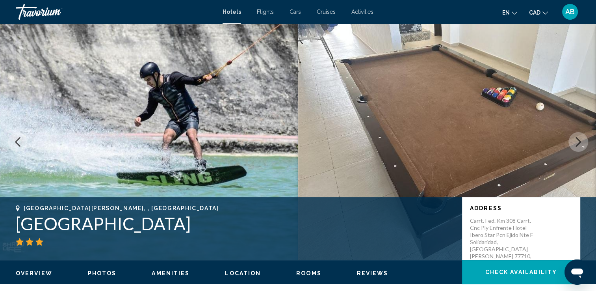
click at [575, 143] on icon "Next image" at bounding box center [577, 141] width 9 height 9
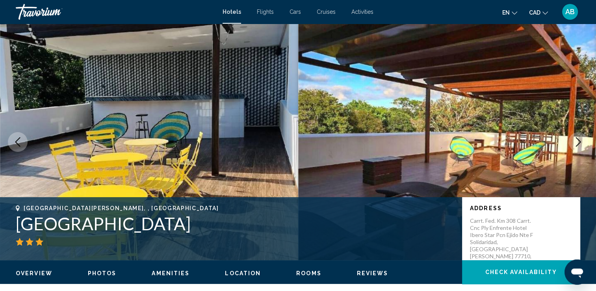
click at [575, 143] on icon "Next image" at bounding box center [577, 141] width 9 height 9
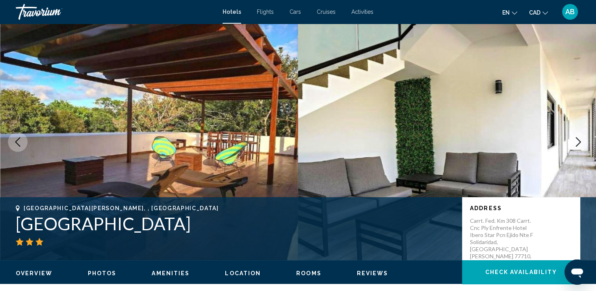
click at [575, 143] on icon "Next image" at bounding box center [577, 141] width 9 height 9
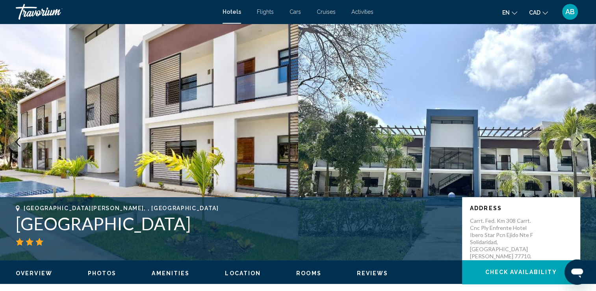
click at [575, 143] on icon "Next image" at bounding box center [577, 141] width 9 height 9
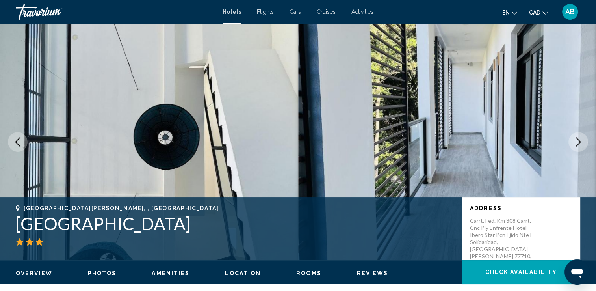
click at [575, 143] on icon "Next image" at bounding box center [577, 141] width 9 height 9
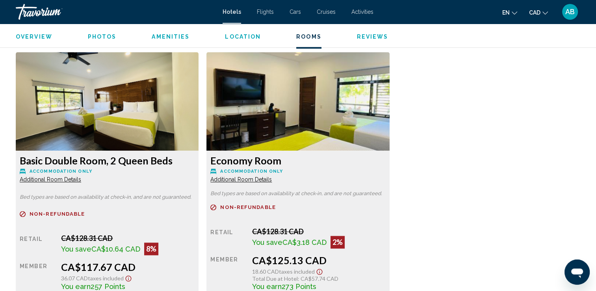
scroll to position [1103, 0]
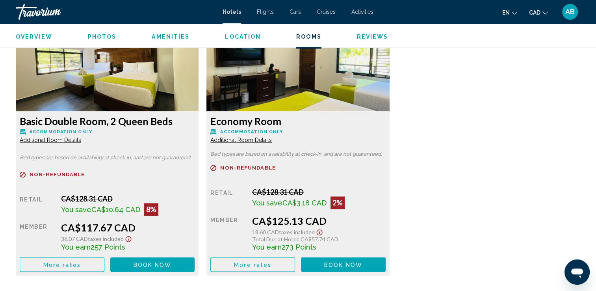
click at [88, 263] on button "More rates" at bounding box center [62, 264] width 85 height 15
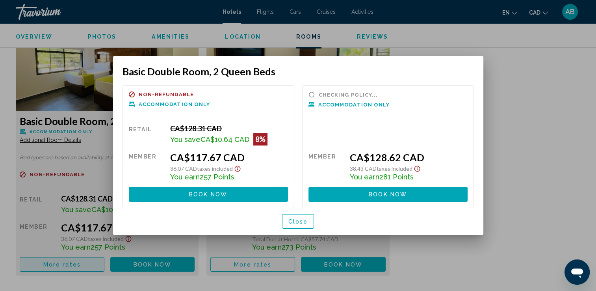
scroll to position [0, 0]
click at [138, 267] on div at bounding box center [298, 145] width 596 height 291
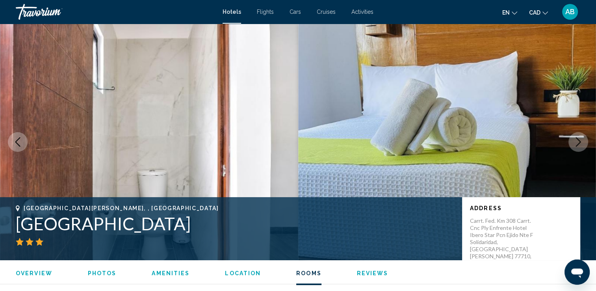
scroll to position [1103, 0]
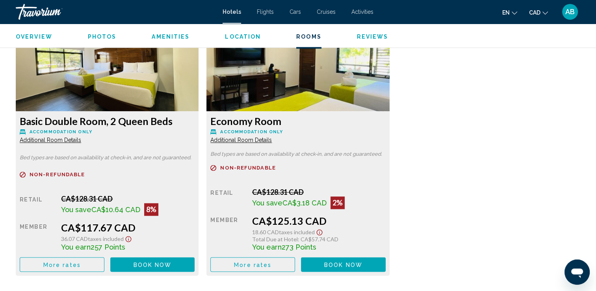
click at [137, 267] on span "Book now" at bounding box center [153, 264] width 38 height 6
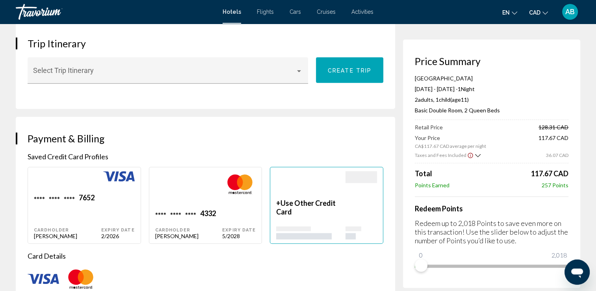
scroll to position [551, 0]
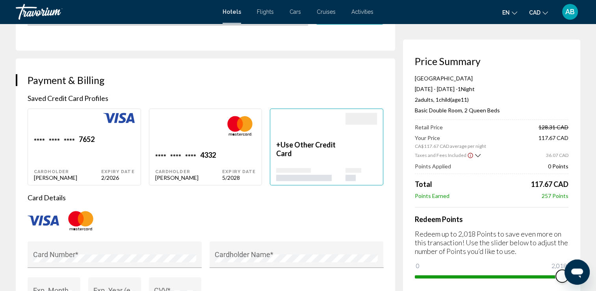
drag, startPoint x: 982, startPoint y: 525, endPoint x: 585, endPoint y: 277, distance: 467.7
click at [587, 213] on div "Hotel Booking Price Summary Mayan Water Hotel Oct 4, 2025 - Oct 5, 2025 - 1 Nig…" at bounding box center [298, 146] width 596 height 1348
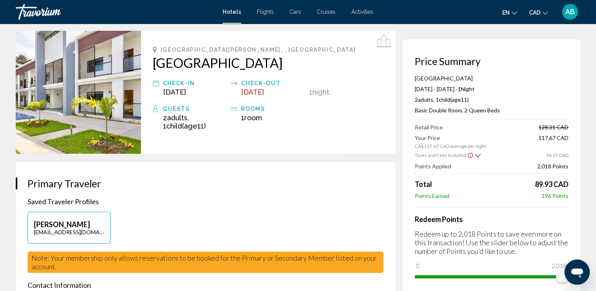
scroll to position [0, 0]
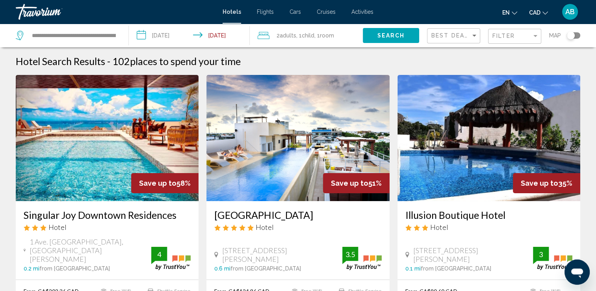
click at [581, 34] on app-hotels-search-filters "Best Deals Filter Map" at bounding box center [511, 36] width 169 height 24
click at [571, 35] on div "Toggle map" at bounding box center [571, 36] width 8 height 8
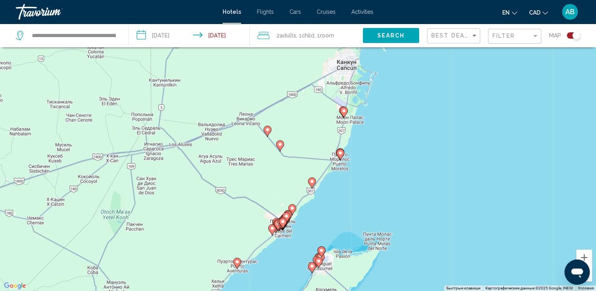
drag, startPoint x: 388, startPoint y: 92, endPoint x: 377, endPoint y: 175, distance: 84.2
click at [377, 175] on div "Чтобы активировать перетаскивание с помощью клавиатуры, нажмите Alt + Ввод. Пос…" at bounding box center [298, 145] width 596 height 291
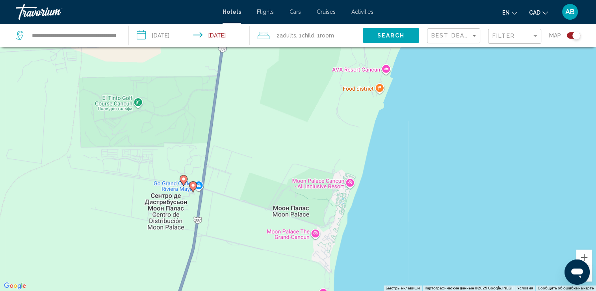
drag, startPoint x: 323, startPoint y: 115, endPoint x: 310, endPoint y: 264, distance: 150.3
click at [308, 268] on div "Чтобы активировать перетаскивание с помощью клавиатуры, нажмите Alt + Ввод. Пос…" at bounding box center [298, 145] width 596 height 291
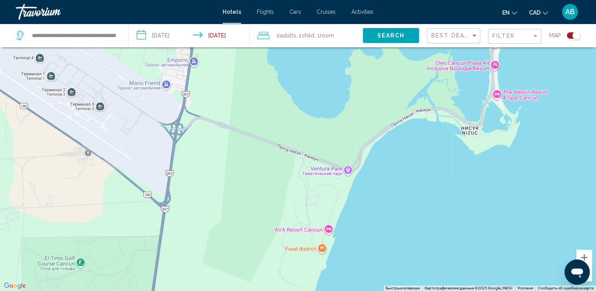
drag, startPoint x: 285, startPoint y: 163, endPoint x: 228, endPoint y: 307, distance: 155.0
click at [228, 243] on html "**********" at bounding box center [298, 98] width 596 height 291
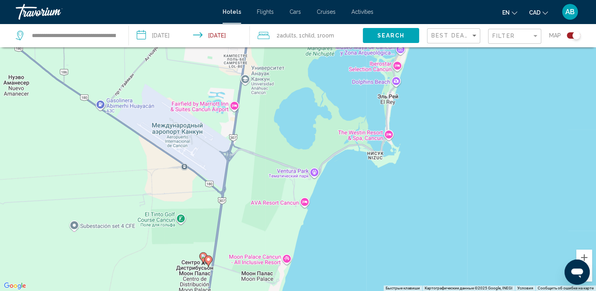
drag, startPoint x: 247, startPoint y: 254, endPoint x: 323, endPoint y: 156, distance: 124.7
click at [317, 159] on div "Чтобы активировать перетаскивание с помощью клавиатуры, нажмите Alt + Ввод. Пос…" at bounding box center [298, 145] width 596 height 291
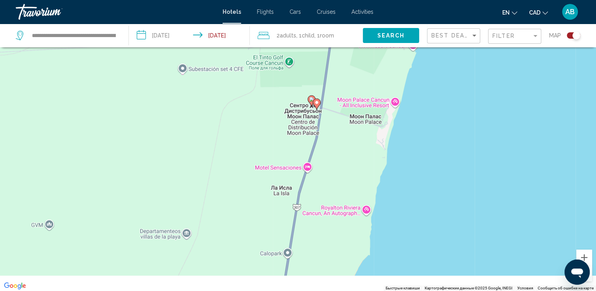
drag, startPoint x: 329, startPoint y: 209, endPoint x: 341, endPoint y: 138, distance: 71.9
click at [343, 136] on div "Чтобы активировать перетаскивание с помощью клавиатуры, нажмите Alt + Ввод. Пос…" at bounding box center [298, 145] width 596 height 291
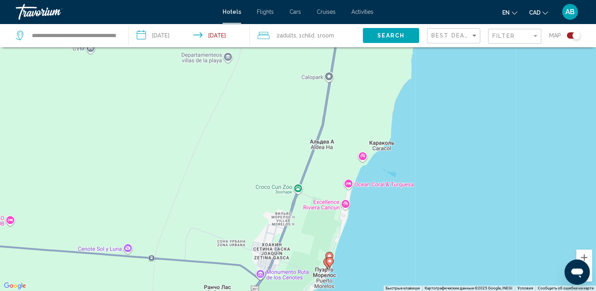
drag, startPoint x: 317, startPoint y: 217, endPoint x: 347, endPoint y: 123, distance: 98.4
click at [347, 123] on div "Чтобы активировать перетаскивание с помощью клавиатуры, нажмите Alt + Ввод. Пос…" at bounding box center [298, 145] width 596 height 291
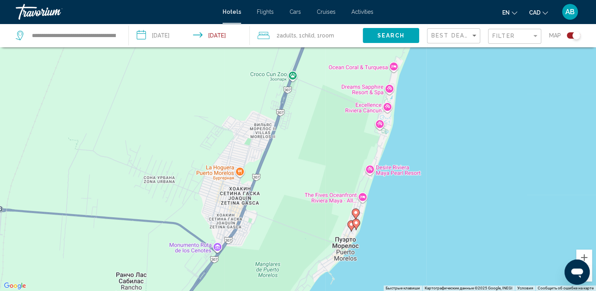
drag, startPoint x: 337, startPoint y: 191, endPoint x: 335, endPoint y: 149, distance: 42.2
click at [335, 149] on div "Чтобы активировать перетаскивание с помощью клавиатуры, нажмите Alt + Ввод. Пос…" at bounding box center [298, 145] width 596 height 291
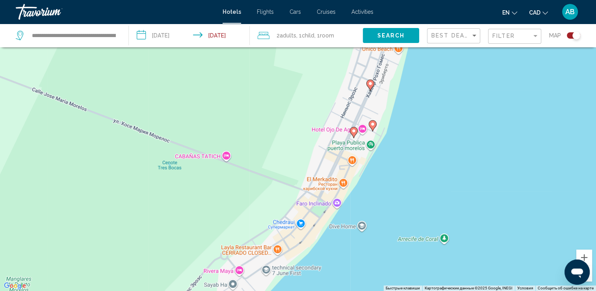
drag, startPoint x: 393, startPoint y: 147, endPoint x: 299, endPoint y: 157, distance: 94.6
click at [299, 157] on div "Чтобы активировать перетаскивание с помощью клавиатуры, нажмите Alt + Ввод. Пос…" at bounding box center [298, 145] width 596 height 291
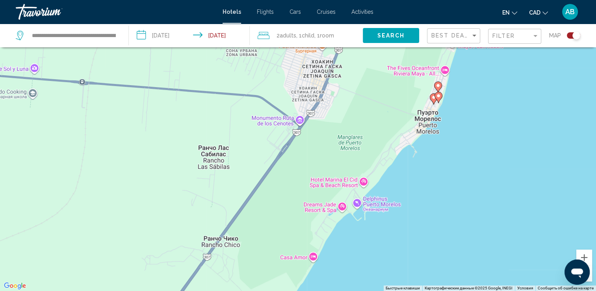
click at [438, 98] on image "Main content" at bounding box center [438, 95] width 5 height 5
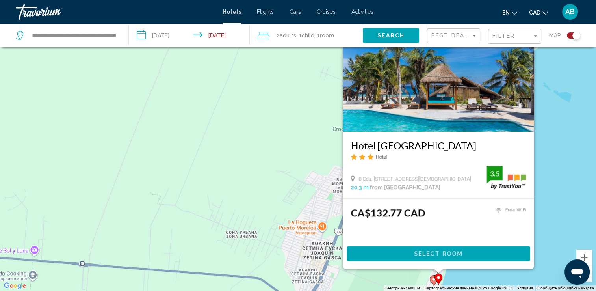
click at [430, 278] on icon "Main content" at bounding box center [434, 280] width 8 height 11
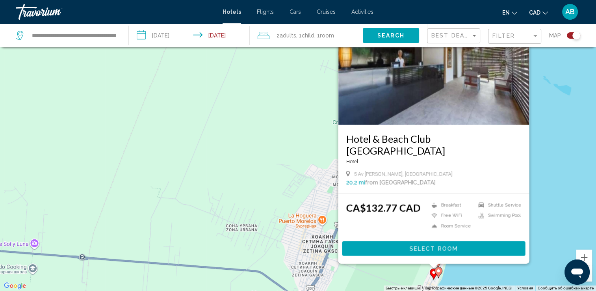
click at [475, 279] on div "Чтобы активировать перетаскивание с помощью клавиатуры, нажмите Alt + Ввод. Пос…" at bounding box center [298, 145] width 596 height 291
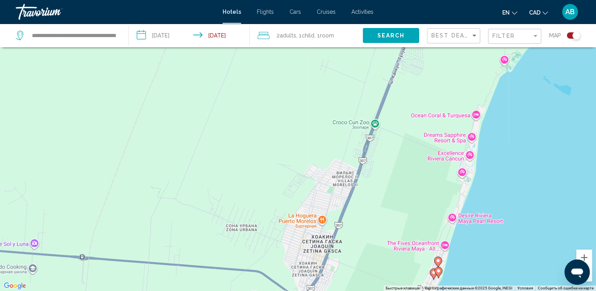
click at [438, 258] on icon "Main content" at bounding box center [437, 262] width 7 height 10
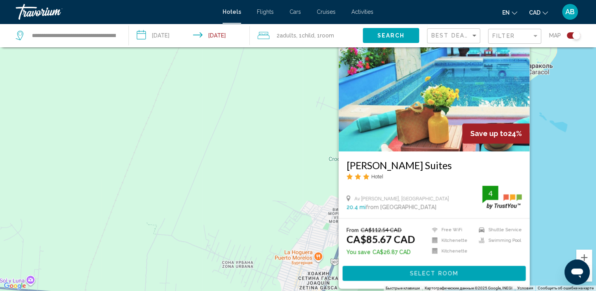
drag, startPoint x: 547, startPoint y: 126, endPoint x: 538, endPoint y: 116, distance: 13.1
click at [538, 121] on div "Чтобы активировать перетаскивание с помощью клавиатуры, нажмите Alt + Ввод. Пос…" at bounding box center [298, 145] width 596 height 291
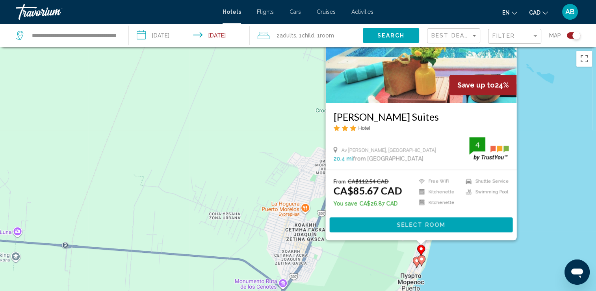
scroll to position [0, 0]
click at [394, 84] on img "Main content" at bounding box center [420, 40] width 191 height 126
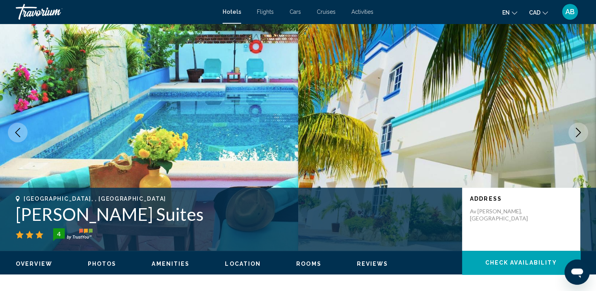
scroll to position [39, 0]
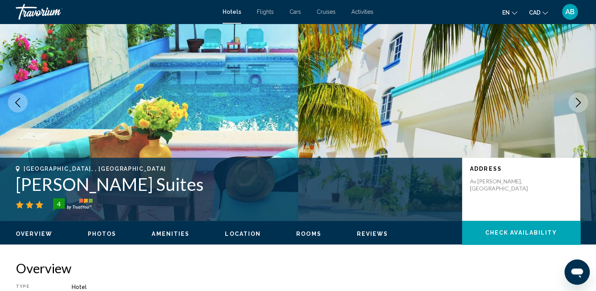
click at [235, 235] on span "Location" at bounding box center [243, 233] width 36 height 6
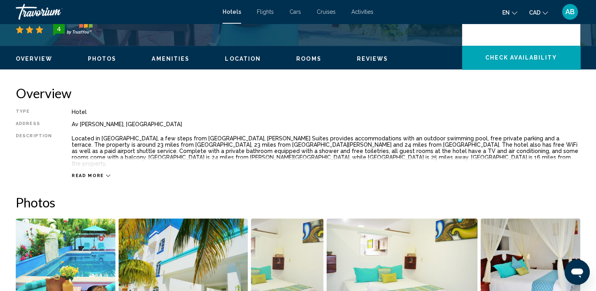
scroll to position [167, 0]
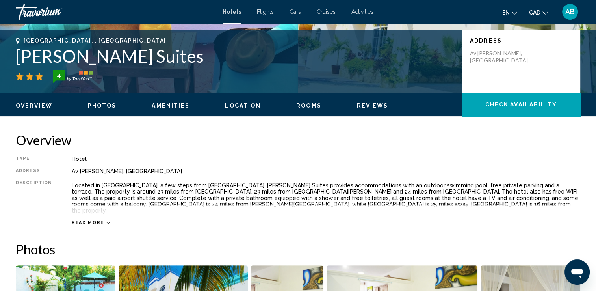
click at [91, 220] on span "Read more" at bounding box center [88, 222] width 32 height 5
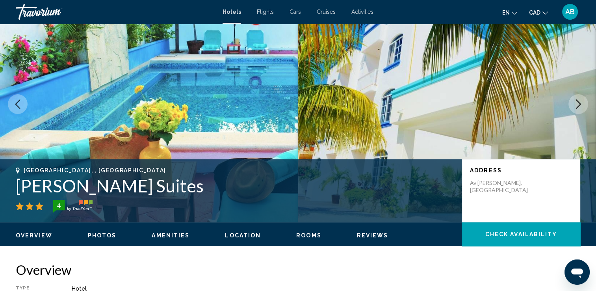
scroll to position [49, 0]
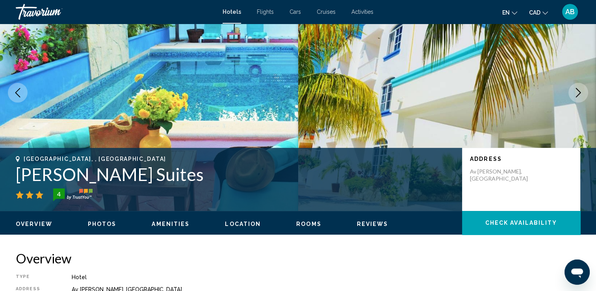
click at [516, 223] on span "Check Availability" at bounding box center [521, 223] width 72 height 6
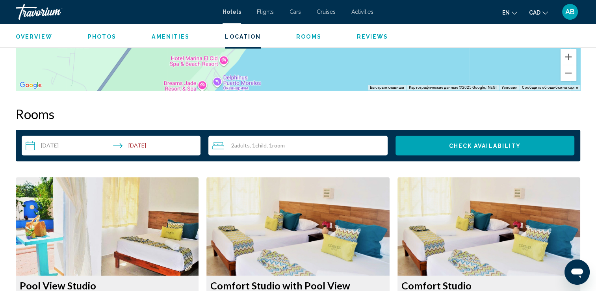
scroll to position [967, 0]
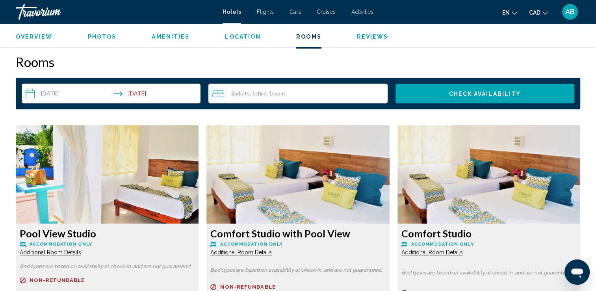
click at [42, 38] on span "Overview" at bounding box center [34, 36] width 37 height 6
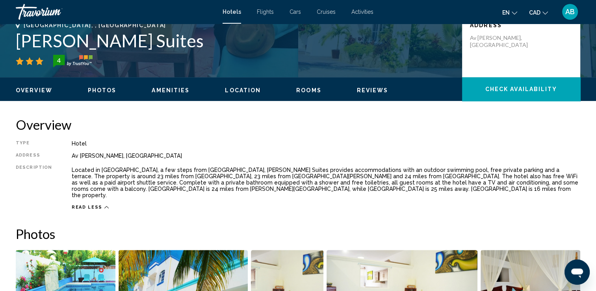
scroll to position [89, 0]
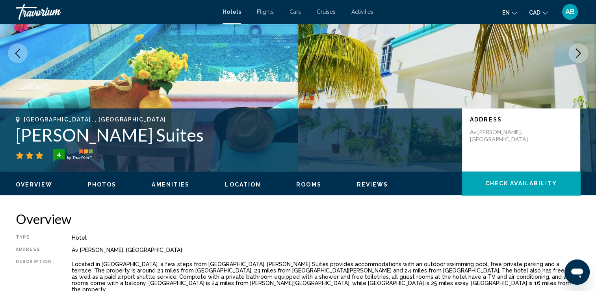
drag, startPoint x: 19, startPoint y: 116, endPoint x: 28, endPoint y: 119, distance: 9.6
click at [78, 118] on div "Puerto Morelos, , Mexico" at bounding box center [235, 119] width 438 height 6
drag, startPoint x: 22, startPoint y: 117, endPoint x: 124, endPoint y: 132, distance: 103.1
click at [124, 132] on div "Puerto Morelos, , Mexico Corales Suites 4" at bounding box center [235, 138] width 438 height 45
drag, startPoint x: 124, startPoint y: 132, endPoint x: 84, endPoint y: 131, distance: 40.2
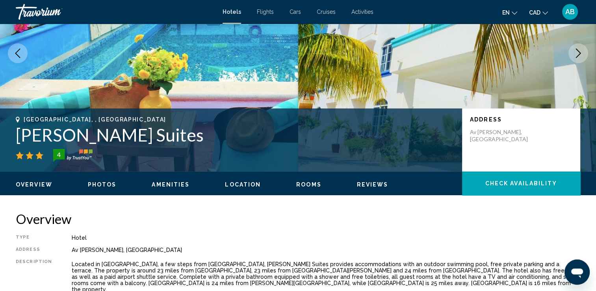
copy div "Puerto Morelos, , Mexico Corales Suites"
